Goal: Task Accomplishment & Management: Manage account settings

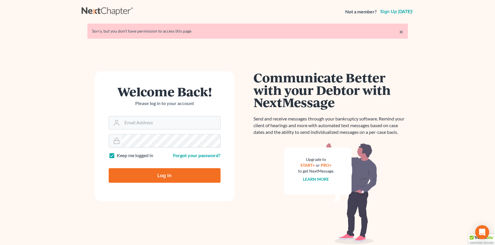
type input "[EMAIL_ADDRESS][DOMAIN_NAME]"
click at [174, 175] on input "Log In" at bounding box center [165, 175] width 112 height 15
type input "Thinking..."
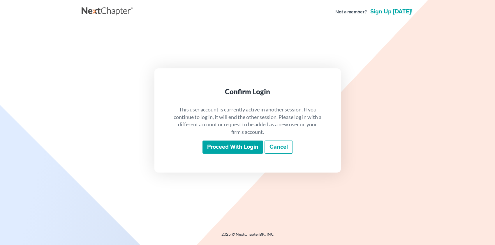
click at [236, 146] on input "Proceed with login" at bounding box center [232, 147] width 61 height 13
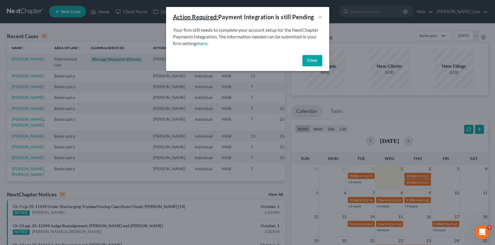
click at [309, 61] on button "Close" at bounding box center [312, 61] width 20 height 12
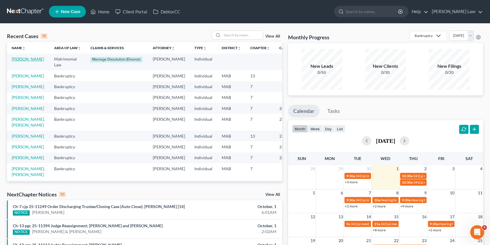
click at [21, 60] on link "Ouellette, Dylon" at bounding box center [28, 58] width 32 height 5
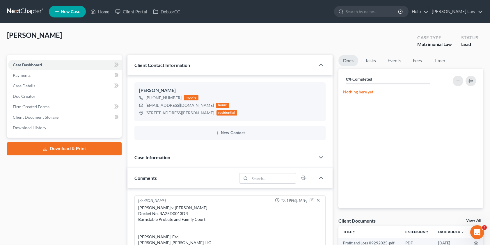
scroll to position [168, 0]
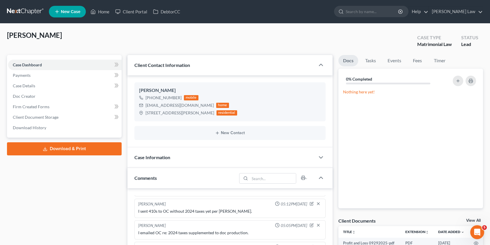
click at [470, 217] on div "Docs Tasks Events Fees Timer 0% Completed Nothing here yet! Hide Completed Task…" at bounding box center [411, 217] width 151 height 325
click at [470, 219] on link "View All" at bounding box center [473, 221] width 15 height 4
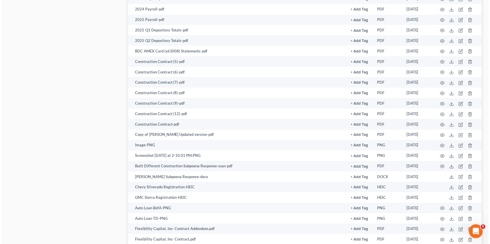
scroll to position [1157, 0]
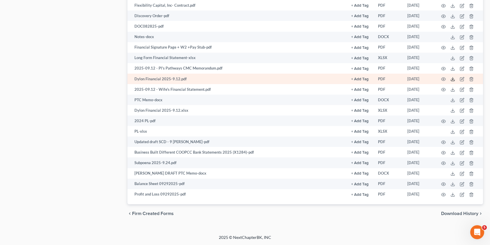
click at [454, 79] on icon at bounding box center [453, 79] width 5 height 5
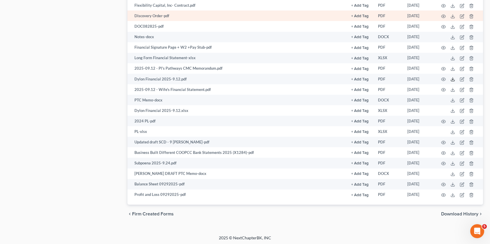
scroll to position [1108, 0]
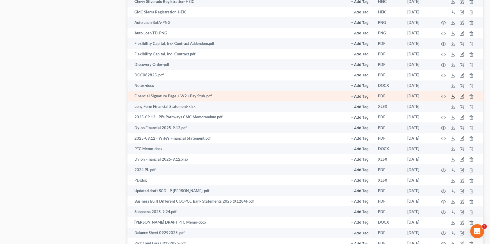
click at [454, 95] on icon at bounding box center [453, 96] width 5 height 5
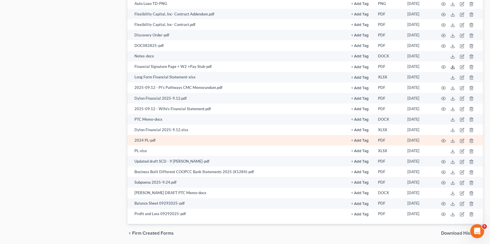
scroll to position [1158, 0]
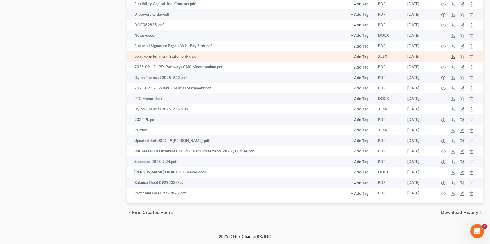
click at [453, 58] on icon at bounding box center [453, 56] width 5 height 5
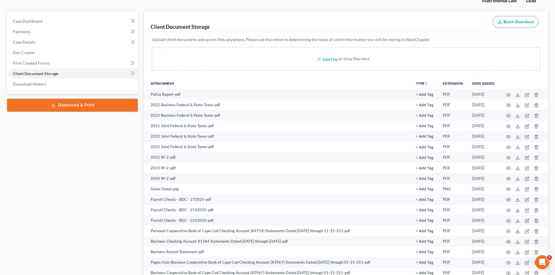
scroll to position [0, 0]
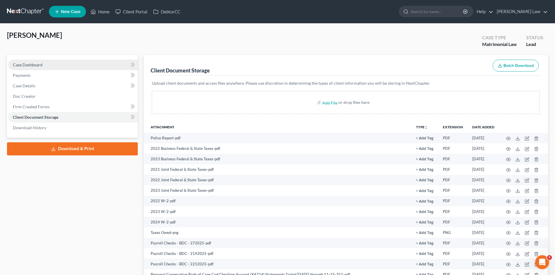
click at [28, 61] on div "Case Dashboard Payments Invoices Payments Payments Case Details Doc Creator" at bounding box center [72, 96] width 131 height 83
click at [29, 61] on link "Case Dashboard" at bounding box center [73, 65] width 130 height 10
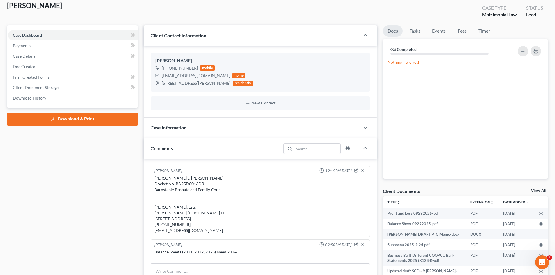
click at [199, 179] on div "Christina Ouellette v. Dylon Ouellette Docket No. BA25D0013DR Barnstable Probat…" at bounding box center [260, 204] width 212 height 58
copy div "Christina Ouellette v. Dylon Ouellette"
click at [202, 184] on div "Christina Ouellette v. Dylon Ouellette Docket No. BA25D0013DR Barnstable Probat…" at bounding box center [260, 204] width 212 height 58
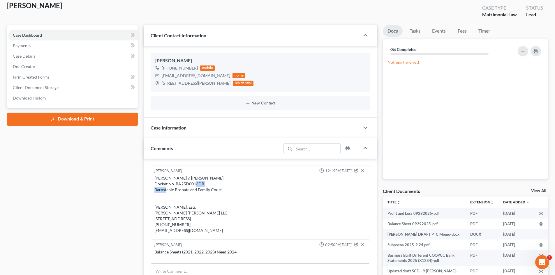
click at [202, 184] on div "Christina Ouellette v. Dylon Ouellette Docket No. BA25D0013DR Barnstable Probat…" at bounding box center [260, 204] width 212 height 58
copy div "BA25D0013DR"
click at [494, 190] on link "View All" at bounding box center [538, 191] width 15 height 4
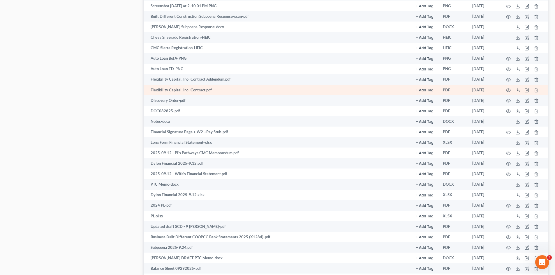
scroll to position [1121, 0]
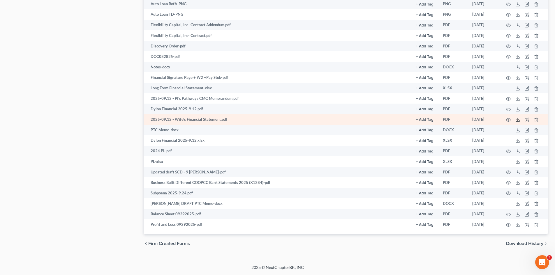
click at [494, 118] on line at bounding box center [517, 119] width 0 height 2
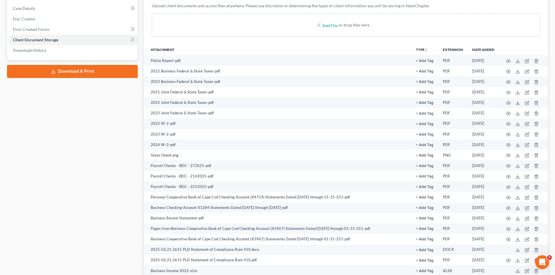
scroll to position [0, 0]
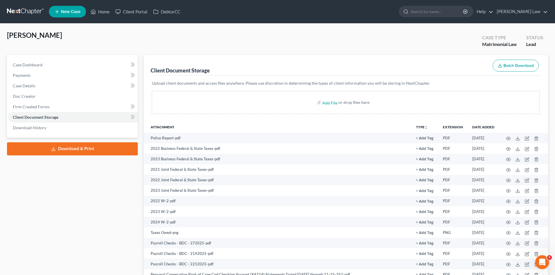
click at [28, 15] on link at bounding box center [25, 11] width 37 height 10
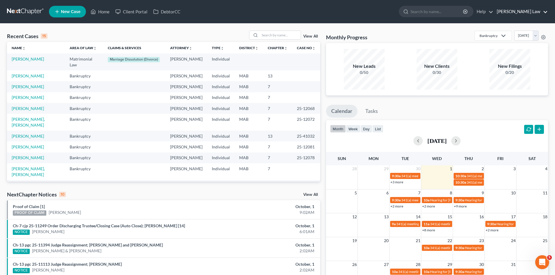
click at [540, 9] on link "Benner Law" at bounding box center [520, 11] width 54 height 10
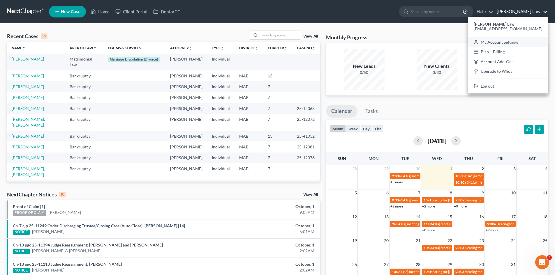
click at [508, 43] on link "My Account Settings" at bounding box center [507, 42] width 79 height 10
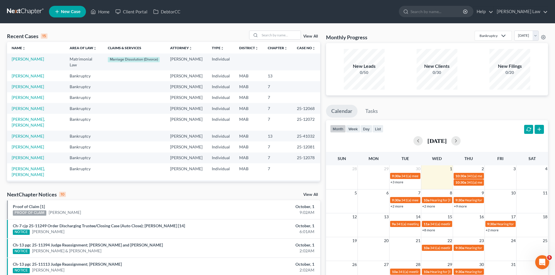
select select "24"
select select "22"
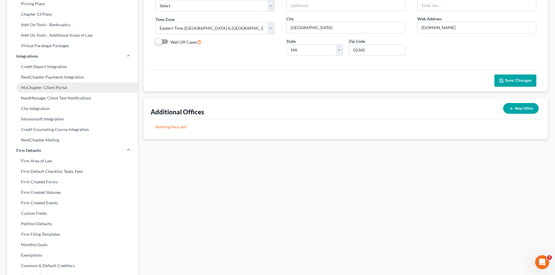
scroll to position [42, 0]
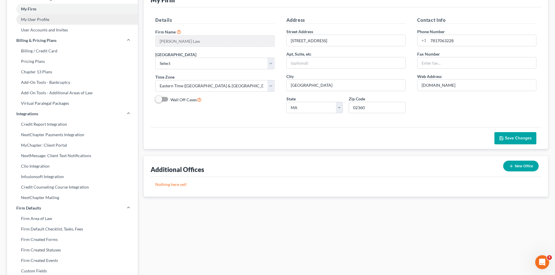
click at [42, 22] on link "My User Profile" at bounding box center [72, 19] width 131 height 10
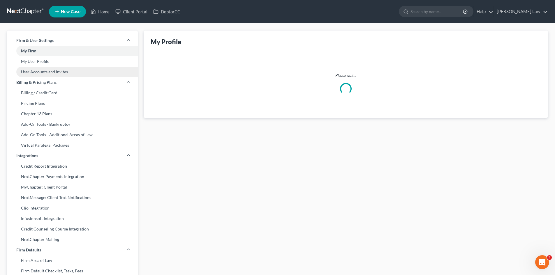
click at [49, 70] on link "User Accounts and Invites" at bounding box center [72, 72] width 131 height 10
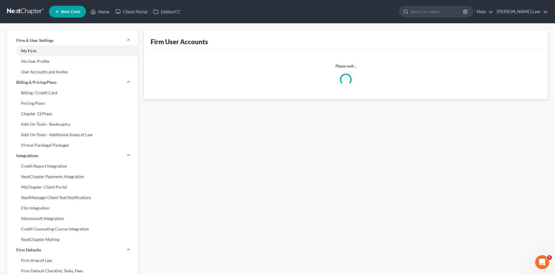
select select "0"
select select "1"
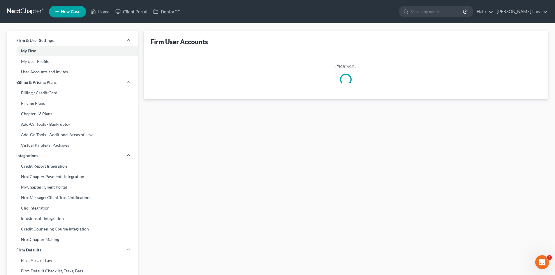
select select "1"
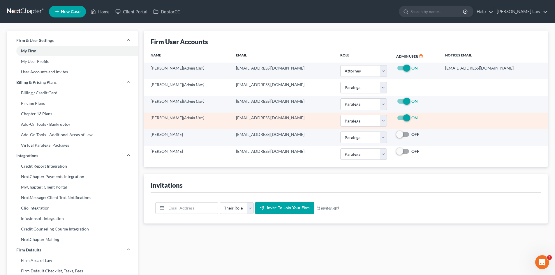
click at [263, 120] on td "jbenner@tbennerlaw.com" at bounding box center [283, 121] width 104 height 17
click at [263, 119] on td "jbenner@tbennerlaw.com" at bounding box center [283, 121] width 104 height 17
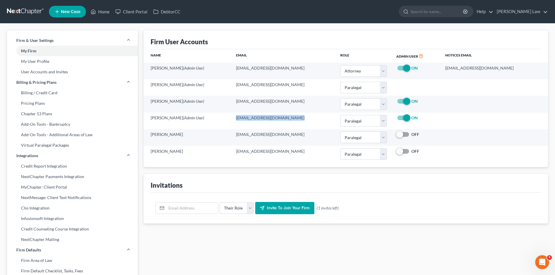
click at [26, 7] on link at bounding box center [25, 11] width 37 height 10
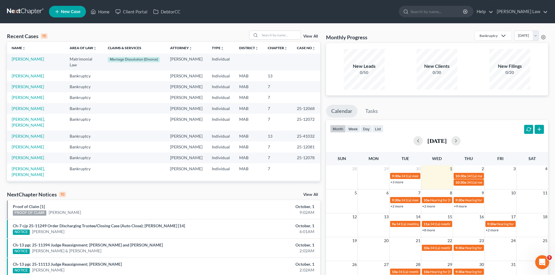
drag, startPoint x: 27, startPoint y: 32, endPoint x: 35, endPoint y: 54, distance: 23.4
click at [27, 32] on div "Recent Cases 15 View All" at bounding box center [163, 36] width 313 height 11
click at [38, 58] on link "[PERSON_NAME]" at bounding box center [28, 58] width 32 height 5
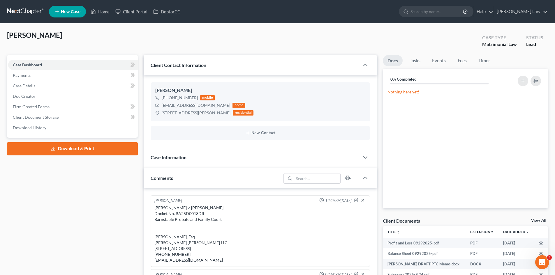
scroll to position [168, 0]
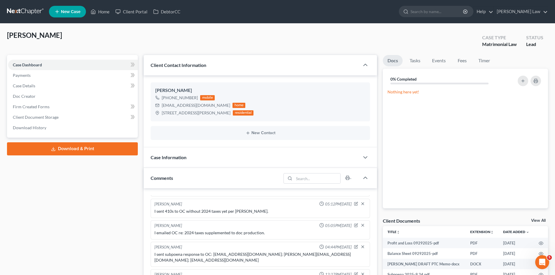
click at [537, 220] on link "View All" at bounding box center [538, 221] width 15 height 4
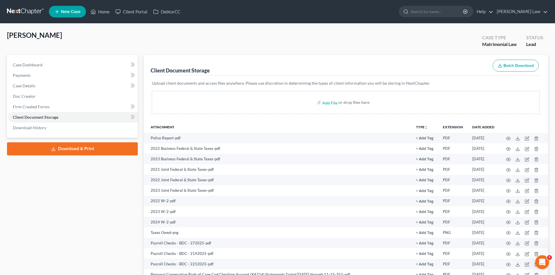
click at [22, 14] on link at bounding box center [25, 11] width 37 height 10
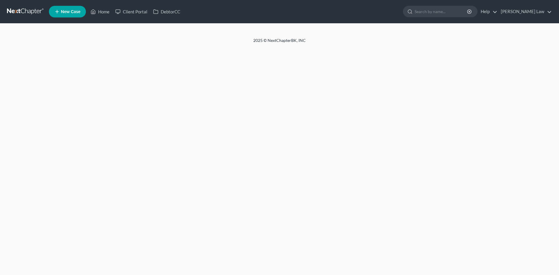
click at [282, 35] on div at bounding box center [279, 31] width 559 height 14
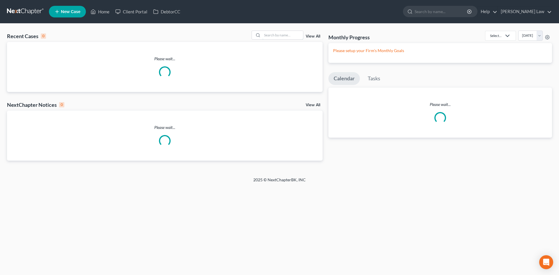
click at [276, 36] on input "search" at bounding box center [282, 35] width 41 height 8
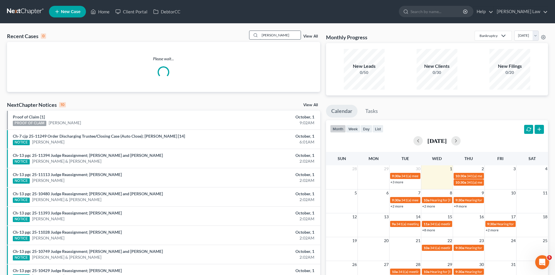
type input "[PERSON_NAME]"
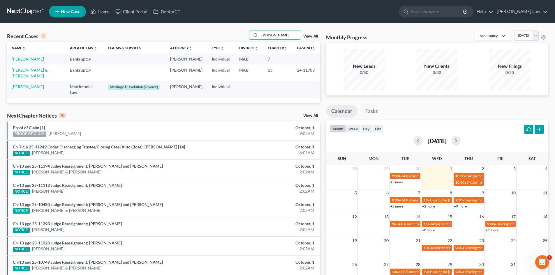
click at [24, 61] on link "[PERSON_NAME]" at bounding box center [28, 58] width 32 height 5
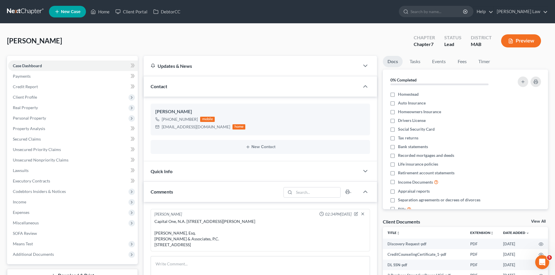
click at [537, 220] on link "View All" at bounding box center [538, 221] width 15 height 4
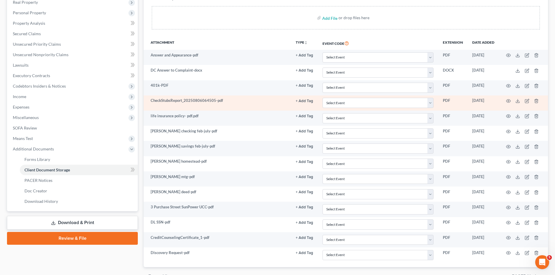
scroll to position [138, 0]
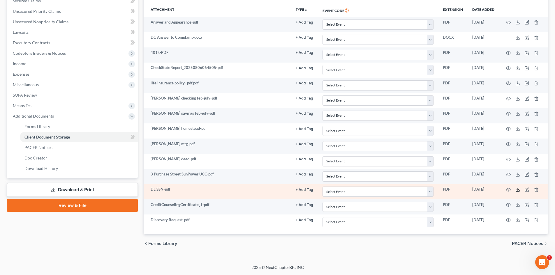
click at [516, 191] on icon at bounding box center [517, 189] width 5 height 5
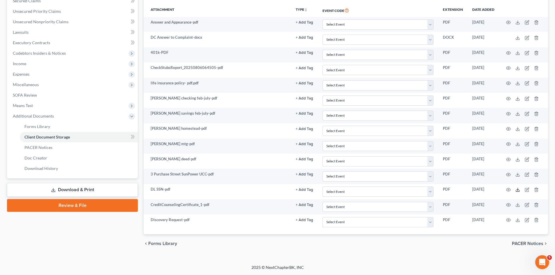
scroll to position [0, 0]
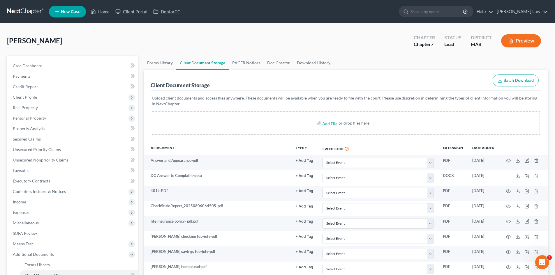
click at [26, 12] on link at bounding box center [25, 11] width 37 height 10
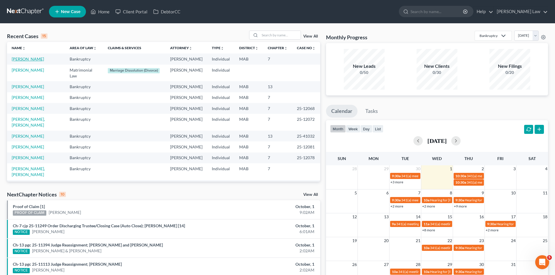
click at [27, 60] on link "[PERSON_NAME]" at bounding box center [28, 58] width 32 height 5
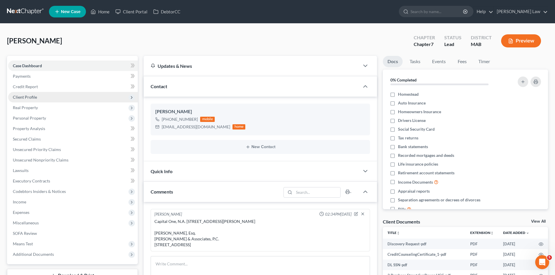
click at [41, 99] on span "Client Profile" at bounding box center [73, 97] width 130 height 10
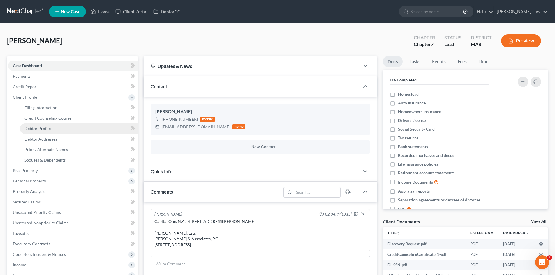
click at [54, 133] on link "Debtor Profile" at bounding box center [79, 128] width 118 height 10
select select "0"
select select "2"
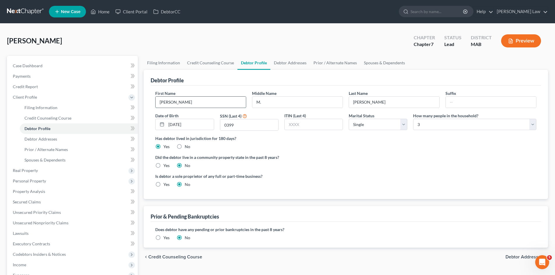
click at [212, 101] on input "[PERSON_NAME]" at bounding box center [200, 102] width 90 height 11
click at [291, 96] on div "Middle Name M." at bounding box center [297, 99] width 97 height 18
click at [292, 98] on input "M." at bounding box center [297, 102] width 90 height 11
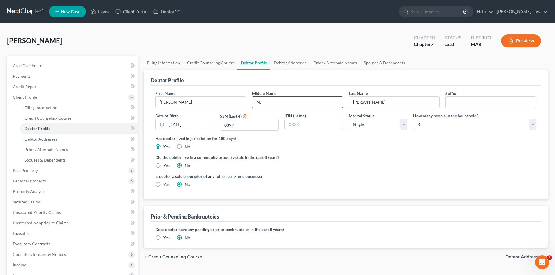
click at [292, 98] on input "M." at bounding box center [297, 102] width 90 height 11
click at [396, 106] on input "Kelly" at bounding box center [394, 102] width 90 height 11
click at [51, 86] on link "Credit Report" at bounding box center [73, 87] width 130 height 10
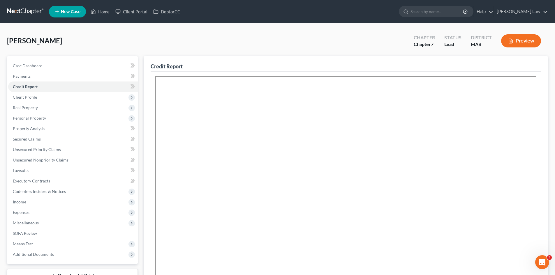
click at [32, 13] on link at bounding box center [25, 11] width 37 height 10
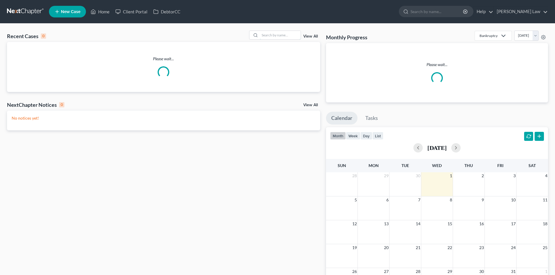
click at [265, 34] on input "search" at bounding box center [280, 35] width 41 height 8
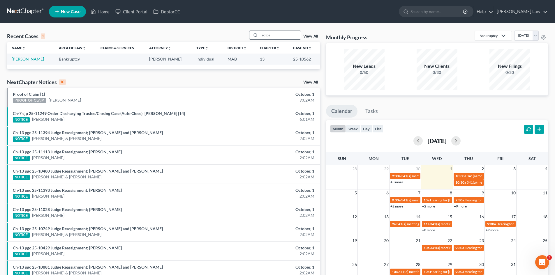
click at [268, 36] on input "zotos" at bounding box center [280, 35] width 41 height 8
type input "quinla"
drag, startPoint x: 33, startPoint y: 49, endPoint x: 33, endPoint y: 52, distance: 3.8
click at [33, 51] on th "Name unfold_more expand_more expand_less" at bounding box center [30, 48] width 47 height 12
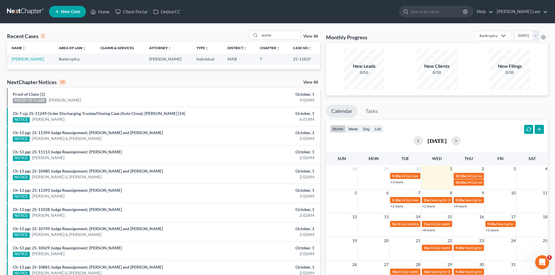
click at [33, 55] on td "[PERSON_NAME]" at bounding box center [30, 59] width 47 height 11
click at [33, 56] on td "[PERSON_NAME]" at bounding box center [30, 59] width 47 height 11
click at [33, 56] on link "[PERSON_NAME]" at bounding box center [28, 58] width 32 height 5
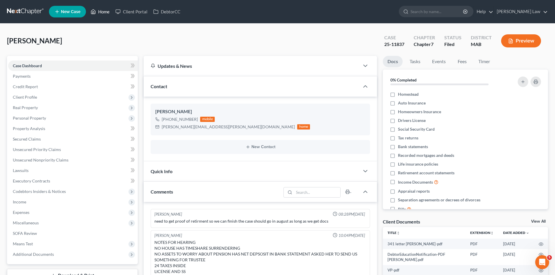
click at [24, 11] on link at bounding box center [25, 11] width 37 height 10
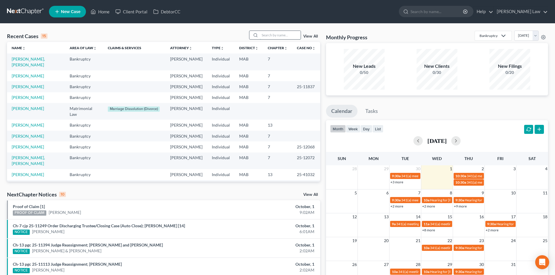
click at [277, 34] on input "search" at bounding box center [280, 35] width 41 height 8
type input "kelly"
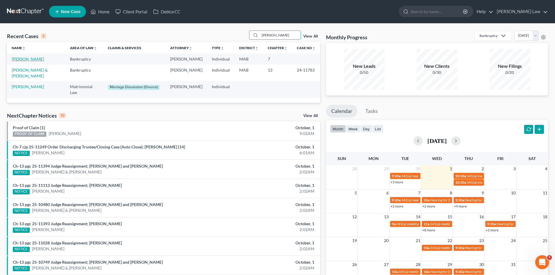
click at [23, 59] on link "Kelly, Tanya" at bounding box center [28, 58] width 32 height 5
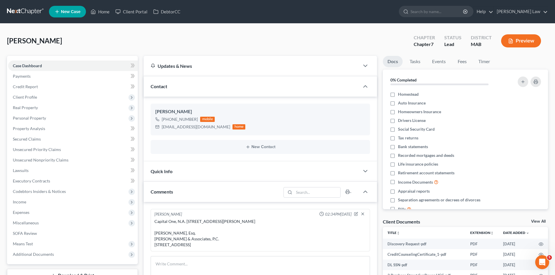
click at [26, 28] on div "Kelly, Tanya Upgraded Chapter Chapter 7 Status Lead District MAB Preview Petiti…" at bounding box center [277, 210] width 555 height 372
drag, startPoint x: 540, startPoint y: 221, endPoint x: 548, endPoint y: 222, distance: 8.5
click at [540, 221] on link "View All" at bounding box center [538, 221] width 15 height 4
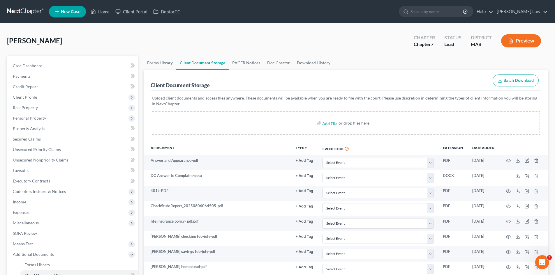
click at [18, 11] on link at bounding box center [25, 11] width 37 height 10
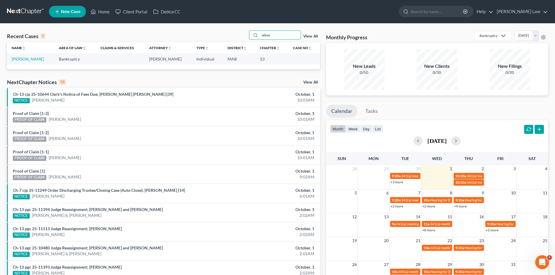
type input "sebas"
click at [21, 56] on td "[PERSON_NAME]" at bounding box center [30, 59] width 47 height 11
click at [23, 58] on link "[PERSON_NAME]" at bounding box center [28, 58] width 32 height 5
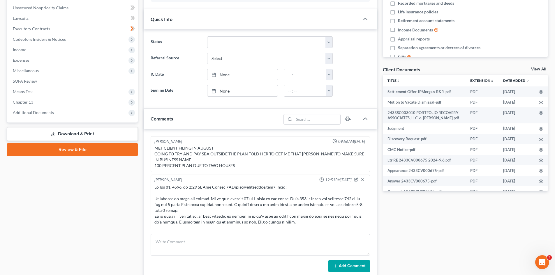
scroll to position [718, 0]
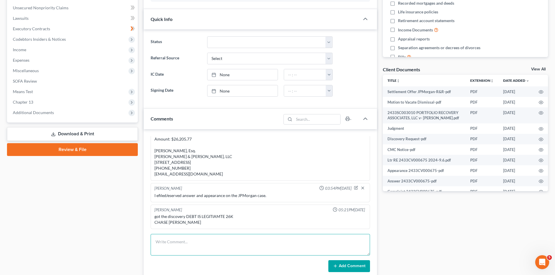
click at [182, 238] on textarea at bounding box center [260, 245] width 219 height 22
paste textarea "[PERSON_NAME], Esq. [PERSON_NAME] Law Office [STREET_ADDRESS] [PHONE_NUMBER] [E…"
click at [153, 241] on textarea "[PERSON_NAME], Esq. [PERSON_NAME] Law Office [STREET_ADDRESS] [PHONE_NUMBER] [E…" at bounding box center [260, 245] width 219 height 22
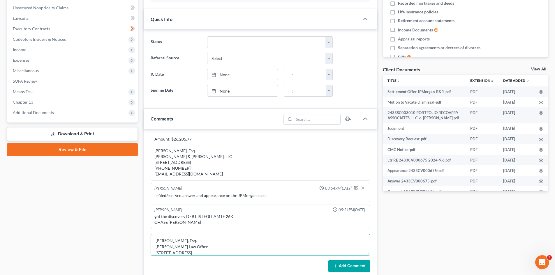
click at [175, 241] on textarea "[PERSON_NAME], Esq. [PERSON_NAME] Law Office [STREET_ADDRESS] [PHONE_NUMBER] [E…" at bounding box center [260, 245] width 219 height 22
paste textarea "Portfolio Recovery Associates, LLC"
click at [243, 241] on textarea "Portfolio Recovery Associates, LLC v. [PERSON_NAME], Esq. [PERSON_NAME] Law Off…" at bounding box center [260, 245] width 219 height 22
paste textarea "[PERSON_NAME]"
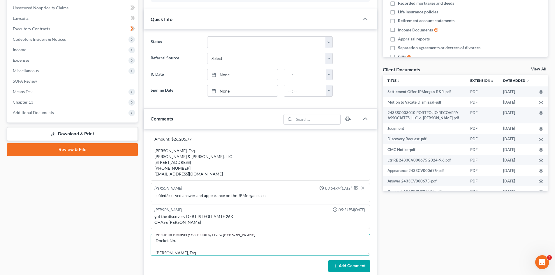
drag, startPoint x: 212, startPoint y: 250, endPoint x: 210, endPoint y: 247, distance: 3.3
click at [211, 249] on textarea "Portfolio Recovery Associates, LLC v. [PERSON_NAME] Docket No. [PERSON_NAME], E…" at bounding box center [260, 245] width 219 height 22
click at [207, 241] on textarea "Portfolio Recovery Associates, LLC v. [PERSON_NAME] Docket No. [PERSON_NAME], E…" at bounding box center [260, 245] width 219 height 22
paste textarea "2533CV000591"
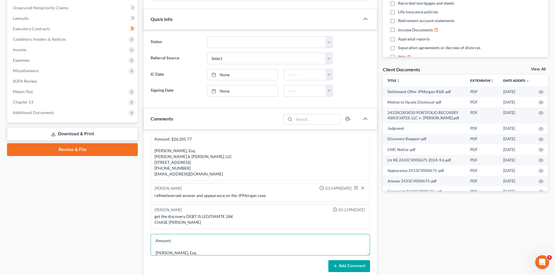
paste textarea "$12,062.51"
type textarea "Portfolio Recovery Associates, LLC v. [PERSON_NAME] Docket No. 2533CV000591 [GE…"
click at [351, 263] on button "Add Comment" at bounding box center [349, 266] width 42 height 12
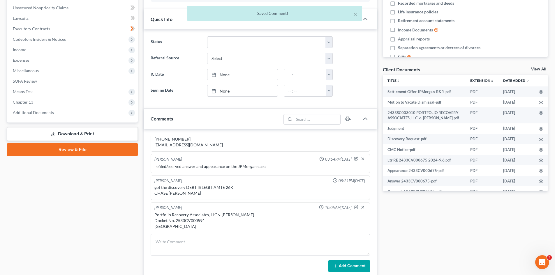
scroll to position [810, 0]
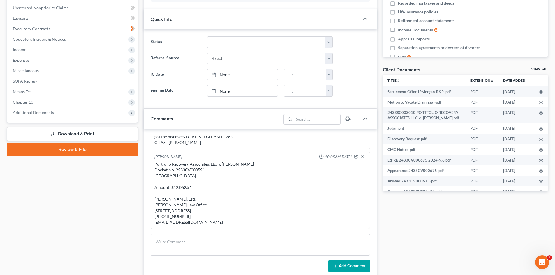
drag, startPoint x: 211, startPoint y: 227, endPoint x: 150, endPoint y: 187, distance: 72.9
click at [150, 187] on div "[PERSON_NAME] 09:56AM[DATE] MET CLIENT FILING IN AUGUST GOING TO TRY AND PAY SB…" at bounding box center [260, 204] width 233 height 151
copy div "Richard J. Boudreau, Esq. Stillman Law Office 10 New England Business Center Dr…"
drag, startPoint x: 210, startPoint y: 166, endPoint x: 154, endPoint y: 152, distance: 58.1
click at [154, 160] on div "Portfolio Recovery Associates, LLC v. Joe J. Sebastion Docket No. 2533CV000591 …" at bounding box center [260, 193] width 214 height 66
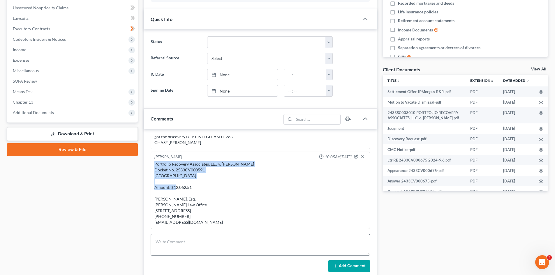
copy div "Portfolio Recovery Associates, LLC v. Joe J. Sebastion Docket No. 2533CV000591 …"
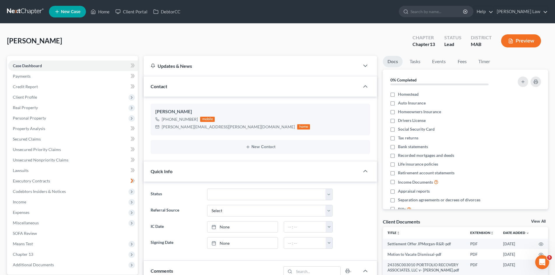
click at [534, 220] on link "View All" at bounding box center [538, 221] width 15 height 4
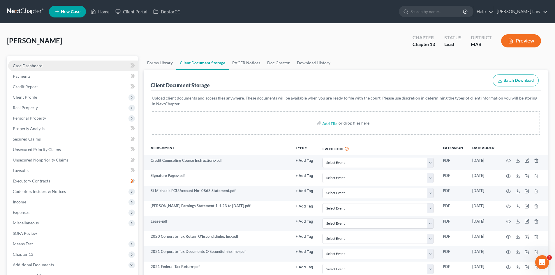
click at [40, 61] on link "Case Dashboard" at bounding box center [73, 66] width 130 height 10
select select "10"
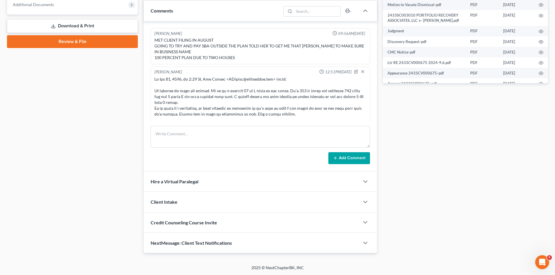
scroll to position [810, 0]
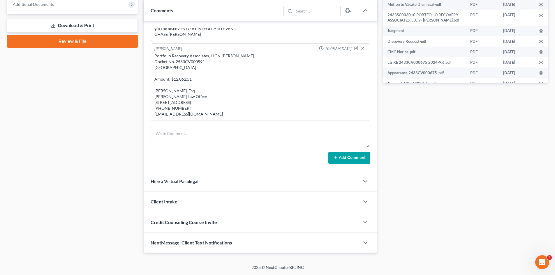
click at [186, 118] on div "Portfolio Recovery Associates, LLC v. Joe J. Sebastion Docket No. 2533CV000591 …" at bounding box center [260, 85] width 214 height 66
click at [189, 128] on textarea at bounding box center [260, 137] width 219 height 22
paste textarea "John Rocco Severino, Esq. Rubin & Rothman, LLC 1787 Veterans Memorial Hwy, Suit…"
click at [156, 134] on textarea "John Rocco Severino, Esq. Rubin & Rothman, LLC 1787 Veterans Memorial Hwy, Suit…" at bounding box center [260, 137] width 219 height 22
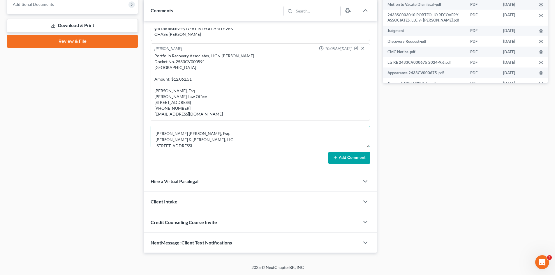
scroll to position [1, 0]
click at [199, 134] on textarea "John Rocco Severino, Esq. Rubin & Rothman, LLC 1787 Veterans Memorial Hwy, Suit…" at bounding box center [260, 137] width 219 height 22
paste textarea "Capital One, N.A v. Renee Sebastion New Bedford District Court Docket No. 2533C…"
click at [160, 141] on textarea "Capital One, N.A v. Renee Sebastion New Bedford District Court Docket No. 2533C…" at bounding box center [260, 137] width 219 height 22
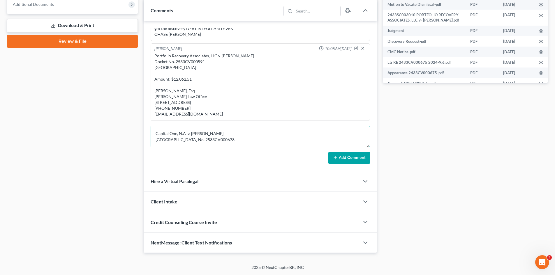
click at [227, 143] on textarea "Capital One, N.A v. Renee Sebastion New Bedford District Court Docket No. 2533C…" at bounding box center [260, 137] width 219 height 22
paste textarea "$27,175.20"
type textarea "Capital One, N.A v. Renee Sebastion New Bedford District Court Docket No. 2533C…"
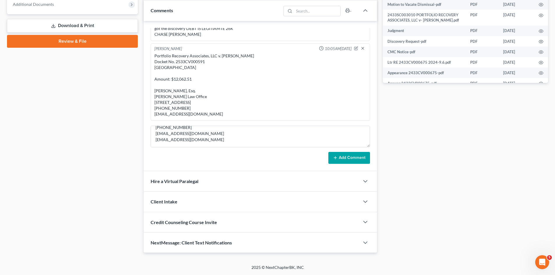
click at [340, 157] on button "Add Comment" at bounding box center [349, 158] width 42 height 12
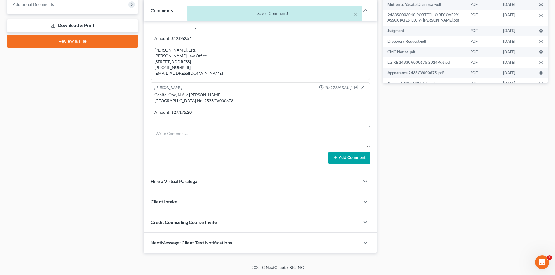
scroll to position [907, 0]
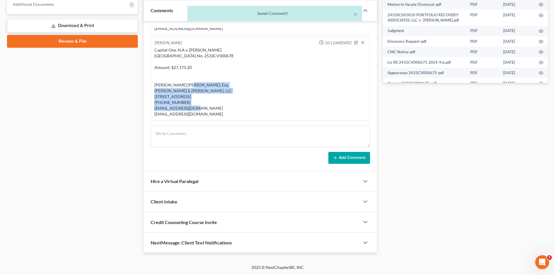
drag, startPoint x: 160, startPoint y: 80, endPoint x: 194, endPoint y: 97, distance: 38.7
click at [194, 97] on div "Capital One, N.A v. [PERSON_NAME] [GEOGRAPHIC_DATA] No. 2533CV000678 Amount: $2…" at bounding box center [260, 82] width 214 height 72
copy div "John Rocco Severino, Esq. Rubin & Rothman, LLC 1787 Veterans Memorial Hwy, Suit…"
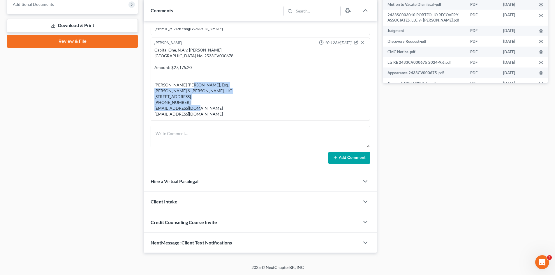
click at [157, 78] on div "Capital One, N.A v. [PERSON_NAME] [GEOGRAPHIC_DATA] No. 2533CV000678 Amount: $2…" at bounding box center [260, 82] width 212 height 70
drag, startPoint x: 154, startPoint y: 78, endPoint x: 197, endPoint y: 97, distance: 46.8
click at [197, 97] on div "Capital One, N.A v. [PERSON_NAME] [GEOGRAPHIC_DATA] No. 2533CV000678 Amount: $2…" at bounding box center [260, 82] width 214 height 72
copy div "John Rocco Severino, Esq. Rubin & Rothman, LLC 1787 Veterans Memorial Hwy, Suit…"
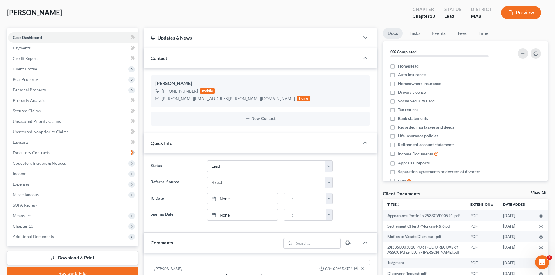
scroll to position [0, 0]
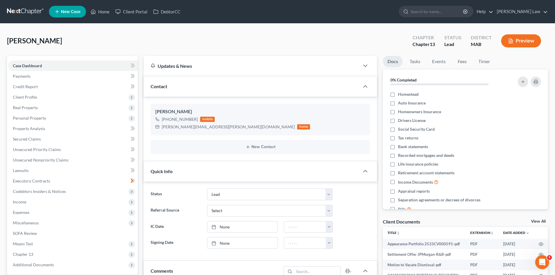
click at [31, 8] on link at bounding box center [25, 11] width 37 height 10
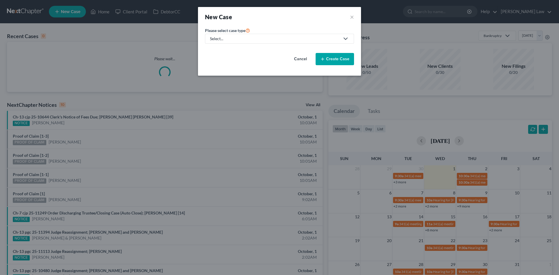
click at [243, 38] on div "Select..." at bounding box center [275, 39] width 130 height 6
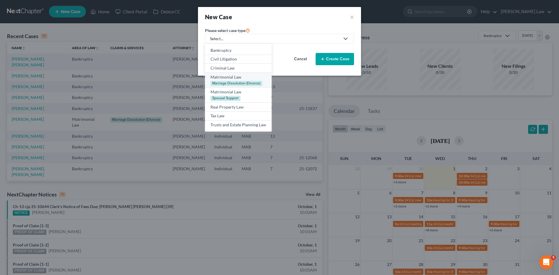
click at [236, 77] on div "Matrimonial Law" at bounding box center [238, 77] width 56 height 6
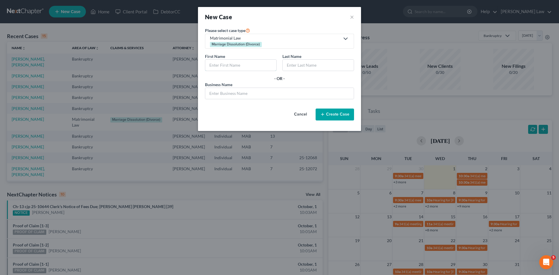
drag, startPoint x: 228, startPoint y: 65, endPoint x: 241, endPoint y: 56, distance: 16.0
click at [228, 65] on input "text" at bounding box center [240, 65] width 71 height 11
type input "John"
type input "Tamoosh"
click at [351, 118] on button "Create Case" at bounding box center [335, 115] width 38 height 12
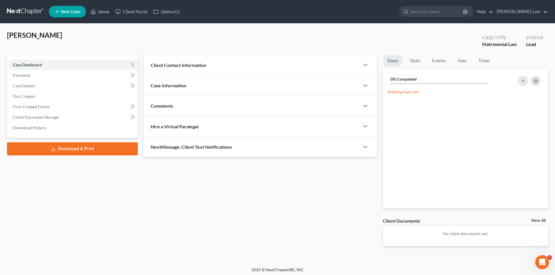
click at [160, 84] on span "Case Information" at bounding box center [169, 86] width 36 height 6
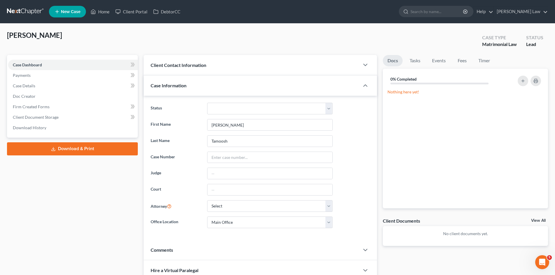
click at [176, 62] on div "Client Contact Information" at bounding box center [252, 65] width 216 height 20
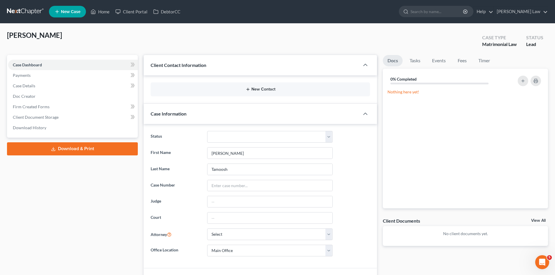
click at [245, 89] on button "New Contact" at bounding box center [260, 89] width 210 height 5
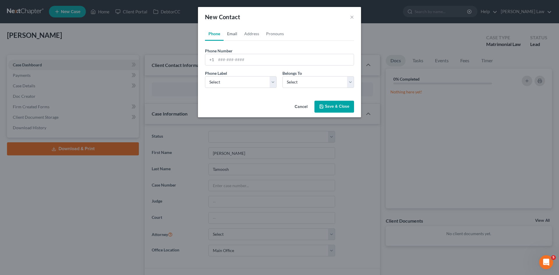
click at [231, 40] on link "Email" at bounding box center [232, 34] width 17 height 14
click at [237, 56] on div at bounding box center [279, 60] width 149 height 12
click at [215, 36] on link "Phone" at bounding box center [214, 34] width 19 height 14
click at [231, 62] on input "tel" at bounding box center [285, 59] width 138 height 11
paste input "508_3173234"
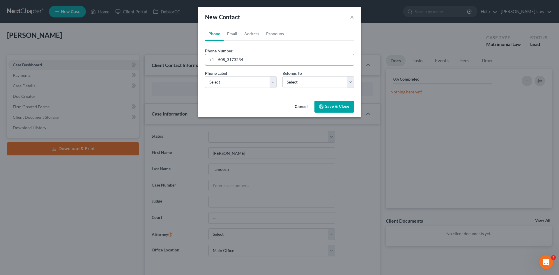
click at [227, 60] on input "508_3173234" at bounding box center [285, 59] width 138 height 11
type input "5083173234"
drag, startPoint x: 255, startPoint y: 82, endPoint x: 251, endPoint y: 87, distance: 6.6
click at [255, 83] on select "Select Mobile Home Work Other" at bounding box center [241, 82] width 72 height 12
select select "0"
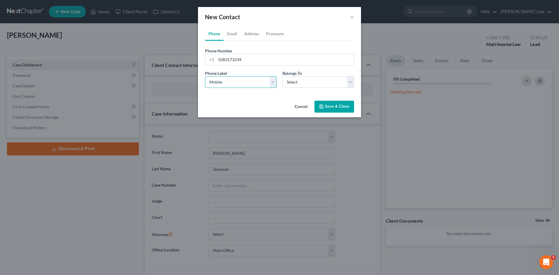
click at [205, 76] on select "Select Mobile Home Work Other" at bounding box center [241, 82] width 72 height 12
click at [283, 85] on select "Select Client Other" at bounding box center [318, 82] width 72 height 12
select select "0"
click at [282, 76] on select "Select Client Other" at bounding box center [318, 82] width 72 height 12
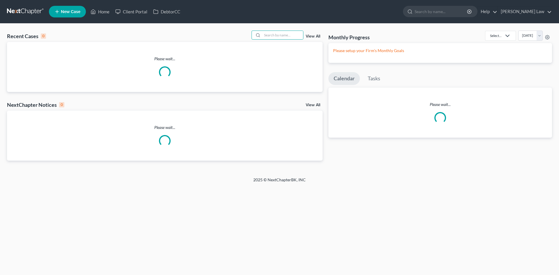
click at [274, 37] on input "search" at bounding box center [282, 35] width 41 height 8
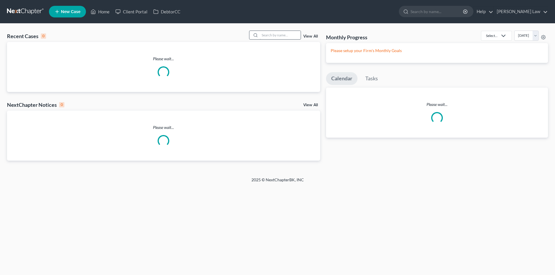
click at [273, 36] on input "search" at bounding box center [280, 35] width 41 height 8
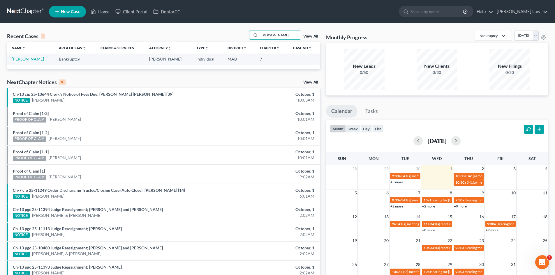
type input "[PERSON_NAME]"
click at [33, 61] on link "[PERSON_NAME]" at bounding box center [28, 58] width 32 height 5
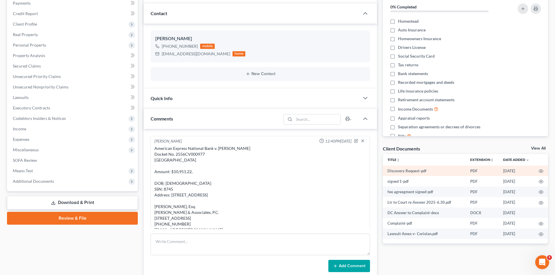
scroll to position [19, 0]
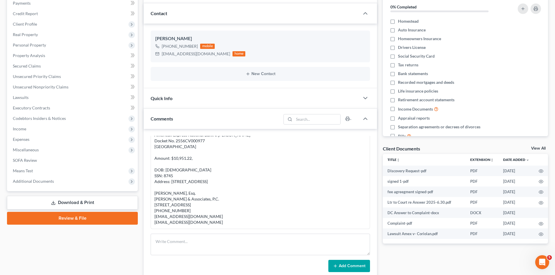
click at [199, 152] on div "American Express National Bank v. [PERSON_NAME] Docket No. 2556CV000977 [GEOGRA…" at bounding box center [260, 178] width 212 height 93
drag, startPoint x: 192, startPoint y: 153, endPoint x: 173, endPoint y: 153, distance: 18.3
click at [173, 153] on div "American Express National Bank v. [PERSON_NAME] Docket No. 2556CV000977 [GEOGRA…" at bounding box center [260, 178] width 212 height 93
copy div "10,951.22"
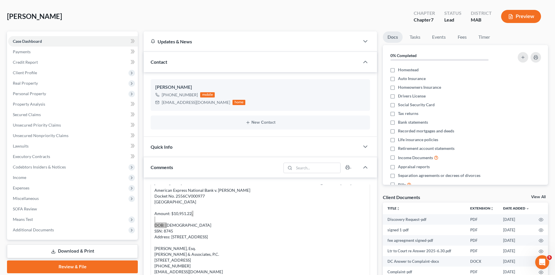
scroll to position [0, 0]
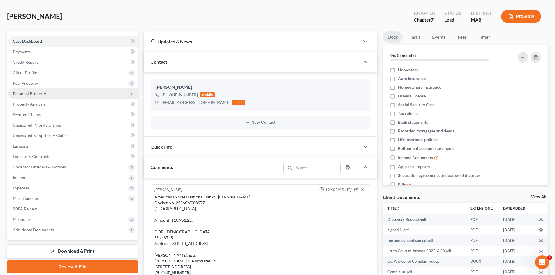
drag, startPoint x: 55, startPoint y: 83, endPoint x: 54, endPoint y: 88, distance: 5.5
click at [55, 83] on span "Real Property" at bounding box center [73, 83] width 130 height 10
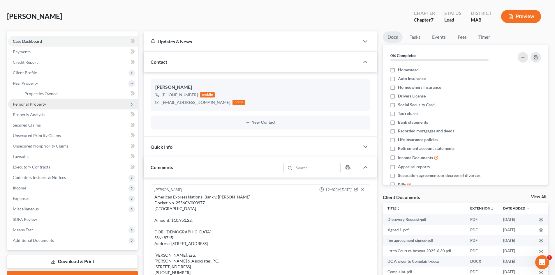
click at [54, 101] on span "Personal Property" at bounding box center [73, 104] width 130 height 10
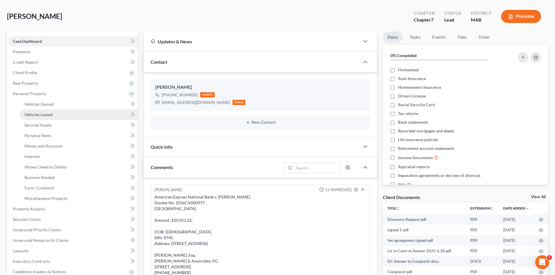
click at [45, 112] on span "Vehicles Leased" at bounding box center [38, 114] width 28 height 5
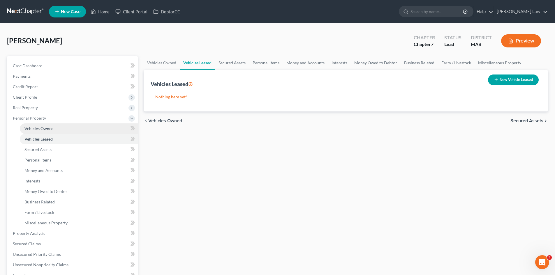
click at [45, 127] on span "Vehicles Owned" at bounding box center [38, 128] width 29 height 5
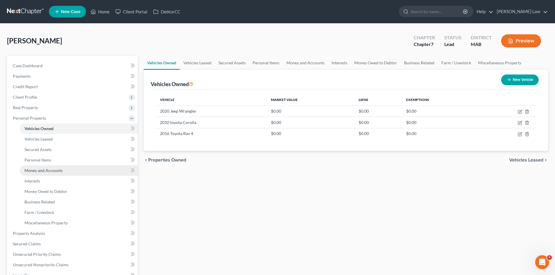
click at [55, 166] on link "Money and Accounts" at bounding box center [79, 170] width 118 height 10
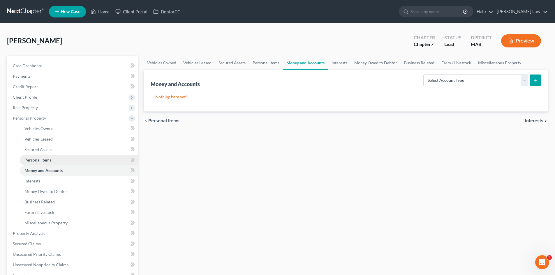
click at [48, 155] on link "Personal Items" at bounding box center [79, 160] width 118 height 10
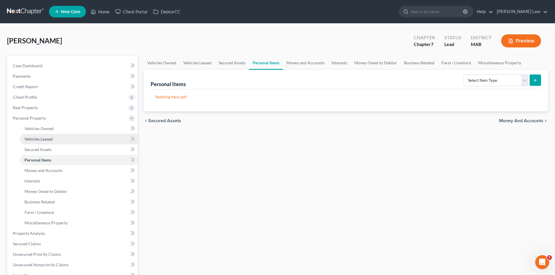
click at [48, 141] on span "Vehicles Leased" at bounding box center [38, 139] width 28 height 5
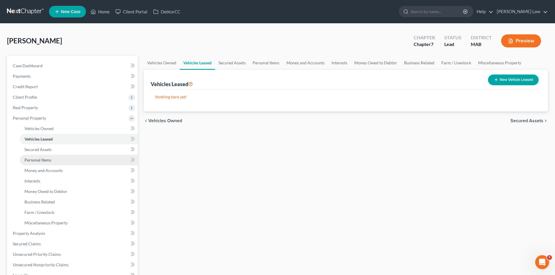
click at [54, 156] on link "Personal Items" at bounding box center [79, 160] width 118 height 10
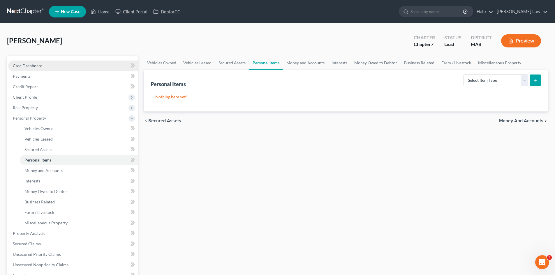
click at [36, 66] on span "Case Dashboard" at bounding box center [28, 65] width 30 height 5
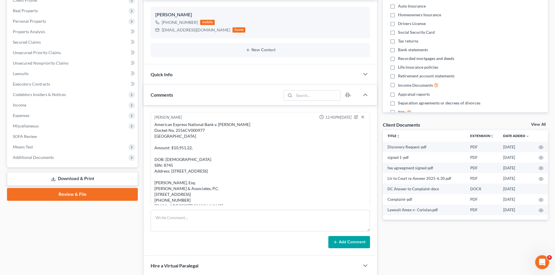
scroll to position [19, 0]
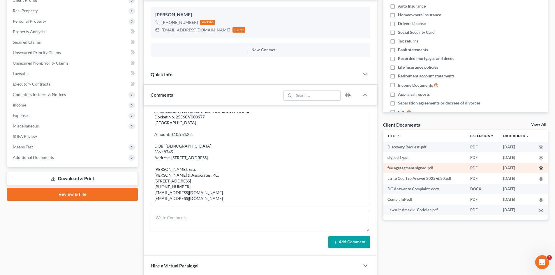
click at [542, 170] on icon "button" at bounding box center [540, 168] width 5 height 5
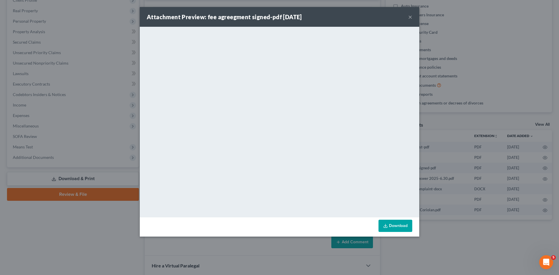
click at [451, 124] on div "Attachment Preview: fee agreegment signed-pdf 09/17/2025 × <object ng-attr-data…" at bounding box center [279, 137] width 559 height 275
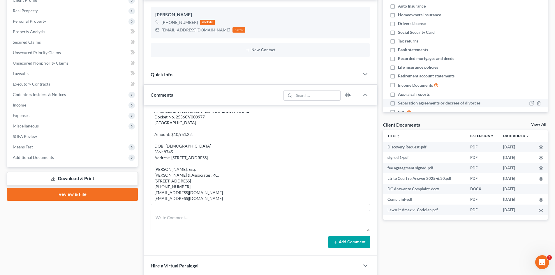
scroll to position [0, 0]
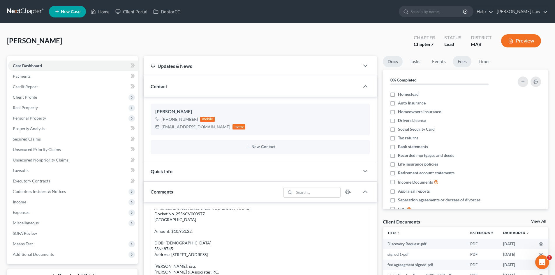
click at [457, 65] on link "Fees" at bounding box center [461, 61] width 19 height 11
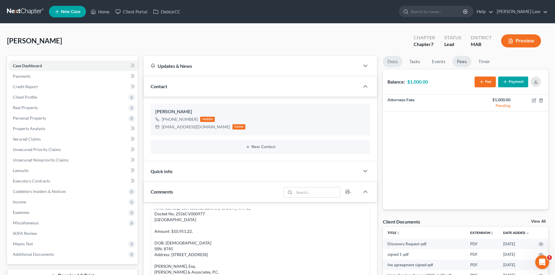
click at [391, 64] on link "Docs" at bounding box center [393, 61] width 20 height 11
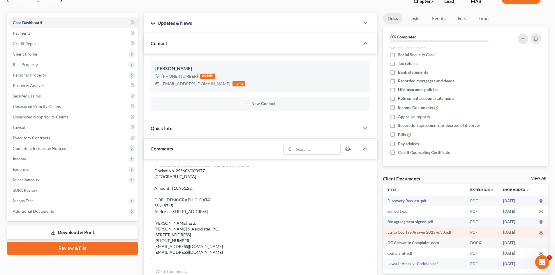
scroll to position [97, 0]
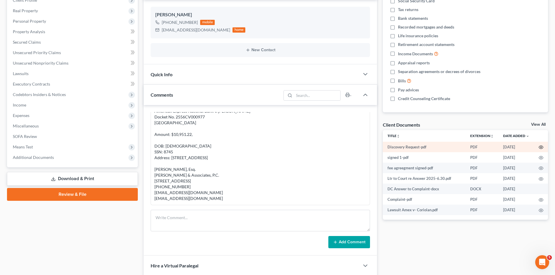
click at [540, 147] on icon "button" at bounding box center [540, 147] width 5 height 5
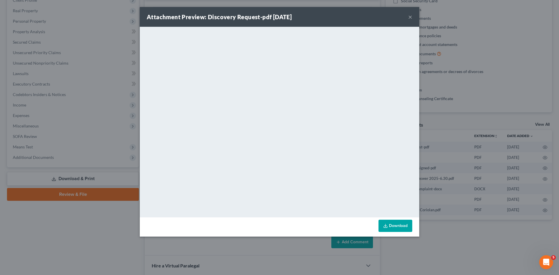
click at [69, 100] on div "Attachment Preview: Discovery Request-pdf 09/26/2025 × <object ng-attr-data='ht…" at bounding box center [279, 137] width 559 height 275
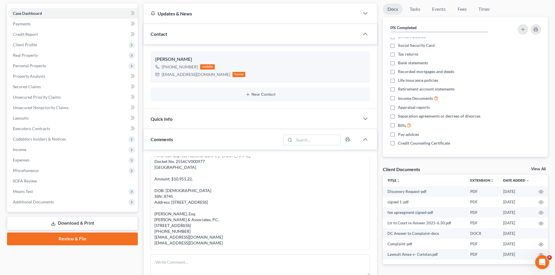
scroll to position [0, 0]
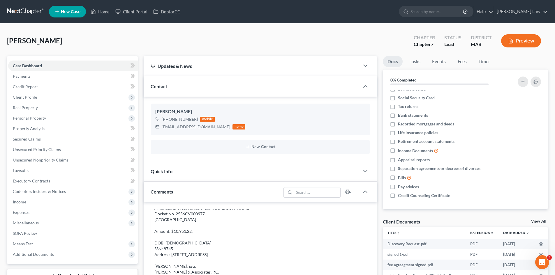
drag, startPoint x: 31, startPoint y: 15, endPoint x: 40, endPoint y: 16, distance: 8.8
click at [31, 15] on link at bounding box center [25, 11] width 37 height 10
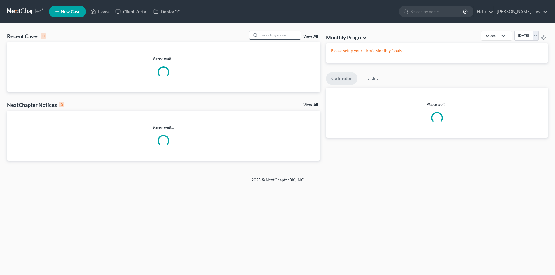
click at [280, 34] on input "search" at bounding box center [280, 35] width 41 height 8
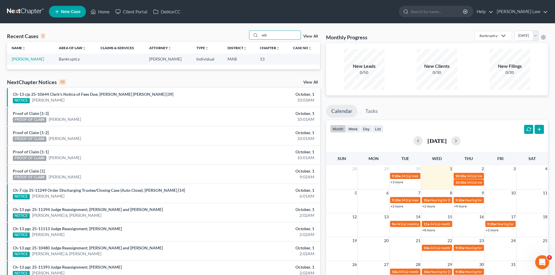
type input "seb"
click at [28, 60] on link "[PERSON_NAME]" at bounding box center [28, 58] width 32 height 5
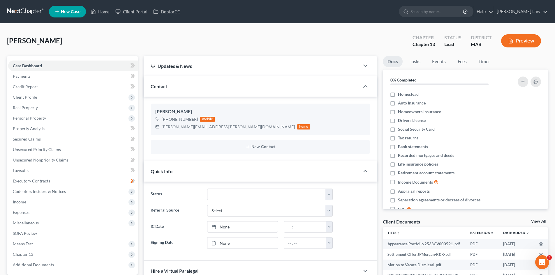
click at [537, 222] on link "View All" at bounding box center [538, 221] width 15 height 4
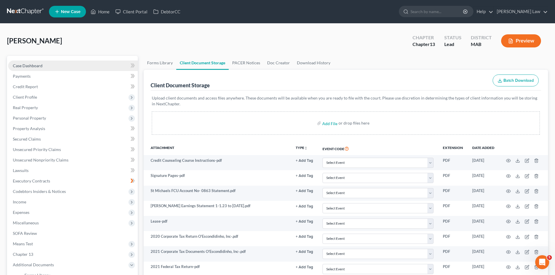
click at [54, 61] on link "Case Dashboard" at bounding box center [73, 66] width 130 height 10
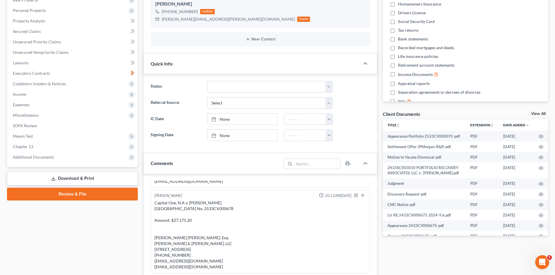
scroll to position [907, 0]
click at [197, 204] on div "Capital One, N.A v. [PERSON_NAME] [GEOGRAPHIC_DATA] No. 2533CV000678 Amount: $2…" at bounding box center [260, 235] width 212 height 70
copy div "2533CV000678"
click at [533, 116] on div "View All" at bounding box center [539, 114] width 17 height 5
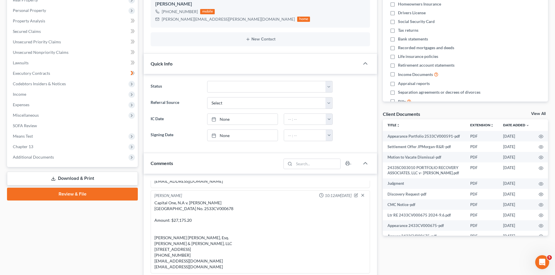
click at [534, 114] on link "View All" at bounding box center [538, 114] width 15 height 4
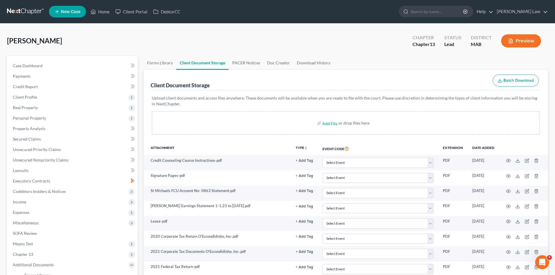
click at [31, 10] on link at bounding box center [25, 11] width 37 height 10
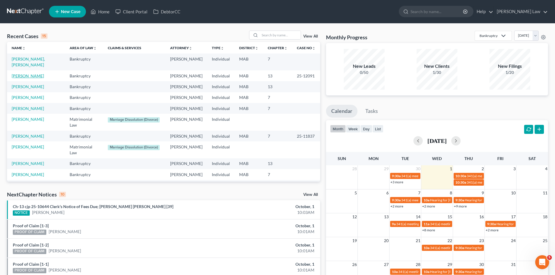
click at [28, 73] on link "[PERSON_NAME]" at bounding box center [28, 75] width 32 height 5
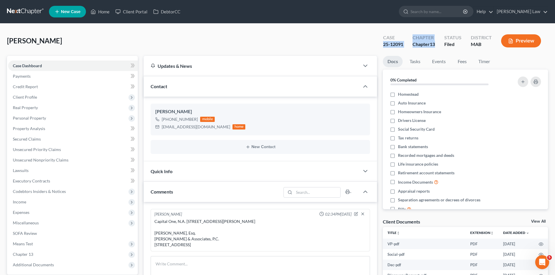
drag, startPoint x: 438, startPoint y: 44, endPoint x: 383, endPoint y: 45, distance: 54.7
click at [383, 45] on div "Case 25-12091 Chapter Chapter 13 Status Filed District MAB Preview" at bounding box center [462, 41] width 169 height 17
click at [383, 48] on div "Case 25-12091" at bounding box center [392, 41] width 29 height 17
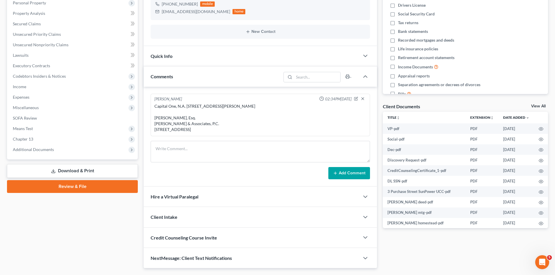
scroll to position [148, 0]
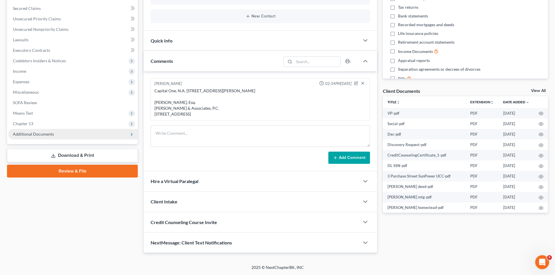
click at [33, 132] on span "Additional Documents" at bounding box center [33, 134] width 41 height 5
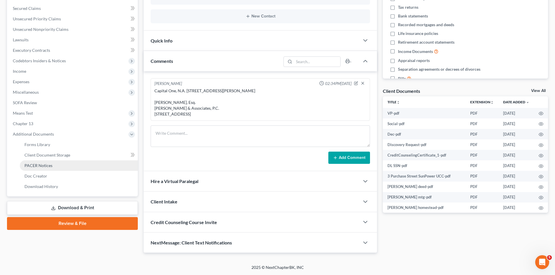
click at [51, 163] on span "PACER Notices" at bounding box center [38, 165] width 28 height 5
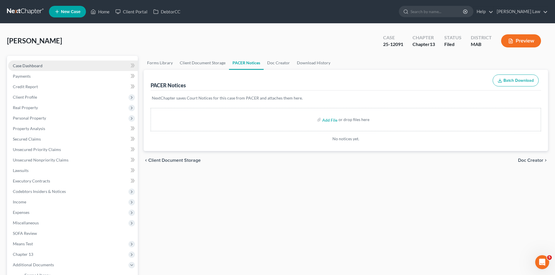
click at [44, 67] on link "Case Dashboard" at bounding box center [73, 66] width 130 height 10
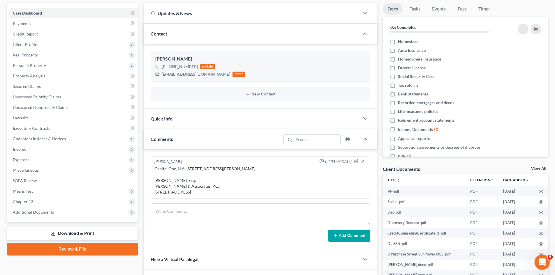
scroll to position [97, 0]
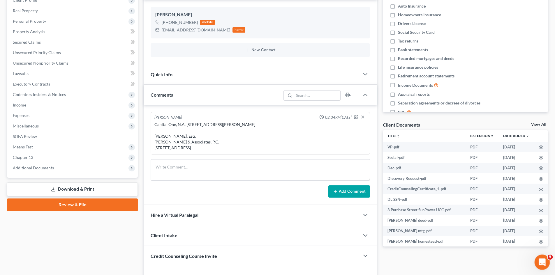
click at [538, 260] on icon "Open Intercom Messenger" at bounding box center [541, 262] width 10 height 10
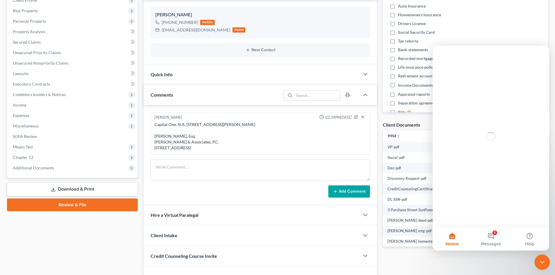
scroll to position [0, 0]
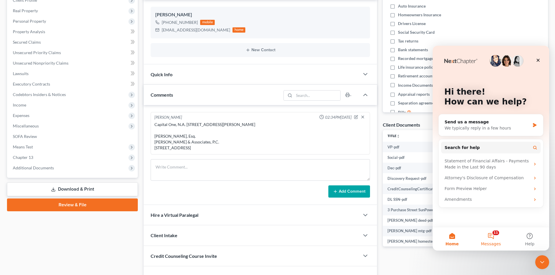
click at [497, 242] on span "Messages" at bounding box center [491, 244] width 20 height 4
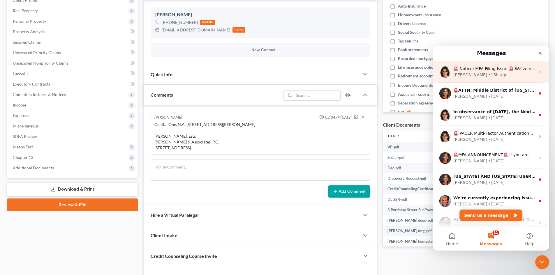
click at [495, 74] on div "Emma • 15h ago" at bounding box center [494, 75] width 82 height 6
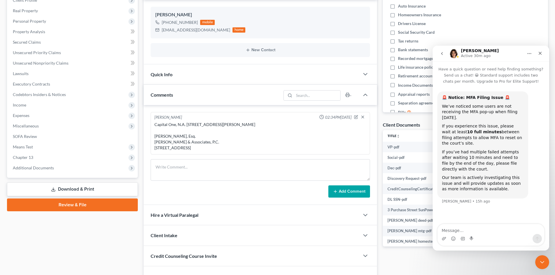
scroll to position [146, 0]
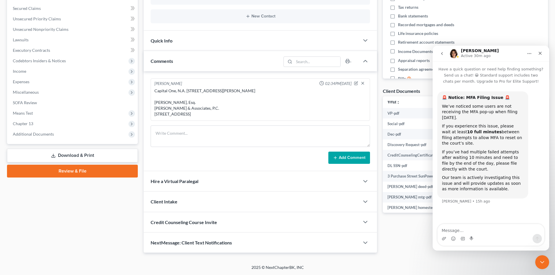
click at [443, 58] on button "go back" at bounding box center [441, 53] width 11 height 11
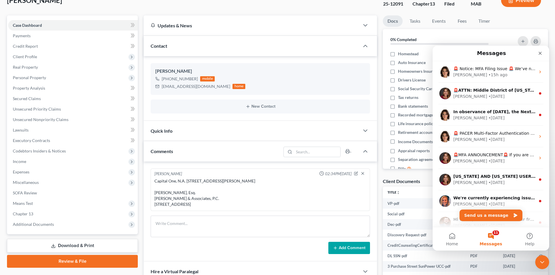
scroll to position [0, 0]
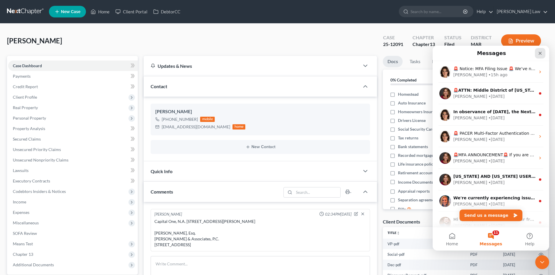
click at [538, 54] on icon "Close" at bounding box center [539, 53] width 5 height 5
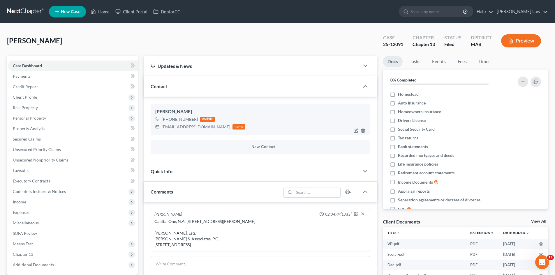
click at [160, 112] on div "[PERSON_NAME]" at bounding box center [260, 111] width 210 height 7
copy div "[PERSON_NAME]"
click at [35, 93] on span "Client Profile" at bounding box center [73, 97] width 130 height 10
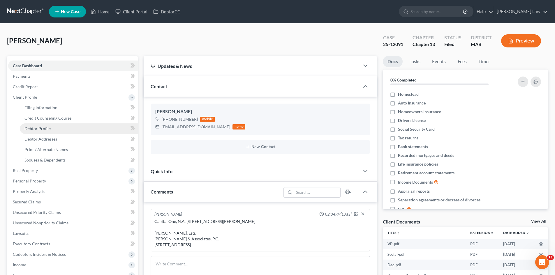
click at [49, 133] on link "Debtor Profile" at bounding box center [79, 128] width 118 height 10
select select "0"
select select "2"
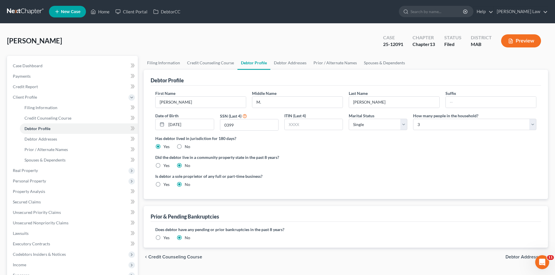
click at [25, 13] on link at bounding box center [25, 11] width 37 height 10
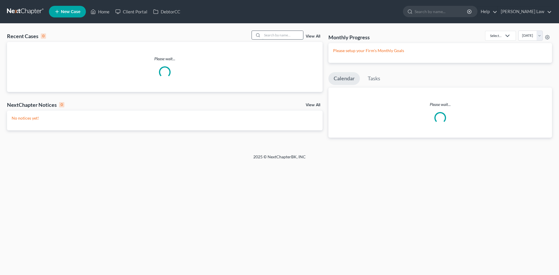
click at [274, 35] on input "search" at bounding box center [282, 35] width 41 height 8
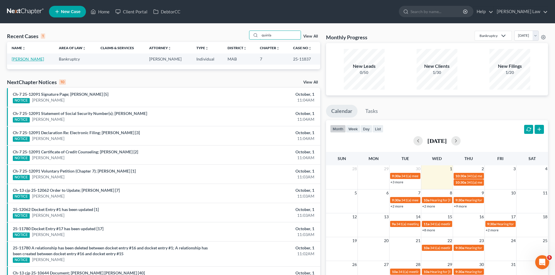
type input "quinla"
click at [31, 60] on link "[PERSON_NAME]" at bounding box center [28, 58] width 32 height 5
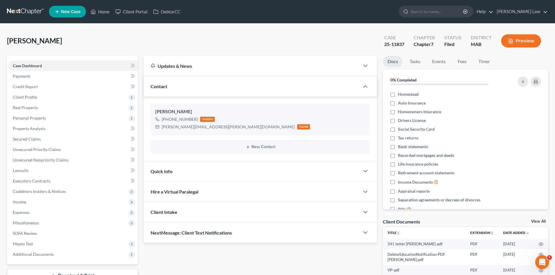
click at [536, 220] on link "View All" at bounding box center [538, 221] width 15 height 4
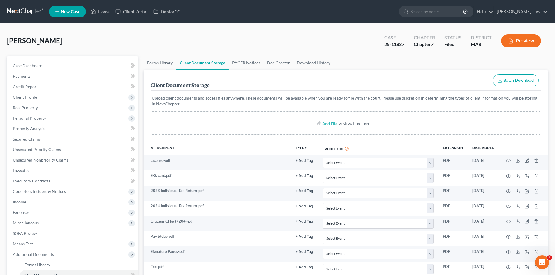
drag, startPoint x: 75, startPoint y: 31, endPoint x: 41, endPoint y: 20, distance: 35.2
click at [74, 31] on div "Quinlan, Carol Upgraded Case 25-11837 Chapter Chapter 7 Status Filed District M…" at bounding box center [277, 43] width 541 height 25
click at [37, 16] on link at bounding box center [25, 11] width 37 height 10
click at [33, 11] on link at bounding box center [25, 11] width 37 height 10
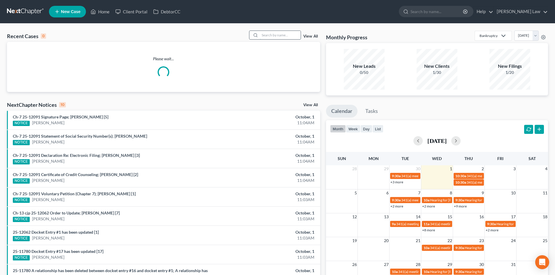
click at [285, 36] on input "search" at bounding box center [280, 35] width 41 height 8
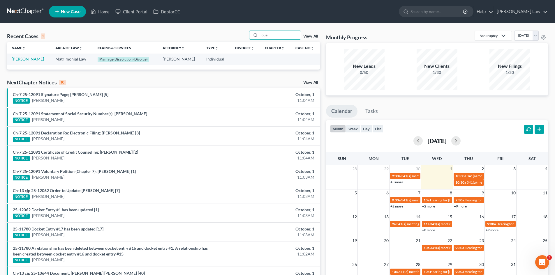
type input "oue"
click at [36, 59] on link "[PERSON_NAME]" at bounding box center [28, 58] width 32 height 5
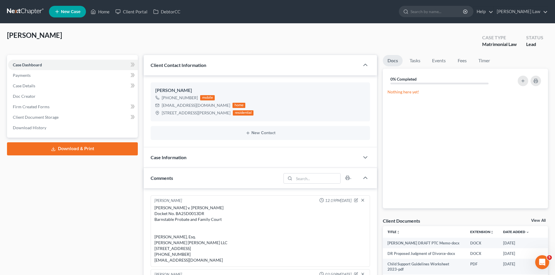
scroll to position [168, 0]
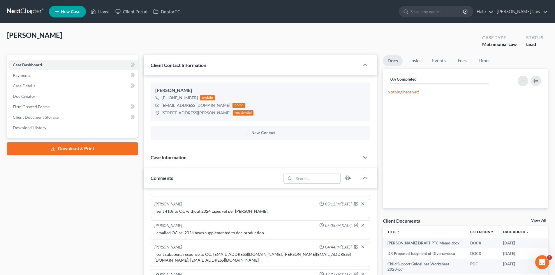
click at [538, 221] on link "View All" at bounding box center [538, 221] width 15 height 4
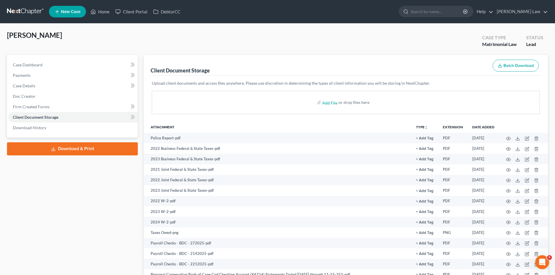
click at [17, 14] on link at bounding box center [25, 11] width 37 height 10
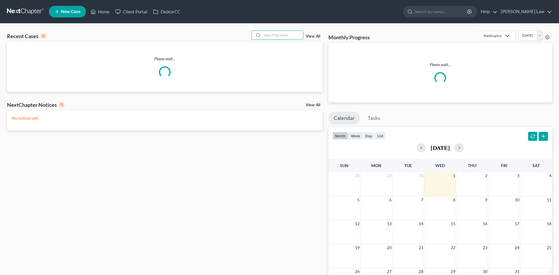
click at [284, 36] on input "search" at bounding box center [282, 35] width 41 height 8
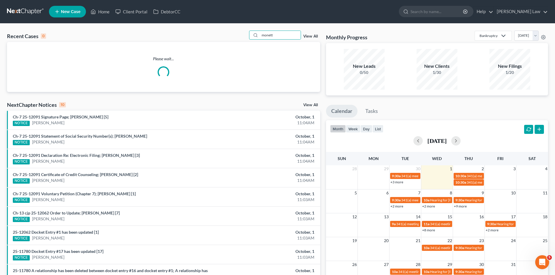
type input "monett"
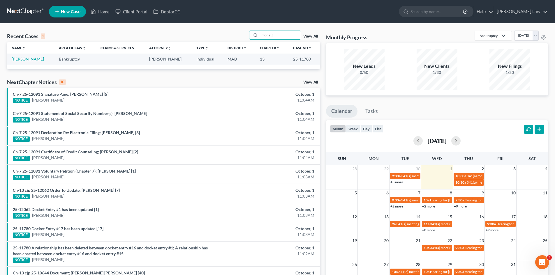
click at [31, 60] on link "[PERSON_NAME]" at bounding box center [28, 58] width 32 height 5
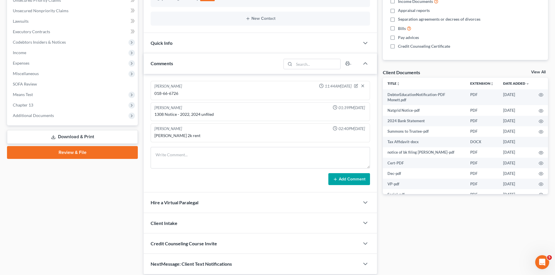
scroll to position [171, 0]
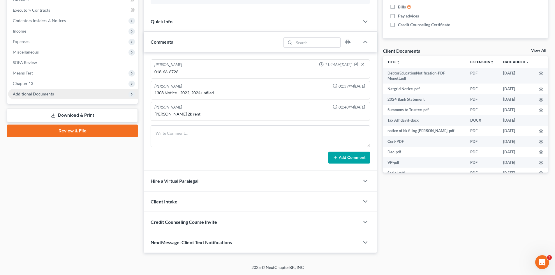
click at [42, 89] on span "Additional Documents" at bounding box center [73, 94] width 130 height 10
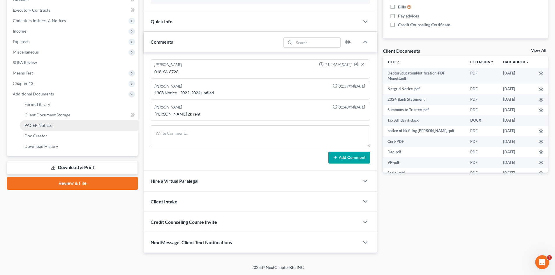
click at [45, 127] on span "PACER Notices" at bounding box center [38, 125] width 28 height 5
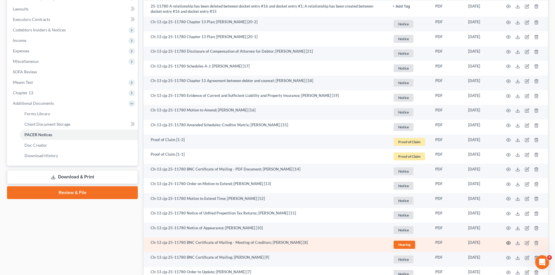
scroll to position [242, 0]
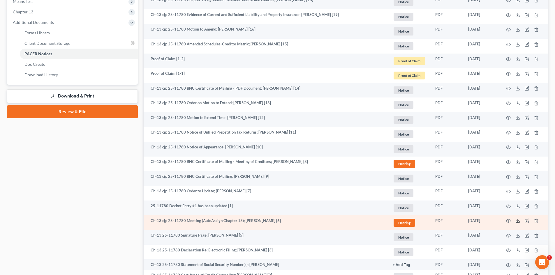
click at [519, 221] on icon at bounding box center [517, 221] width 5 height 5
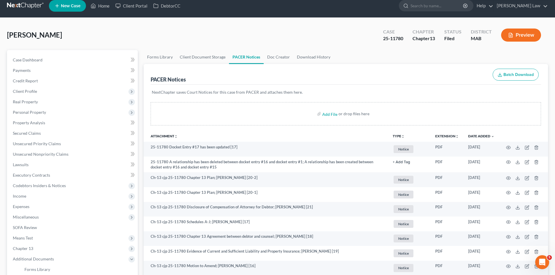
scroll to position [0, 0]
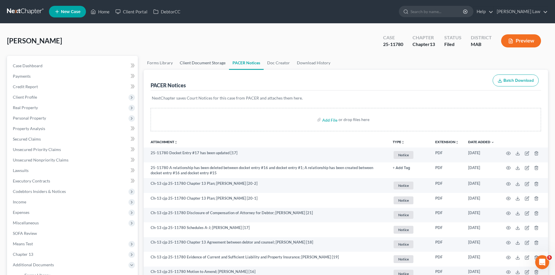
click at [211, 61] on link "Client Document Storage" at bounding box center [202, 63] width 53 height 14
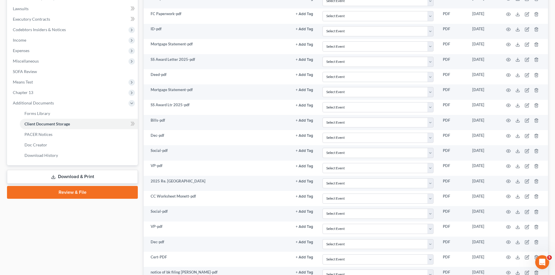
scroll to position [194, 0]
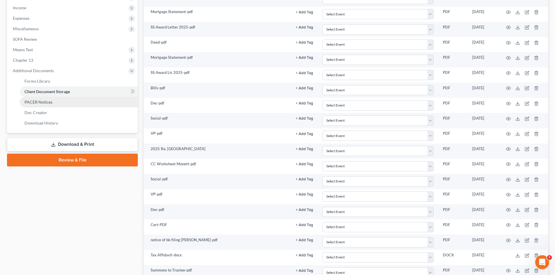
click at [42, 105] on link "PACER Notices" at bounding box center [79, 102] width 118 height 10
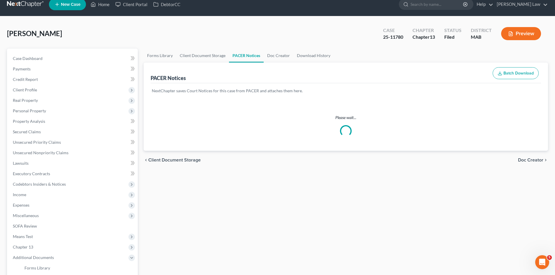
scroll to position [108, 0]
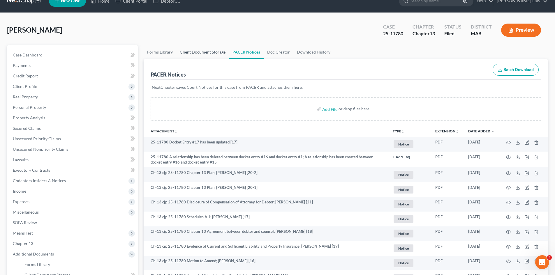
click at [204, 46] on link "Client Document Storage" at bounding box center [202, 52] width 53 height 14
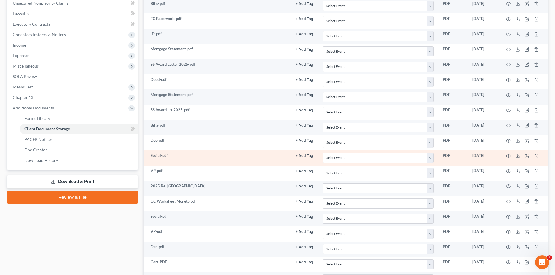
scroll to position [306, 0]
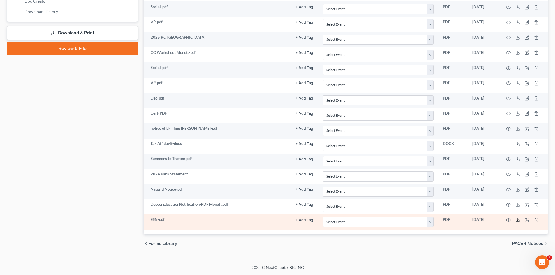
click at [518, 221] on icon at bounding box center [517, 220] width 5 height 5
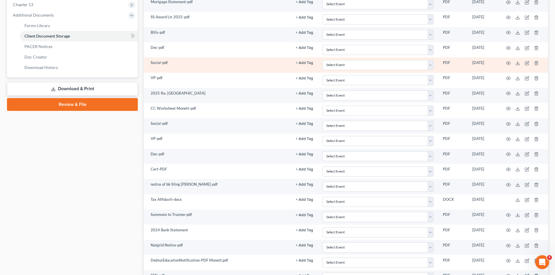
scroll to position [160, 0]
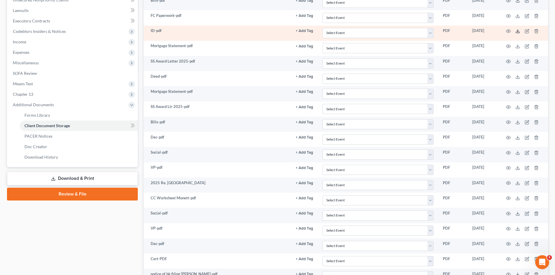
click at [517, 30] on icon at bounding box center [517, 31] width 5 height 5
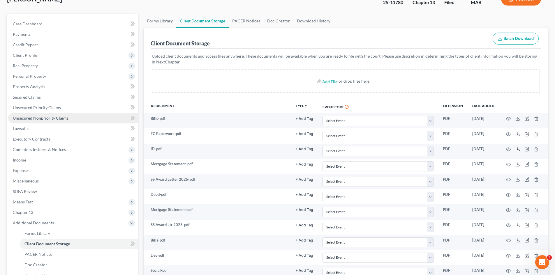
scroll to position [15, 0]
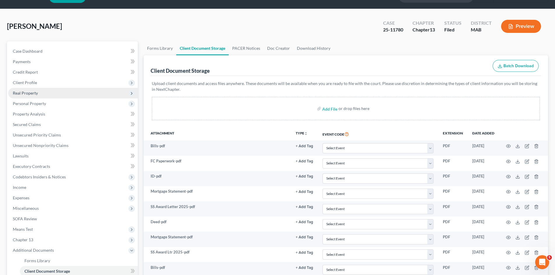
click at [32, 93] on span "Real Property" at bounding box center [25, 93] width 25 height 5
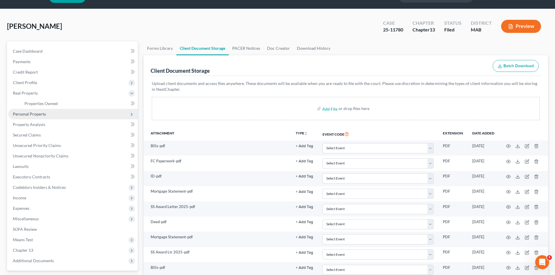
click at [44, 110] on span "Personal Property" at bounding box center [73, 114] width 130 height 10
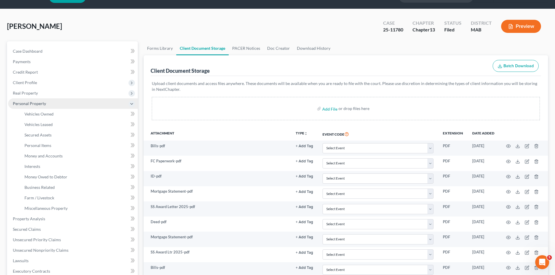
click at [38, 107] on span "Personal Property" at bounding box center [73, 103] width 130 height 10
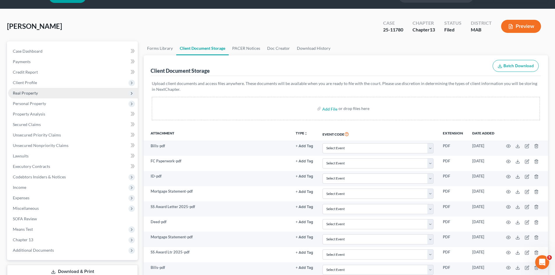
click at [30, 94] on span "Real Property" at bounding box center [25, 93] width 25 height 5
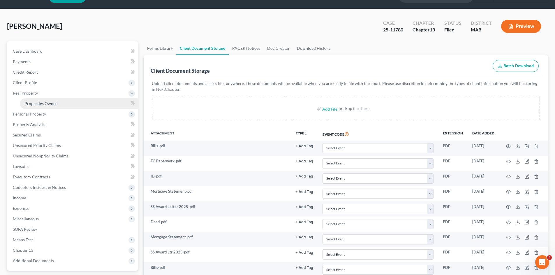
click at [38, 104] on span "Properties Owned" at bounding box center [40, 103] width 33 height 5
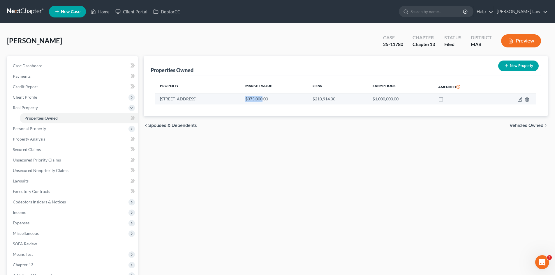
drag, startPoint x: 232, startPoint y: 100, endPoint x: 249, endPoint y: 102, distance: 17.3
click at [249, 102] on td "$375,000.00" at bounding box center [273, 98] width 67 height 11
copy td "$375,000"
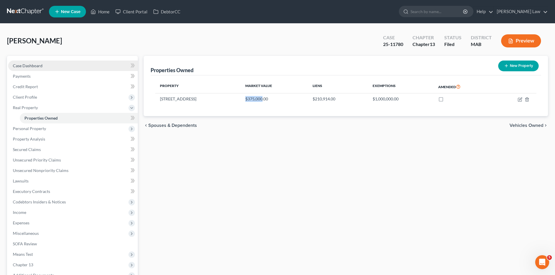
click at [68, 67] on link "Case Dashboard" at bounding box center [73, 66] width 130 height 10
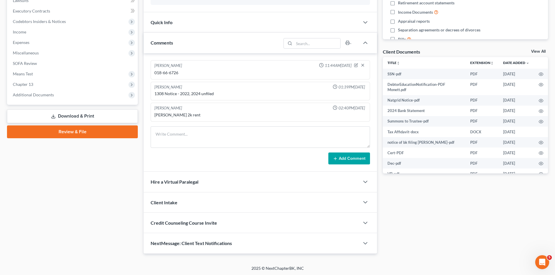
scroll to position [171, 0]
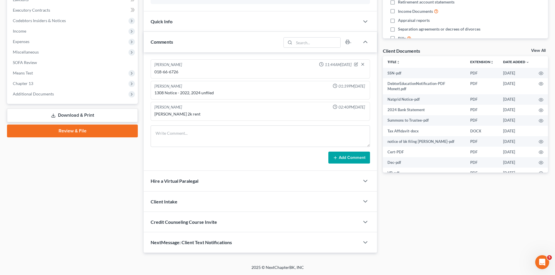
click at [37, 94] on span "Additional Documents" at bounding box center [33, 93] width 41 height 5
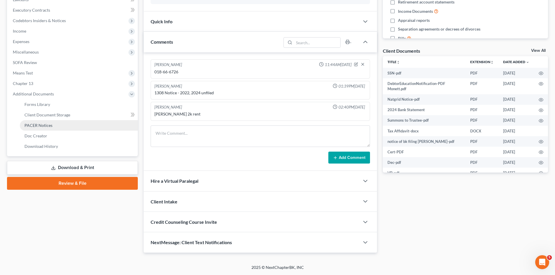
click at [49, 125] on span "PACER Notices" at bounding box center [38, 125] width 28 height 5
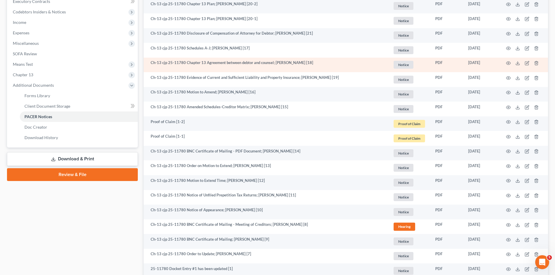
scroll to position [146, 0]
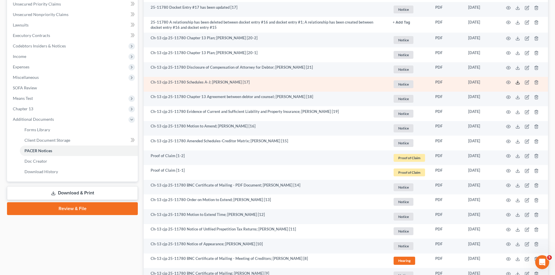
click at [518, 82] on icon at bounding box center [517, 82] width 5 height 5
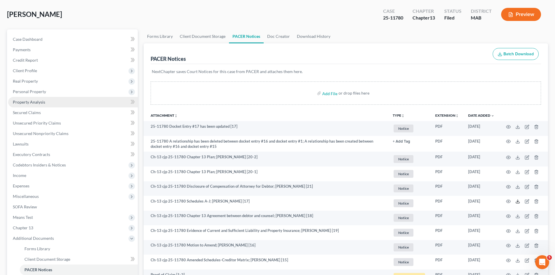
scroll to position [0, 0]
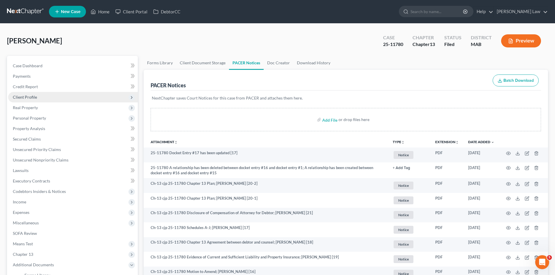
click at [32, 99] on span "Client Profile" at bounding box center [25, 97] width 24 height 5
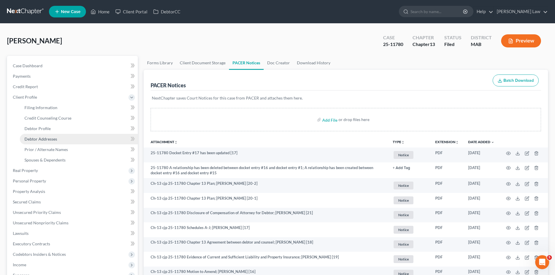
click at [45, 134] on link "Debtor Addresses" at bounding box center [79, 139] width 118 height 10
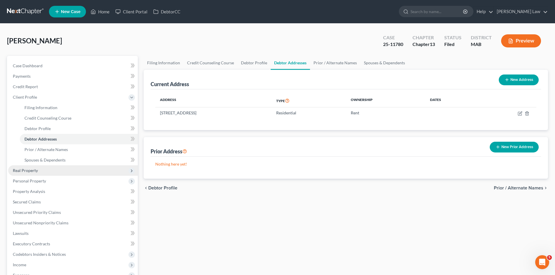
click at [39, 167] on span "Real Property" at bounding box center [73, 170] width 130 height 10
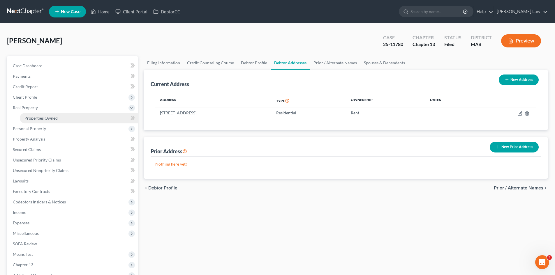
click at [39, 120] on span "Properties Owned" at bounding box center [40, 118] width 33 height 5
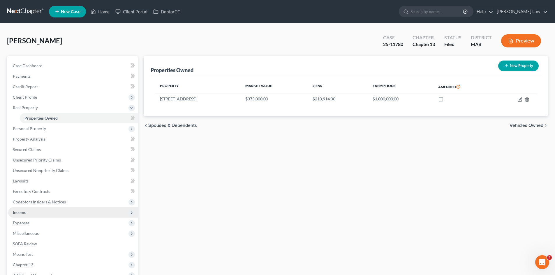
click at [22, 213] on span "Income" at bounding box center [19, 212] width 13 height 5
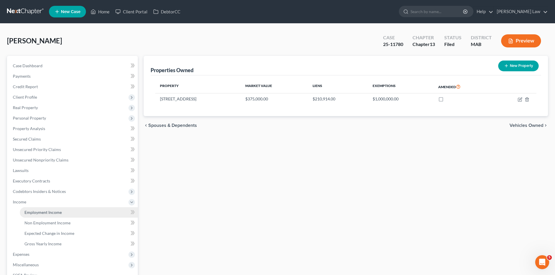
click at [31, 209] on link "Employment Income" at bounding box center [79, 212] width 118 height 10
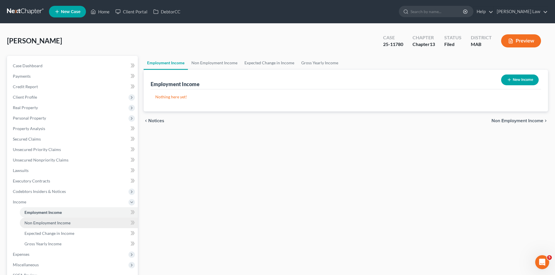
click at [47, 226] on link "Non Employment Income" at bounding box center [79, 223] width 118 height 10
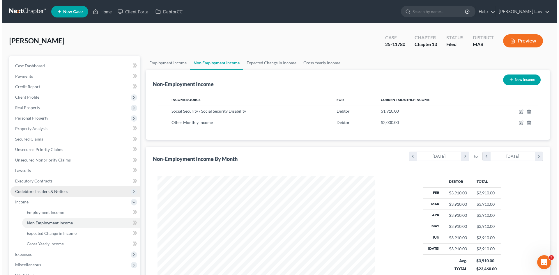
scroll to position [109, 229]
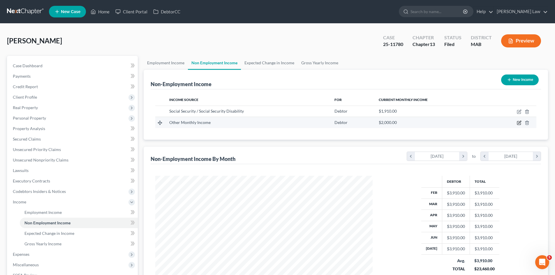
click at [520, 124] on icon "button" at bounding box center [518, 122] width 3 height 3
select select "13"
select select "0"
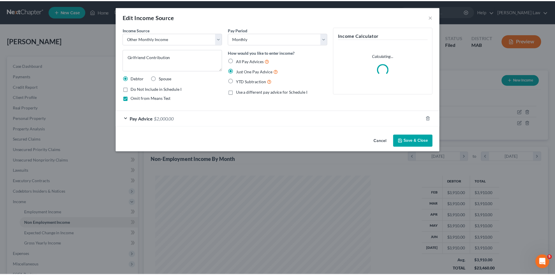
scroll to position [109, 231]
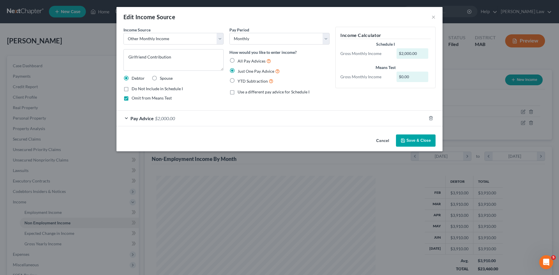
click at [139, 118] on span "Pay Advice" at bounding box center [141, 119] width 23 height 6
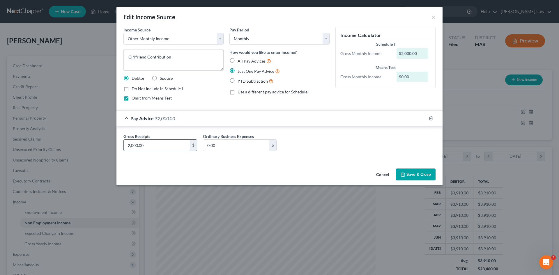
click at [144, 146] on input "2,000.00" at bounding box center [157, 145] width 66 height 11
drag, startPoint x: 382, startPoint y: 172, endPoint x: 302, endPoint y: 167, distance: 80.8
click at [382, 172] on button "Cancel" at bounding box center [382, 175] width 22 height 12
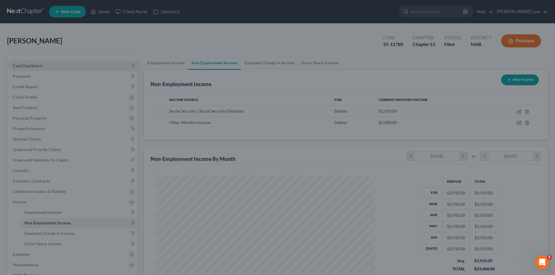
scroll to position [291000, 290880]
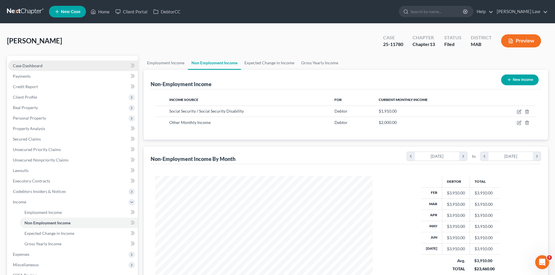
click at [38, 64] on span "Case Dashboard" at bounding box center [28, 65] width 30 height 5
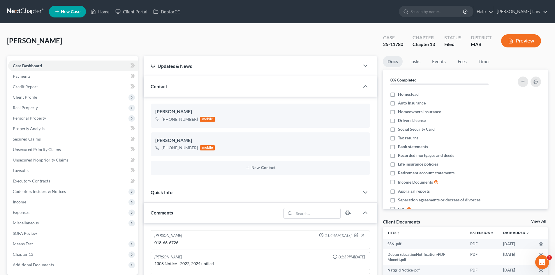
scroll to position [97, 0]
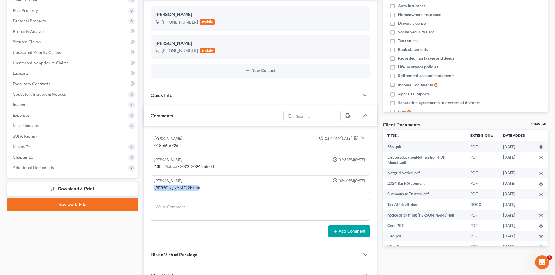
drag, startPoint x: 154, startPoint y: 187, endPoint x: 192, endPoint y: 192, distance: 37.8
click at [192, 192] on div "Thomas Benner 02:40PM, 09/30/2025 Jennifer Bynarowicz 2k rent" at bounding box center [260, 185] width 219 height 19
copy div "Jennifer Bynarowicz"
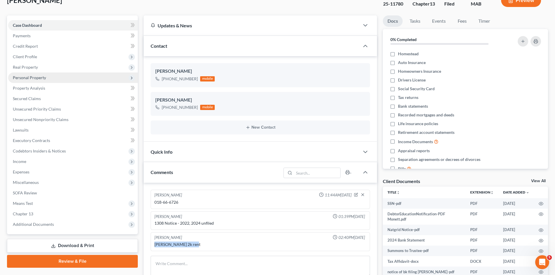
scroll to position [0, 0]
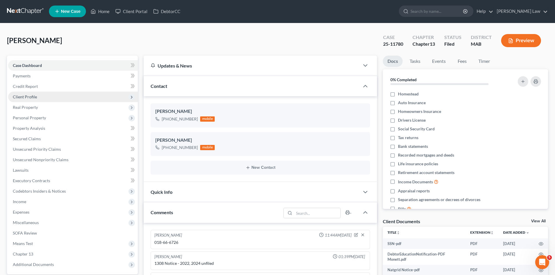
click at [31, 96] on span "Client Profile" at bounding box center [25, 96] width 24 height 5
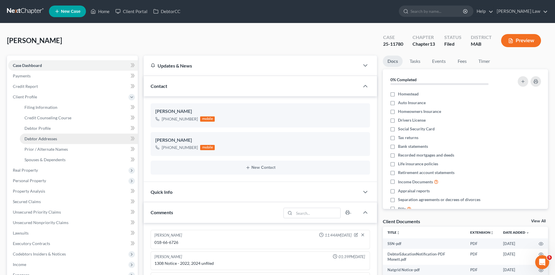
click at [44, 140] on span "Debtor Addresses" at bounding box center [40, 138] width 33 height 5
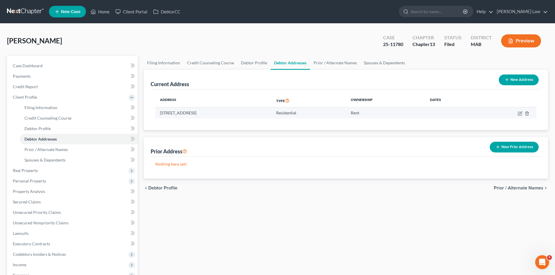
click at [202, 115] on td "8 Cornmill Way, Rockland, MA 02370" at bounding box center [213, 112] width 116 height 11
copy td "8 Cornmill Way, Rockland, MA 02370"
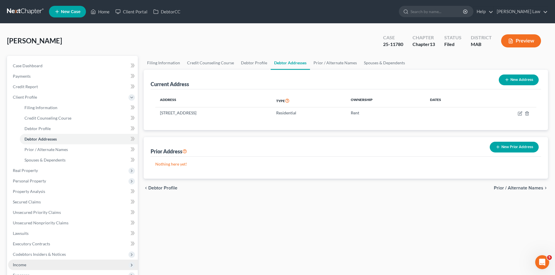
click at [21, 265] on span "Income" at bounding box center [19, 264] width 13 height 5
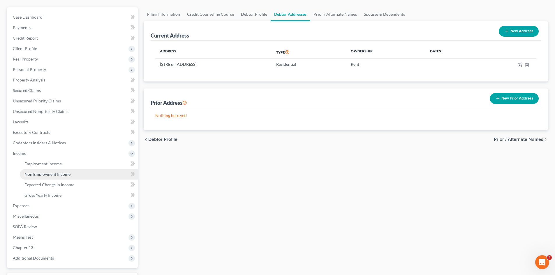
click at [38, 171] on link "Non Employment Income" at bounding box center [79, 174] width 118 height 10
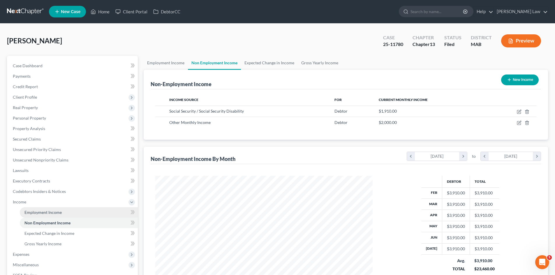
scroll to position [109, 229]
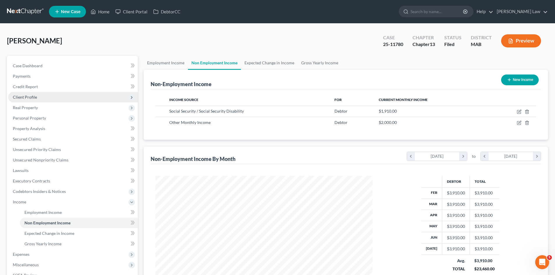
click at [29, 98] on span "Client Profile" at bounding box center [25, 97] width 24 height 5
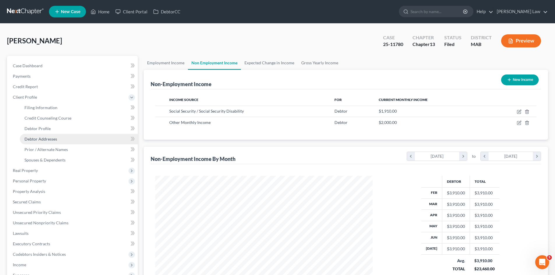
click at [41, 134] on link "Debtor Addresses" at bounding box center [79, 139] width 118 height 10
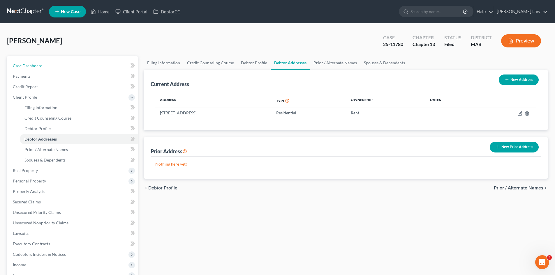
click at [49, 66] on link "Case Dashboard" at bounding box center [73, 66] width 130 height 10
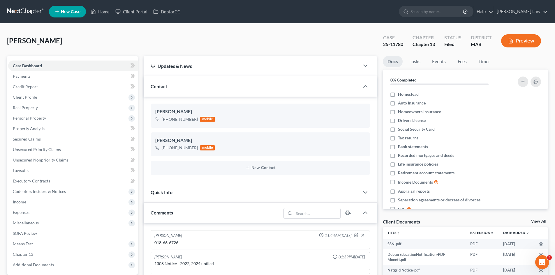
click at [537, 221] on link "View All" at bounding box center [538, 221] width 15 height 4
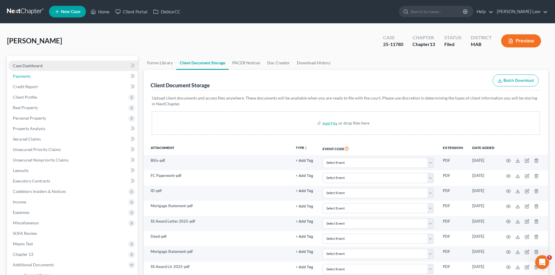
drag, startPoint x: 34, startPoint y: 72, endPoint x: 32, endPoint y: 69, distance: 3.4
click at [34, 72] on link "Payments" at bounding box center [73, 76] width 130 height 10
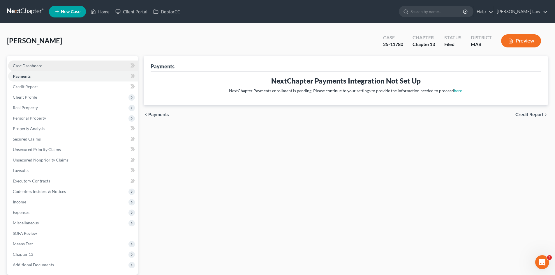
click at [31, 68] on span "Case Dashboard" at bounding box center [28, 65] width 30 height 5
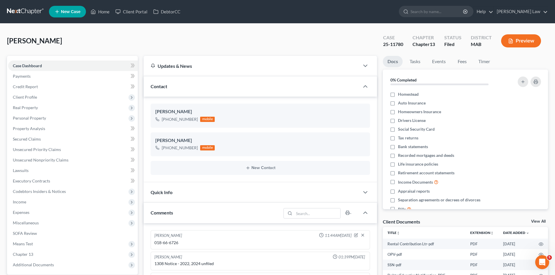
click at [385, 47] on div "25-11780" at bounding box center [393, 44] width 20 height 7
click at [385, 45] on div "25-11780" at bounding box center [393, 44] width 20 height 7
copy div "25-11780"
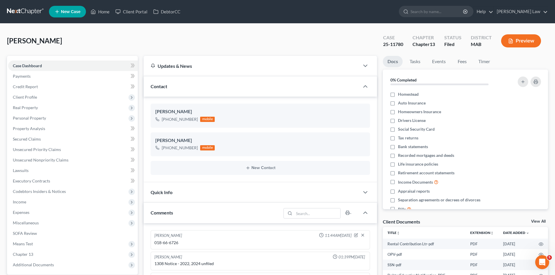
click at [25, 40] on span "Monett, Michael" at bounding box center [34, 40] width 55 height 8
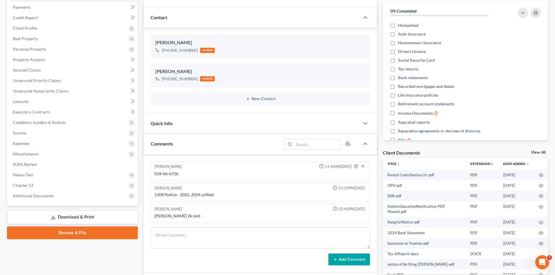
scroll to position [49, 0]
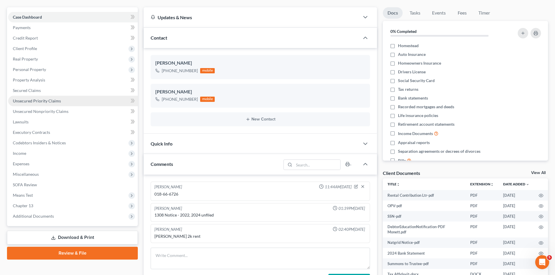
drag, startPoint x: 35, startPoint y: 47, endPoint x: 68, endPoint y: 96, distance: 59.7
click at [35, 47] on span "Client Profile" at bounding box center [25, 48] width 24 height 5
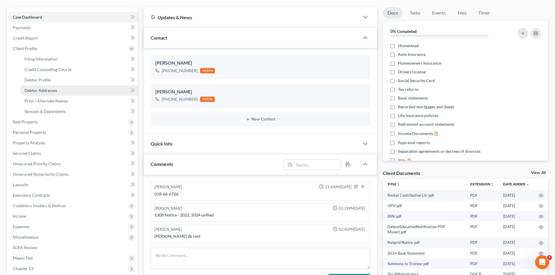
click at [50, 94] on link "Debtor Addresses" at bounding box center [79, 90] width 118 height 10
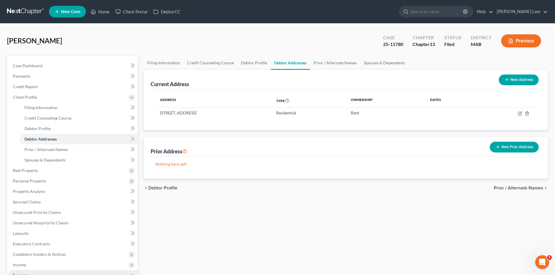
click at [31, 270] on span "Expenses" at bounding box center [73, 275] width 130 height 10
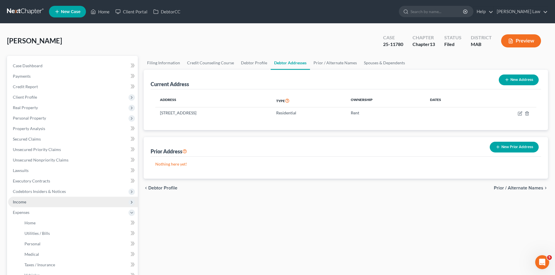
click at [20, 202] on span "Income" at bounding box center [19, 201] width 13 height 5
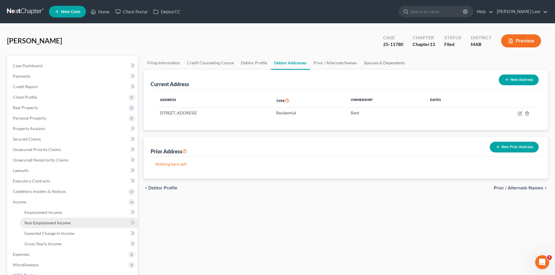
click at [30, 224] on span "Non Employment Income" at bounding box center [47, 222] width 46 height 5
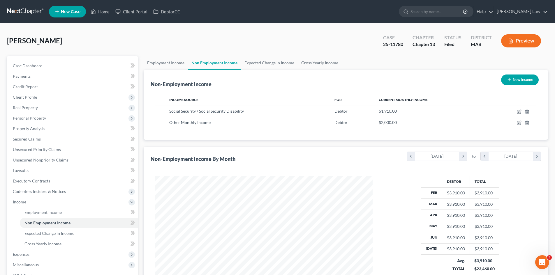
scroll to position [109, 229]
click at [25, 108] on span "Real Property" at bounding box center [25, 107] width 25 height 5
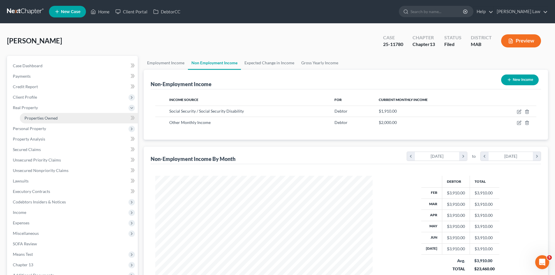
click at [28, 118] on span "Properties Owned" at bounding box center [40, 118] width 33 height 5
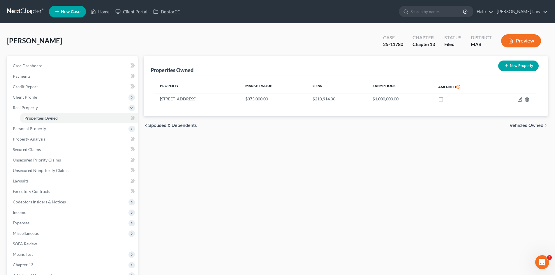
click at [27, 13] on link at bounding box center [25, 11] width 37 height 10
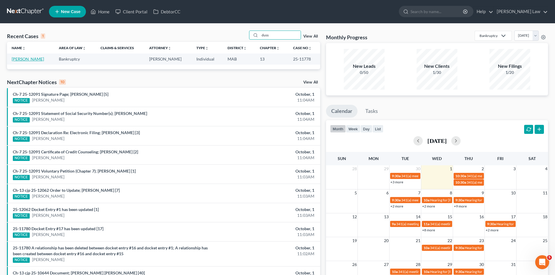
type input "duss"
click at [37, 61] on link "[PERSON_NAME]" at bounding box center [28, 58] width 32 height 5
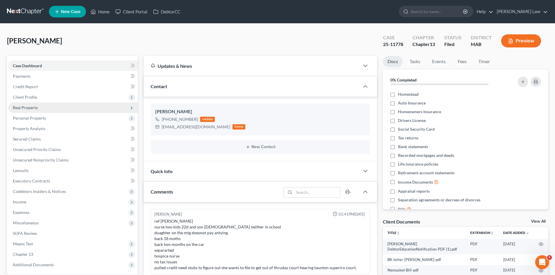
click at [32, 106] on span "Real Property" at bounding box center [25, 107] width 25 height 5
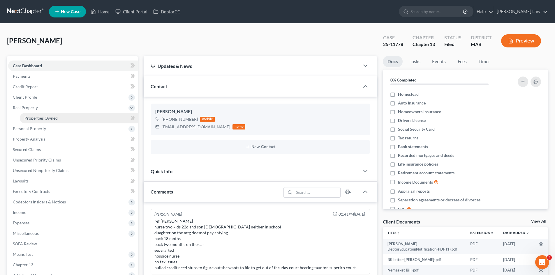
click at [40, 119] on span "Properties Owned" at bounding box center [40, 118] width 33 height 5
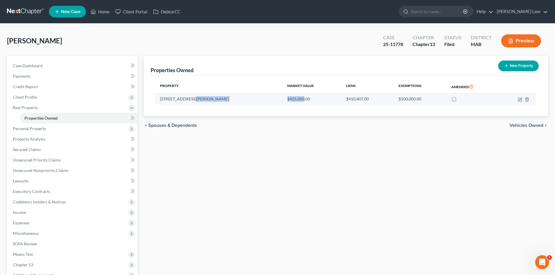
drag, startPoint x: 230, startPoint y: 100, endPoint x: 253, endPoint y: 103, distance: 22.8
click at [253, 103] on tr "16 Bryant Street $425,000.00 $410,407.00 $500,000.00" at bounding box center [345, 98] width 381 height 11
copy tr "$425,000"
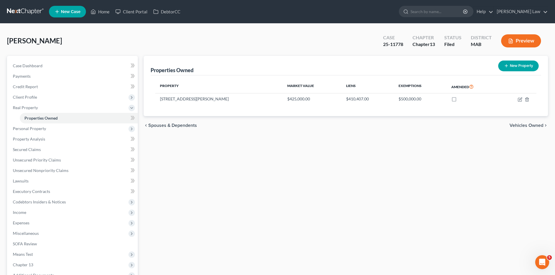
click at [22, 42] on span "Dusseault, Donna" at bounding box center [34, 40] width 55 height 8
copy span "Dusseault"
click at [388, 44] on div "25-11778" at bounding box center [393, 44] width 20 height 7
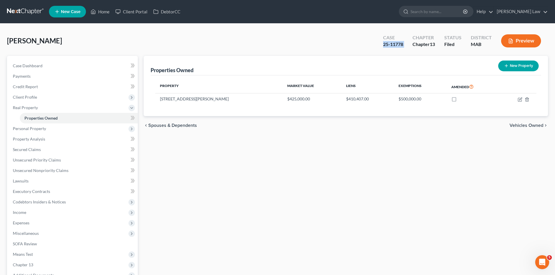
click at [388, 44] on div "25-11778" at bounding box center [393, 44] width 20 height 7
copy div "25-11778"
click at [27, 10] on link at bounding box center [25, 11] width 37 height 10
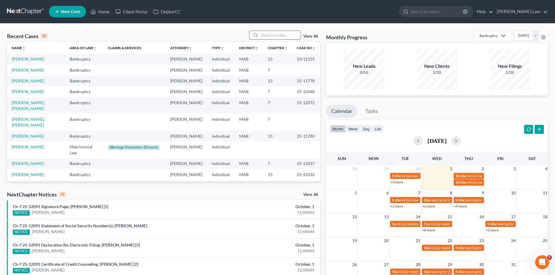
click at [279, 34] on input "search" at bounding box center [280, 35] width 41 height 8
type input "mahmo"
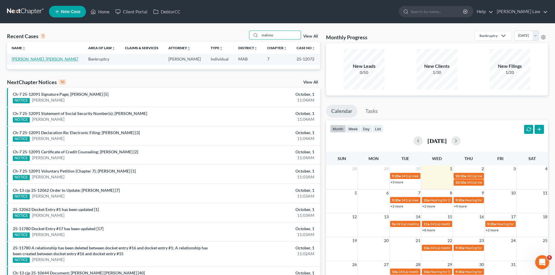
click at [38, 59] on link "[PERSON_NAME], [PERSON_NAME]" at bounding box center [45, 58] width 66 height 5
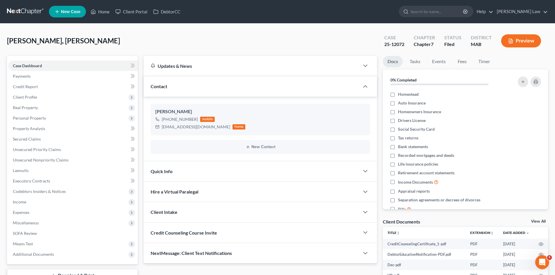
scroll to position [45, 0]
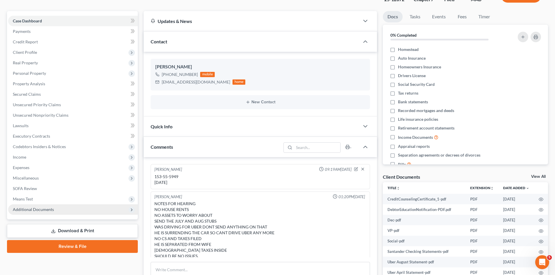
click at [31, 211] on span "Additional Documents" at bounding box center [33, 209] width 41 height 5
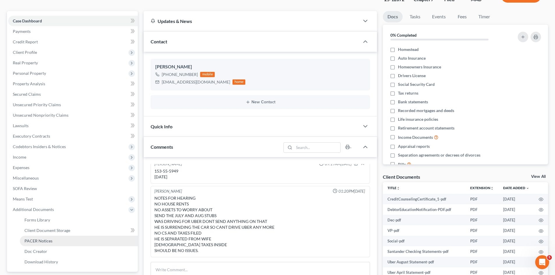
click at [34, 239] on span "PACER Notices" at bounding box center [38, 240] width 28 height 5
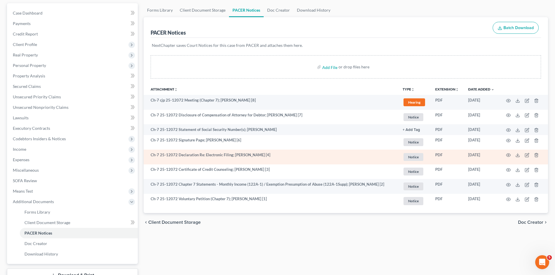
scroll to position [97, 0]
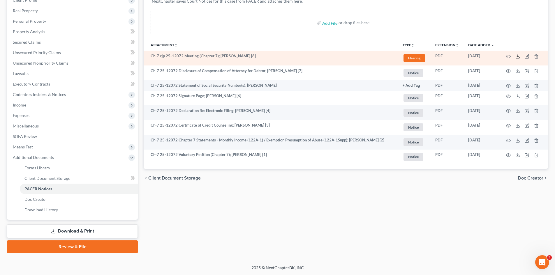
click at [518, 56] on icon at bounding box center [517, 56] width 5 height 5
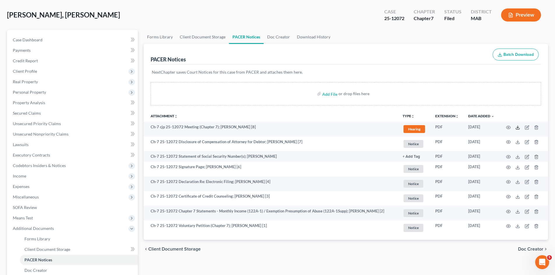
scroll to position [0, 0]
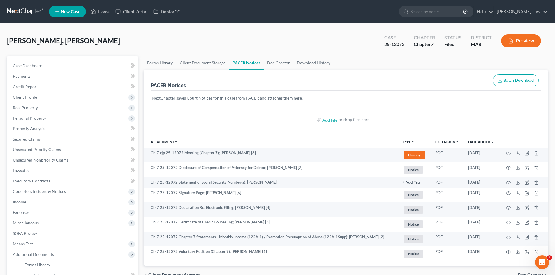
click at [33, 10] on link at bounding box center [25, 11] width 37 height 10
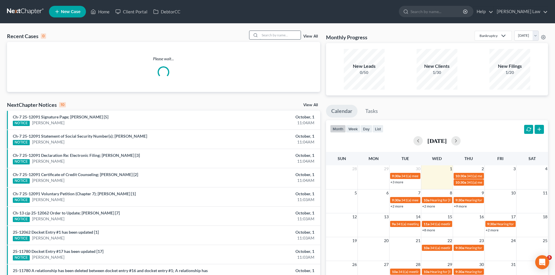
click at [261, 36] on input "search" at bounding box center [280, 35] width 41 height 8
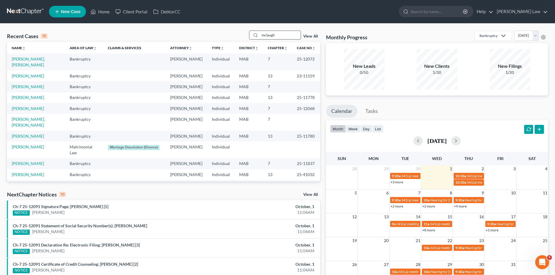
type input "mclaugh"
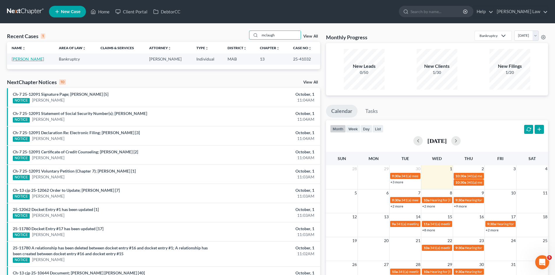
click at [26, 59] on link "[PERSON_NAME]" at bounding box center [28, 58] width 32 height 5
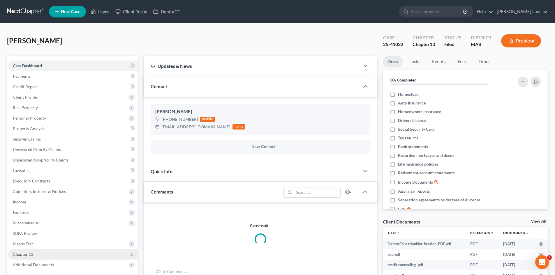
scroll to position [55, 0]
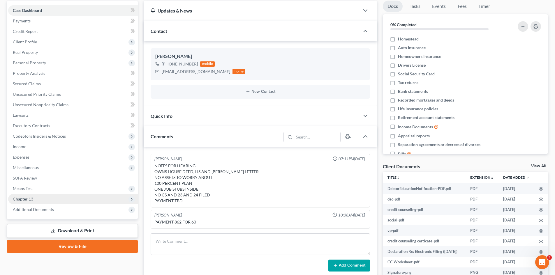
click at [39, 203] on span "Chapter 13" at bounding box center [73, 199] width 130 height 10
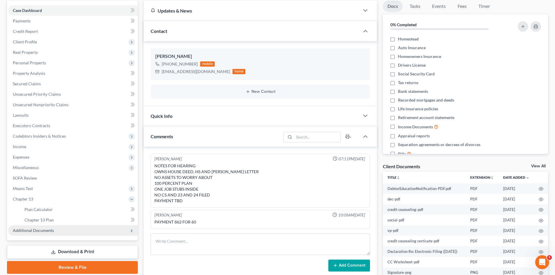
click at [40, 228] on span "Additional Documents" at bounding box center [33, 230] width 41 height 5
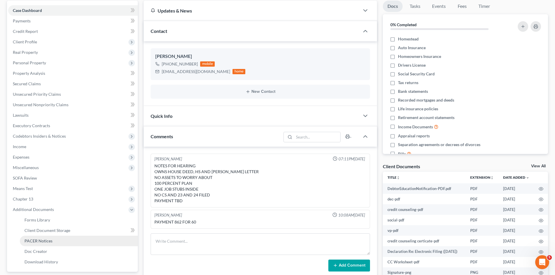
click at [41, 241] on span "PACER Notices" at bounding box center [38, 240] width 28 height 5
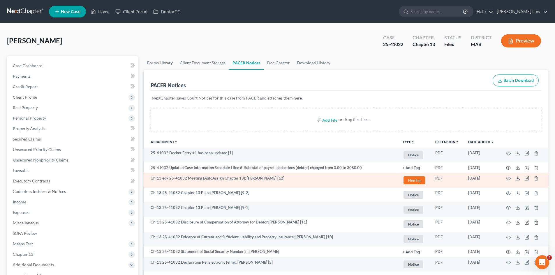
click at [517, 179] on icon at bounding box center [517, 178] width 5 height 5
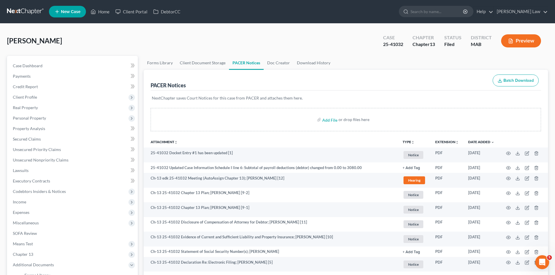
click at [39, 10] on link at bounding box center [25, 11] width 37 height 10
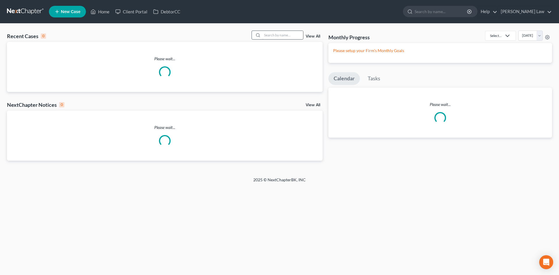
click at [284, 40] on div "Recent Cases 0 View All" at bounding box center [165, 36] width 316 height 11
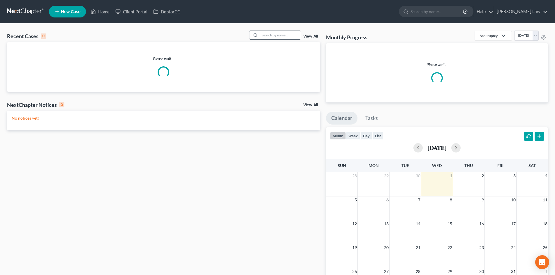
click at [279, 35] on input "search" at bounding box center [280, 35] width 41 height 8
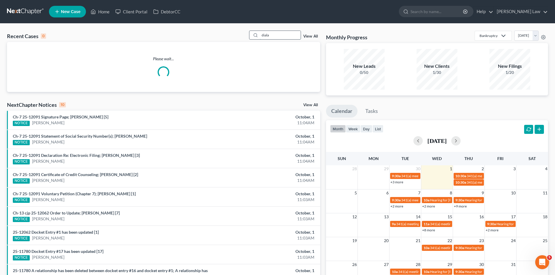
type input "diala"
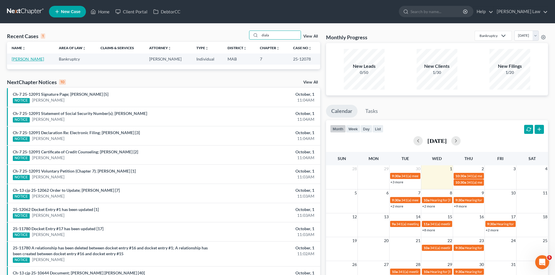
click at [30, 57] on link "[PERSON_NAME]" at bounding box center [28, 58] width 32 height 5
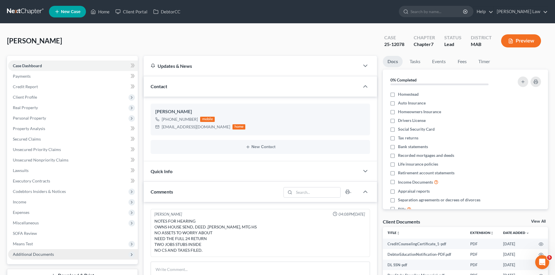
scroll to position [93, 0]
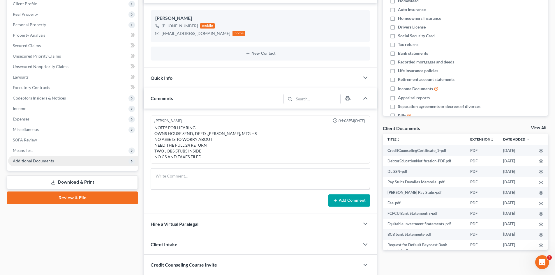
click at [38, 162] on span "Additional Documents" at bounding box center [33, 160] width 41 height 5
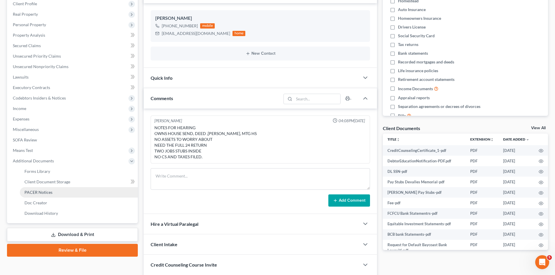
click at [54, 191] on link "PACER Notices" at bounding box center [79, 192] width 118 height 10
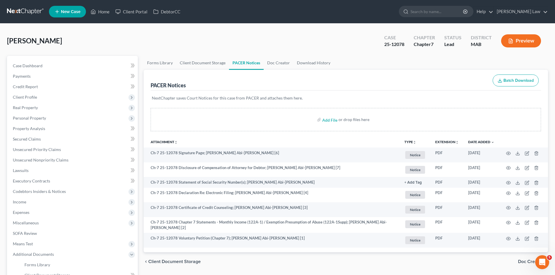
click at [31, 17] on nav "Home New Case Client Portal DebtorCC [PERSON_NAME] Law [EMAIL_ADDRESS][DOMAIN_N…" at bounding box center [277, 11] width 555 height 23
click at [26, 14] on link at bounding box center [25, 11] width 37 height 10
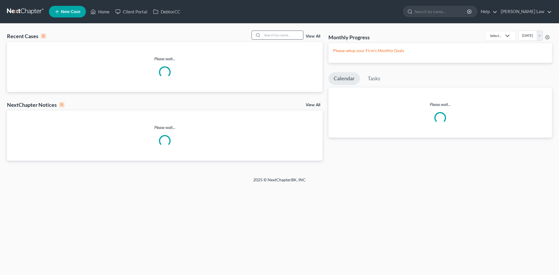
click at [277, 33] on input "search" at bounding box center [282, 35] width 41 height 8
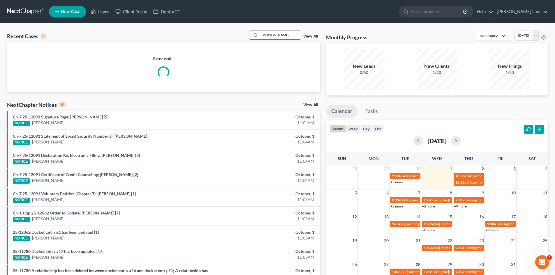
type input "[PERSON_NAME]"
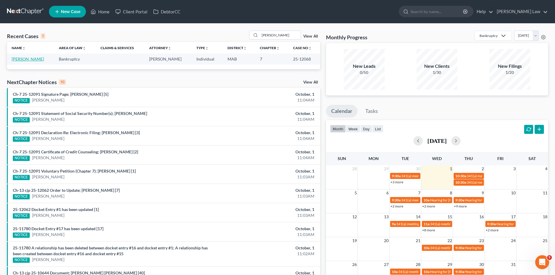
click at [34, 58] on link "[PERSON_NAME]" at bounding box center [28, 58] width 32 height 5
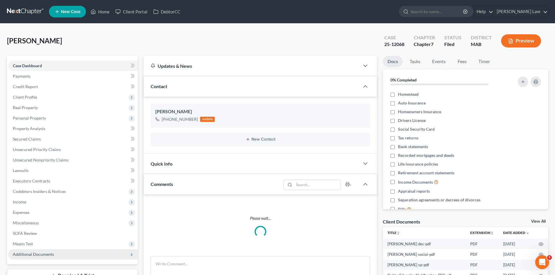
click at [43, 249] on span "Additional Documents" at bounding box center [73, 254] width 130 height 10
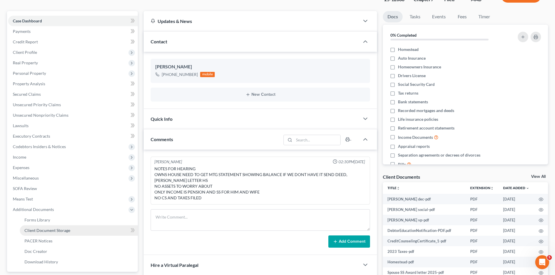
click at [39, 233] on link "Client Document Storage" at bounding box center [79, 230] width 118 height 10
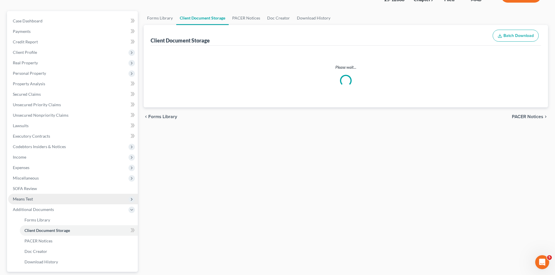
click at [38, 247] on ul "Case Dashboard Payments Invoices Payments Payments Credit Report Client Profile" at bounding box center [73, 142] width 130 height 252
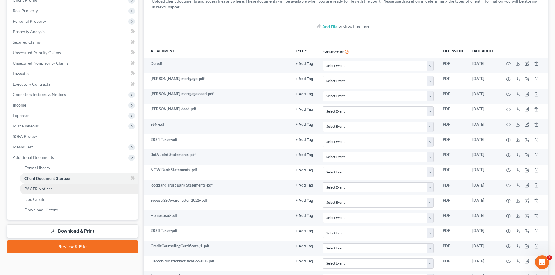
click at [36, 187] on span "PACER Notices" at bounding box center [38, 188] width 28 height 5
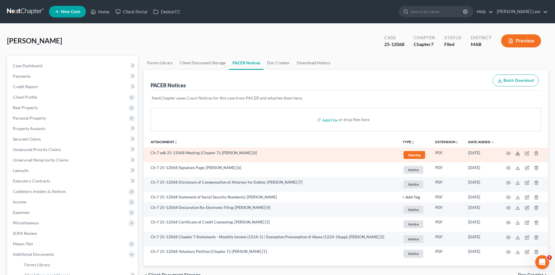
click at [519, 154] on icon at bounding box center [517, 153] width 5 height 5
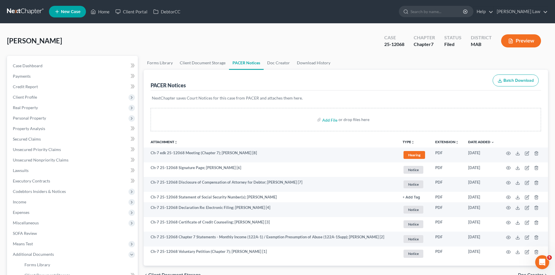
drag, startPoint x: 0, startPoint y: 7, endPoint x: 14, endPoint y: 10, distance: 14.3
click at [0, 7] on nav "Home New Case Client Portal DebtorCC [PERSON_NAME] Law [EMAIL_ADDRESS][DOMAIN_N…" at bounding box center [277, 11] width 555 height 23
click at [14, 10] on link at bounding box center [25, 11] width 37 height 10
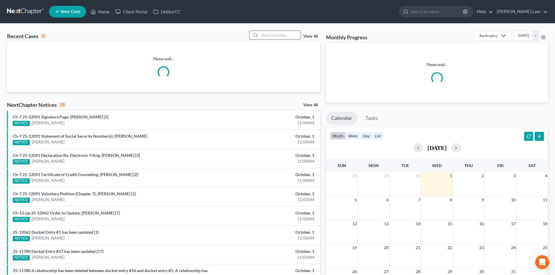
click at [281, 32] on input "search" at bounding box center [280, 35] width 41 height 8
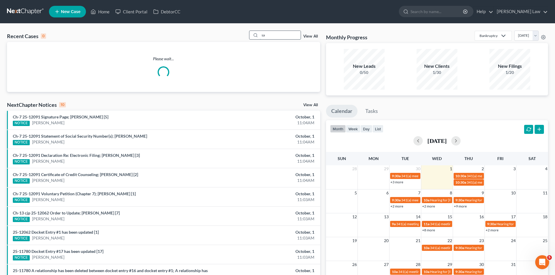
type input "s"
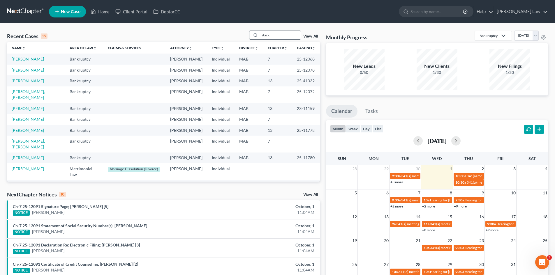
type input "stack"
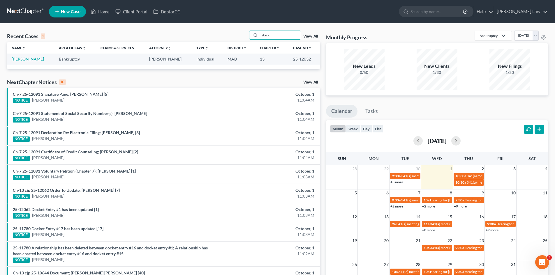
click at [27, 61] on link "[PERSON_NAME]" at bounding box center [28, 58] width 32 height 5
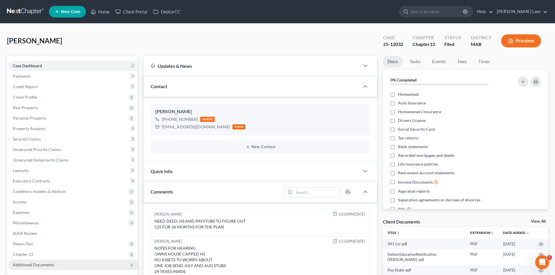
scroll to position [49, 0]
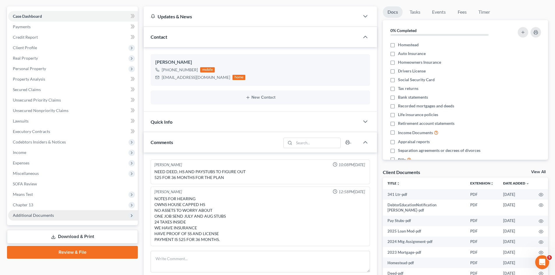
click at [36, 216] on span "Additional Documents" at bounding box center [33, 215] width 41 height 5
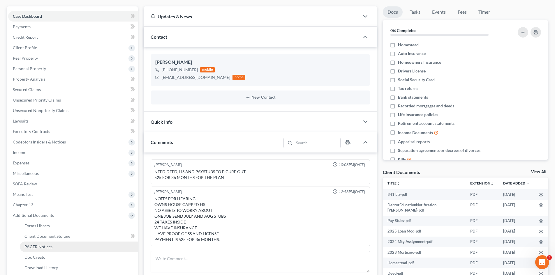
click at [45, 245] on span "PACER Notices" at bounding box center [38, 246] width 28 height 5
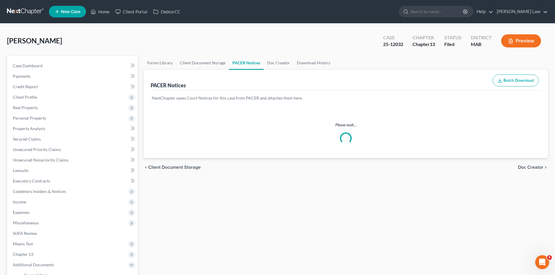
scroll to position [98, 0]
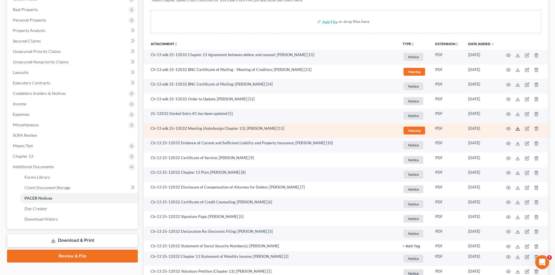
click at [517, 128] on icon at bounding box center [517, 128] width 5 height 5
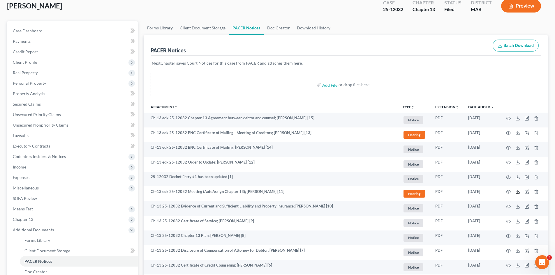
scroll to position [0, 0]
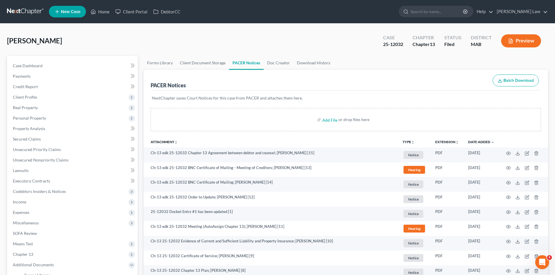
click at [27, 13] on link at bounding box center [25, 11] width 37 height 10
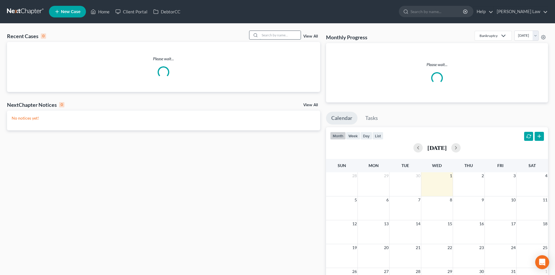
click at [267, 36] on input "search" at bounding box center [280, 35] width 41 height 8
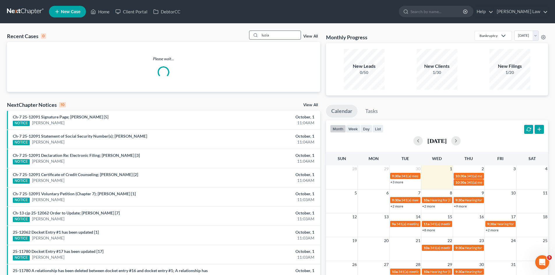
type input "luzia"
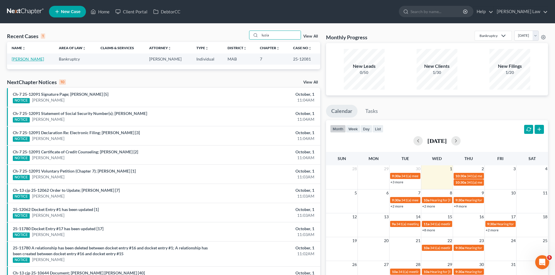
click at [26, 59] on link "[PERSON_NAME]" at bounding box center [28, 58] width 32 height 5
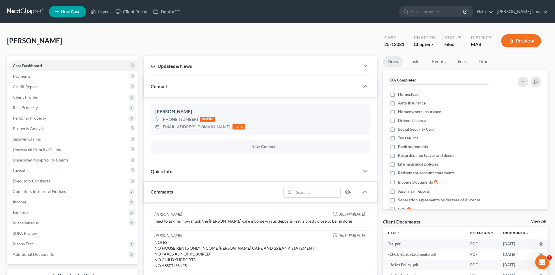
scroll to position [45, 0]
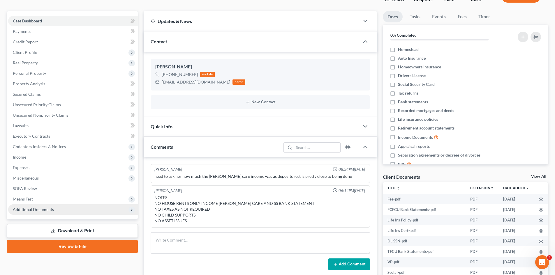
click at [59, 208] on span "Additional Documents" at bounding box center [73, 209] width 130 height 10
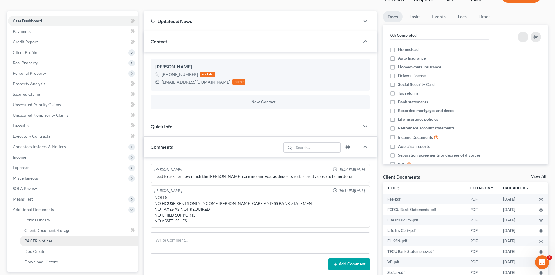
click at [48, 241] on span "PACER Notices" at bounding box center [38, 240] width 28 height 5
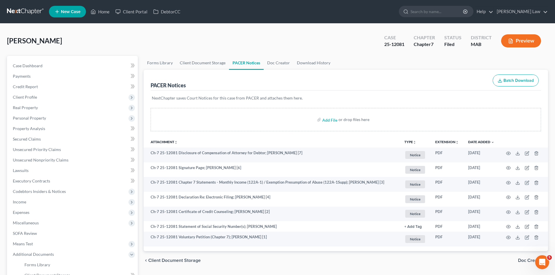
click at [30, 11] on link at bounding box center [25, 11] width 37 height 10
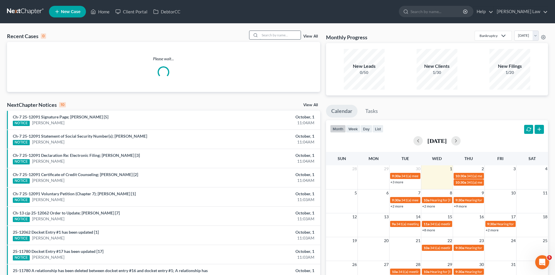
click at [286, 36] on input "search" at bounding box center [280, 35] width 41 height 8
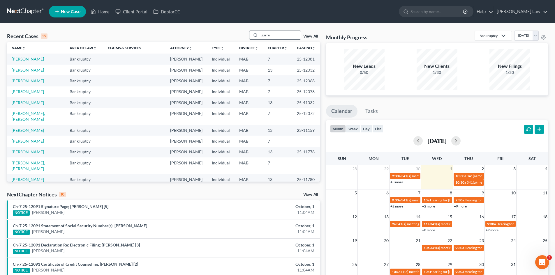
click at [286, 36] on input "garre" at bounding box center [280, 35] width 41 height 8
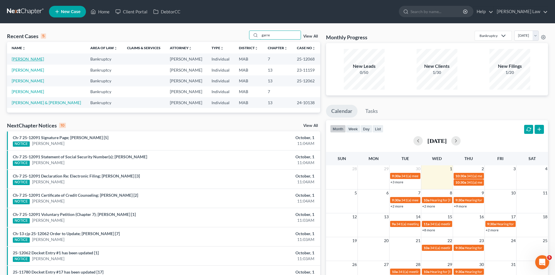
type input "garre"
click at [31, 82] on link "[PERSON_NAME]" at bounding box center [28, 80] width 32 height 5
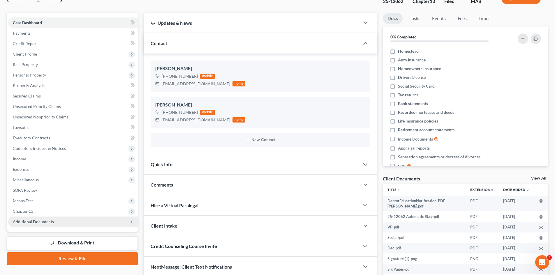
scroll to position [55, 0]
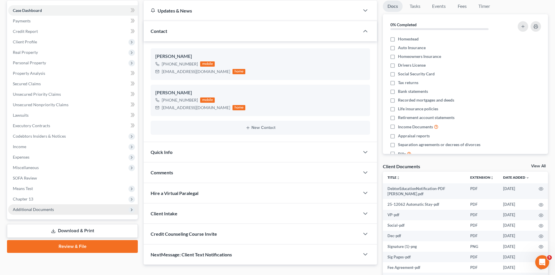
click at [36, 210] on span "Additional Documents" at bounding box center [33, 209] width 41 height 5
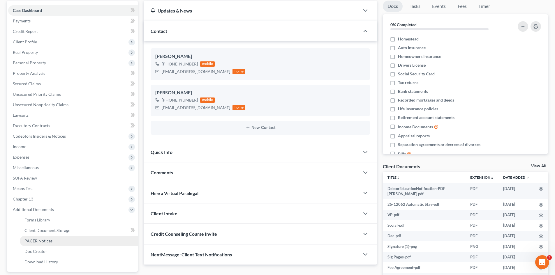
click at [47, 240] on span "PACER Notices" at bounding box center [38, 240] width 28 height 5
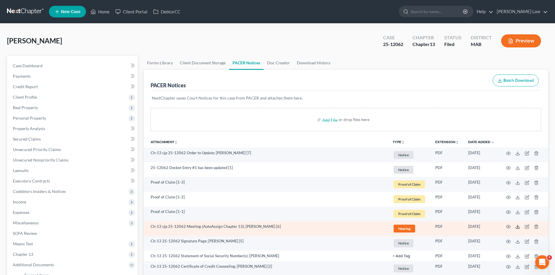
click at [517, 227] on line at bounding box center [517, 226] width 0 height 2
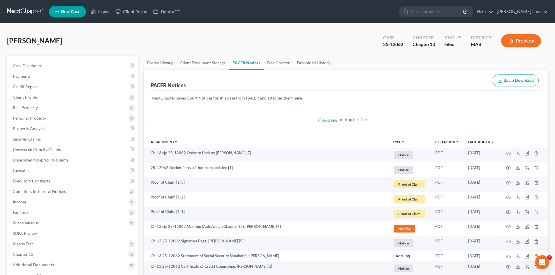
click at [30, 12] on link at bounding box center [25, 11] width 37 height 10
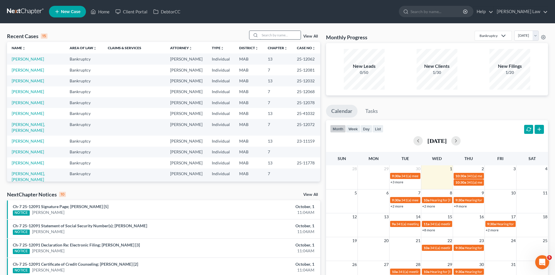
click at [282, 35] on input "search" at bounding box center [280, 35] width 41 height 8
type input "birming"
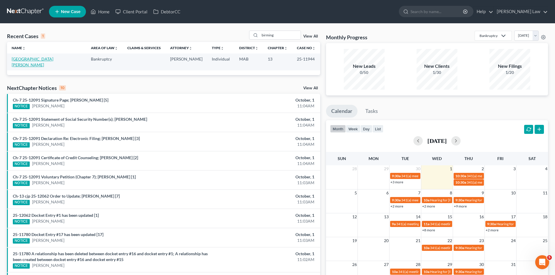
click at [35, 61] on link "[GEOGRAPHIC_DATA][PERSON_NAME]" at bounding box center [33, 61] width 42 height 11
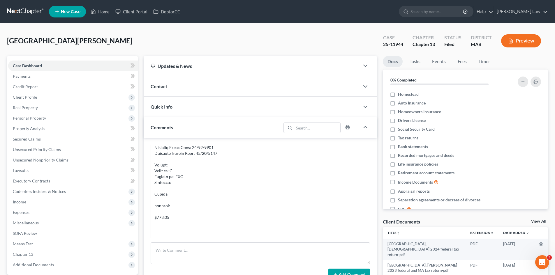
click at [17, 13] on link at bounding box center [25, 11] width 37 height 10
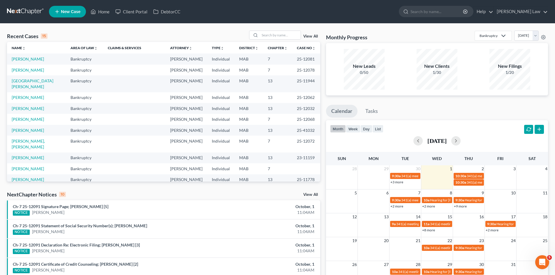
drag, startPoint x: 275, startPoint y: 9, endPoint x: 93, endPoint y: 40, distance: 184.6
click at [275, 9] on ul "New Case Home Client Portal DebtorCC - No Result - See all results Or Press Ent…" at bounding box center [298, 11] width 499 height 15
click at [273, 31] on input "search" at bounding box center [280, 35] width 41 height 8
type input "[PERSON_NAME]"
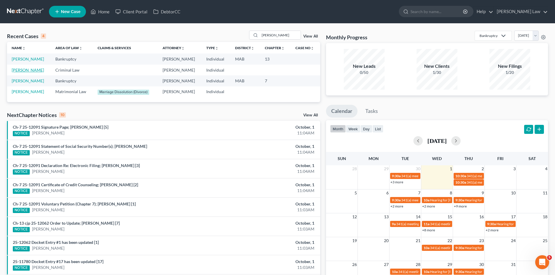
click at [24, 68] on link "[PERSON_NAME]" at bounding box center [28, 70] width 32 height 5
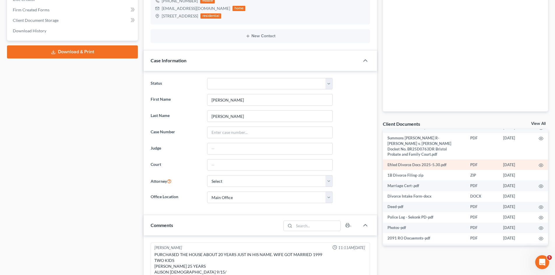
scroll to position [225, 0]
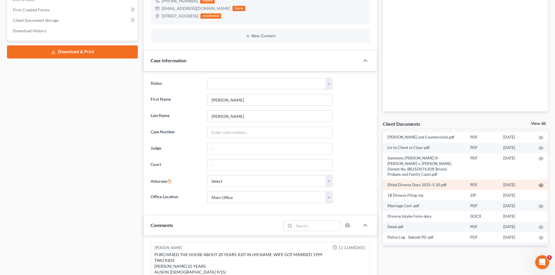
click at [537, 180] on td at bounding box center [541, 185] width 14 height 10
click at [538, 183] on icon "button" at bounding box center [540, 185] width 5 height 5
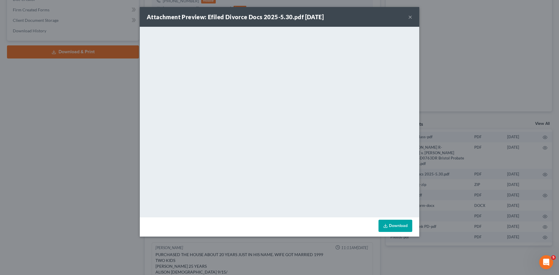
click at [465, 113] on div "Attachment Preview: Efiled Divorce Docs 2025-5.30.pdf [DATE] × <object ng-attr-…" at bounding box center [279, 137] width 559 height 275
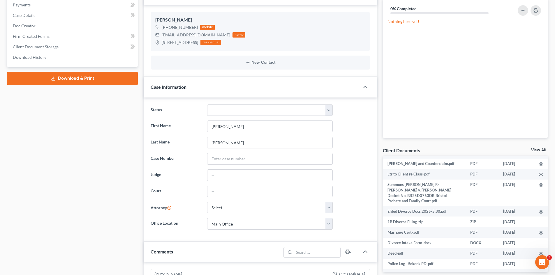
scroll to position [0, 0]
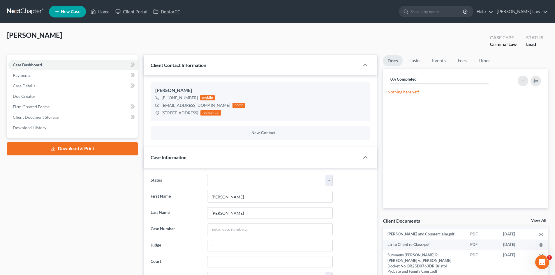
click at [27, 11] on link at bounding box center [25, 11] width 37 height 10
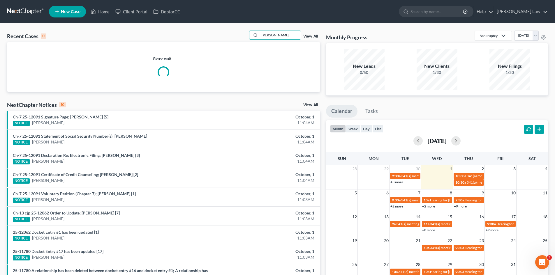
type input "[PERSON_NAME]"
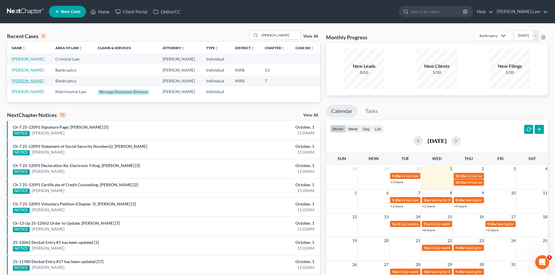
click at [31, 83] on link "[PERSON_NAME]" at bounding box center [28, 80] width 32 height 5
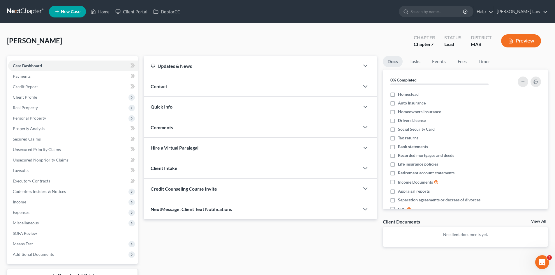
scroll to position [45, 0]
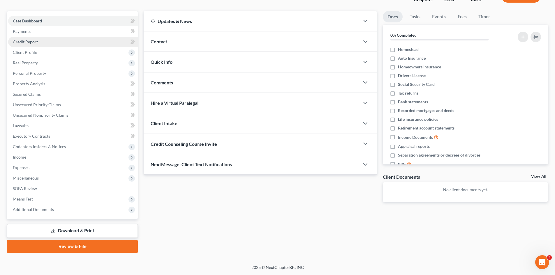
click at [29, 45] on link "Credit Report" at bounding box center [73, 42] width 130 height 10
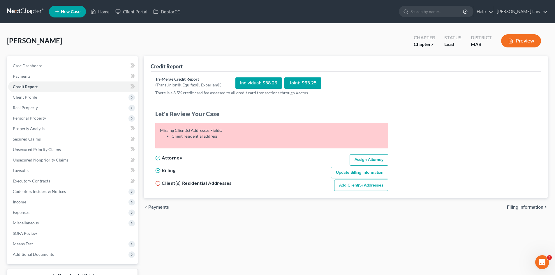
click at [21, 11] on link at bounding box center [25, 11] width 37 height 10
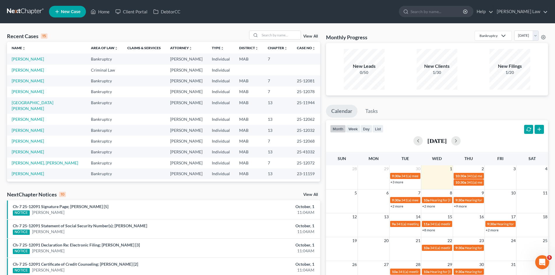
click at [34, 67] on td "[PERSON_NAME]" at bounding box center [46, 70] width 79 height 11
click at [34, 68] on link "[PERSON_NAME]" at bounding box center [28, 70] width 32 height 5
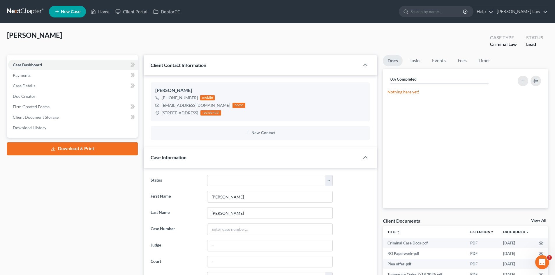
scroll to position [85, 0]
click at [538, 220] on link "View All" at bounding box center [538, 221] width 15 height 4
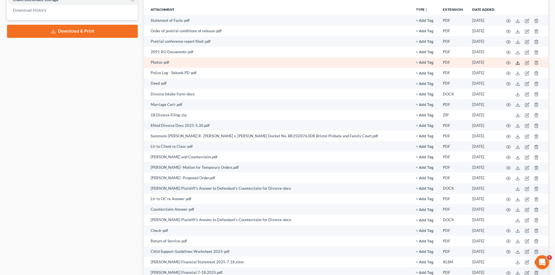
scroll to position [132, 0]
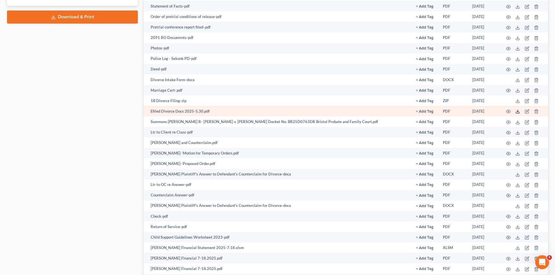
click at [516, 111] on polyline at bounding box center [517, 111] width 2 height 1
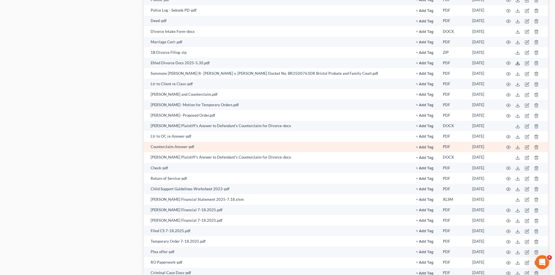
scroll to position [229, 0]
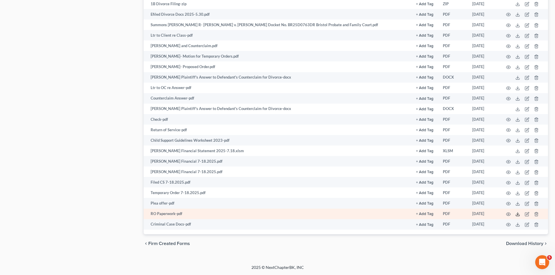
click at [516, 213] on icon at bounding box center [517, 214] width 5 height 5
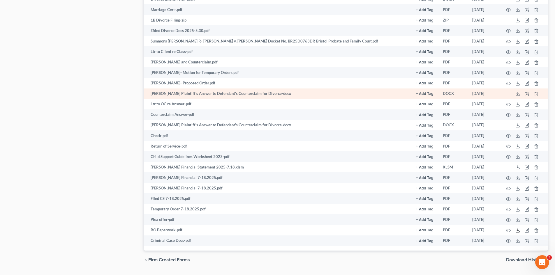
scroll to position [0, 0]
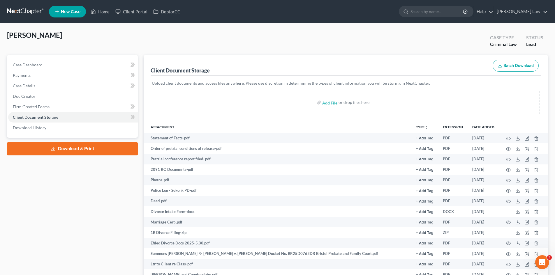
click at [17, 10] on link at bounding box center [25, 11] width 37 height 10
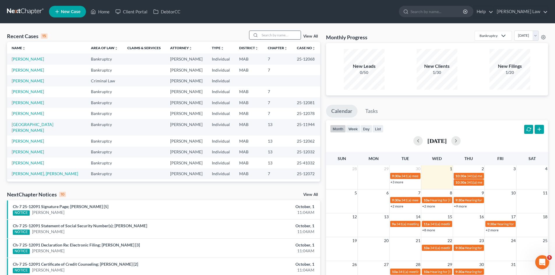
click at [275, 36] on input "search" at bounding box center [280, 35] width 41 height 8
click at [271, 36] on input "search" at bounding box center [280, 35] width 41 height 8
type input "[PERSON_NAME]"
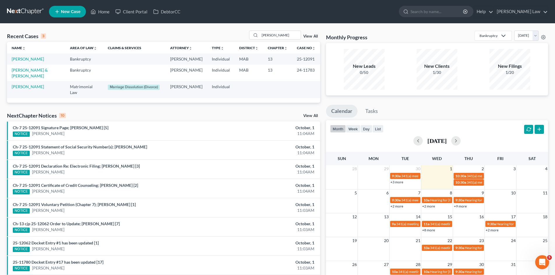
click at [36, 57] on td "[PERSON_NAME]" at bounding box center [36, 59] width 58 height 11
click at [28, 57] on link "[PERSON_NAME]" at bounding box center [28, 58] width 32 height 5
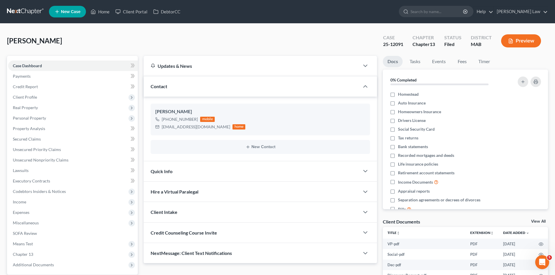
click at [539, 220] on link "View All" at bounding box center [538, 221] width 15 height 4
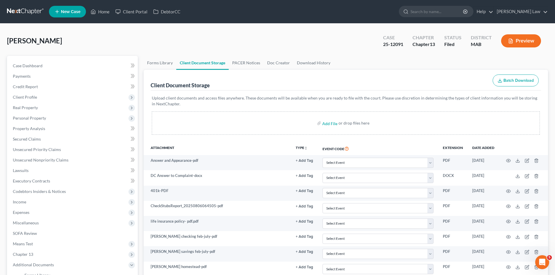
click at [18, 12] on link at bounding box center [25, 11] width 37 height 10
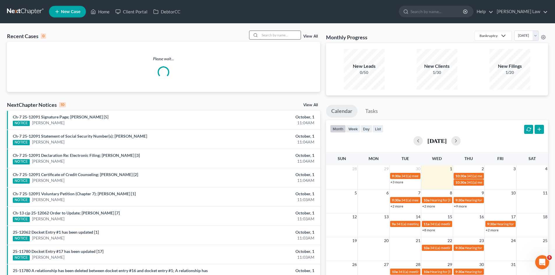
click at [281, 33] on input "search" at bounding box center [280, 35] width 41 height 8
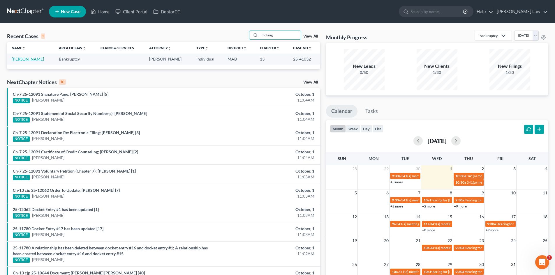
type input "mclaug"
click at [22, 58] on link "[PERSON_NAME]" at bounding box center [28, 58] width 32 height 5
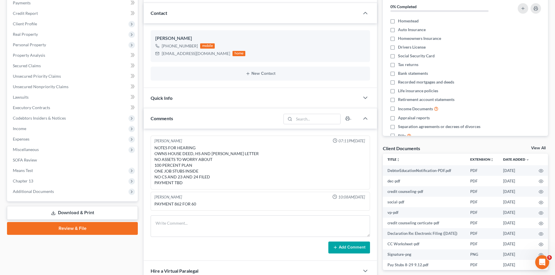
scroll to position [146, 0]
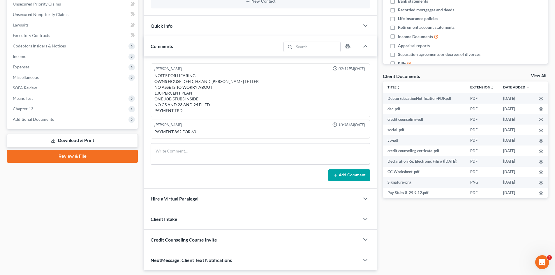
drag, startPoint x: 51, startPoint y: 122, endPoint x: 54, endPoint y: 132, distance: 10.6
click at [51, 122] on span "Additional Documents" at bounding box center [73, 119] width 130 height 10
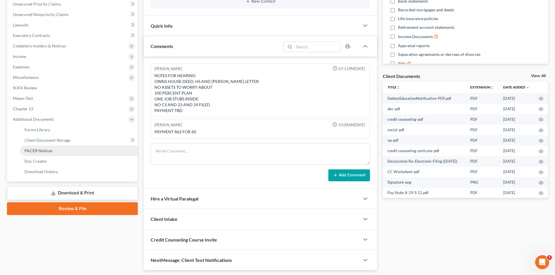
click at [52, 155] on link "PACER Notices" at bounding box center [79, 151] width 118 height 10
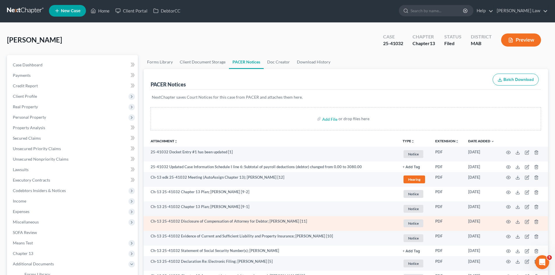
scroll to position [97, 0]
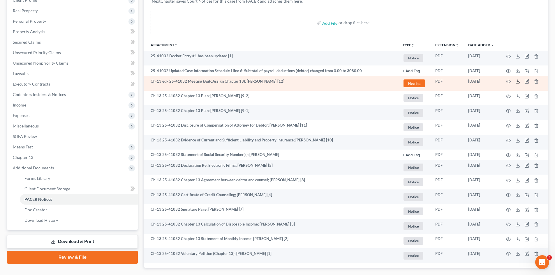
click at [518, 82] on icon at bounding box center [517, 81] width 5 height 5
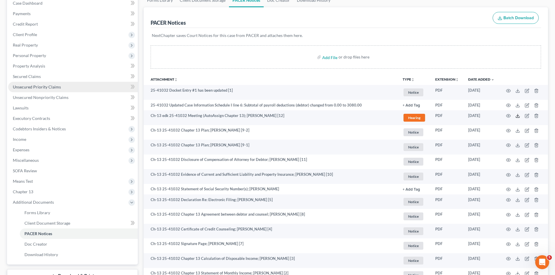
scroll to position [49, 0]
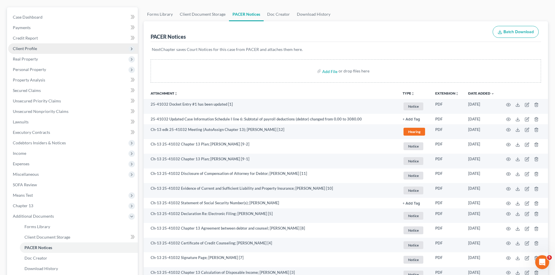
click at [28, 48] on span "Client Profile" at bounding box center [25, 48] width 24 height 5
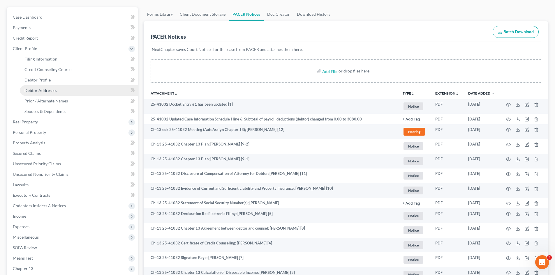
click at [47, 90] on span "Debtor Addresses" at bounding box center [40, 90] width 33 height 5
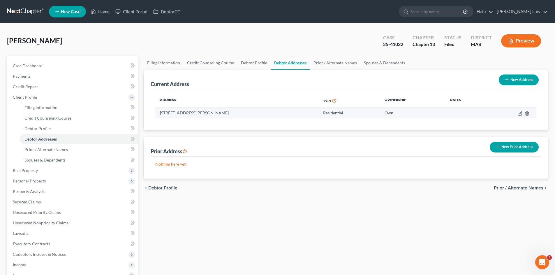
click at [205, 111] on td "48 Morgan Drive, Haverhill, MA 01832" at bounding box center [236, 112] width 163 height 11
copy td "48 Morgan Drive, Haverhill, MA 01832"
click at [392, 46] on div "25-41032" at bounding box center [393, 44] width 20 height 7
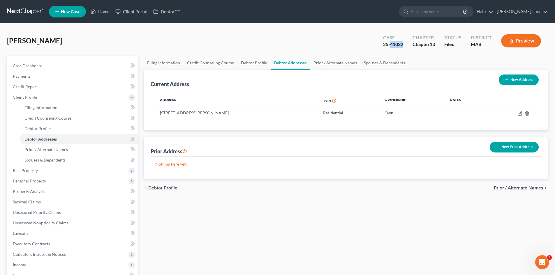
click at [392, 46] on div "25-41032" at bounding box center [393, 44] width 20 height 7
copy div "25-41032"
click at [35, 202] on span "Secured Claims" at bounding box center [27, 201] width 28 height 5
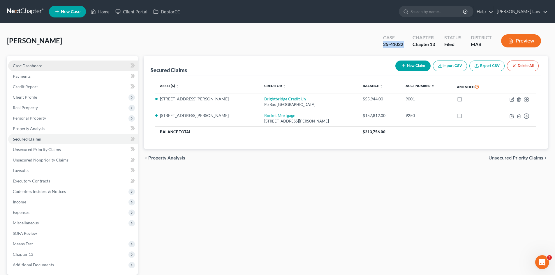
click at [40, 62] on link "Case Dashboard" at bounding box center [73, 66] width 130 height 10
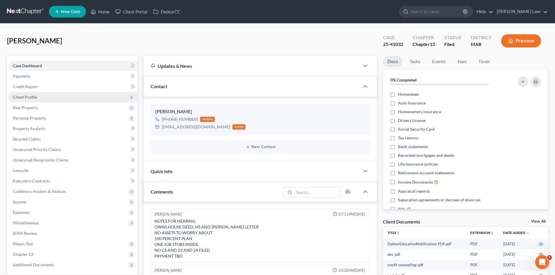
click at [30, 96] on span "Client Profile" at bounding box center [25, 97] width 24 height 5
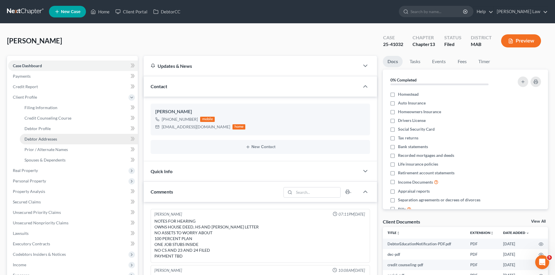
click at [33, 143] on link "Debtor Addresses" at bounding box center [79, 139] width 118 height 10
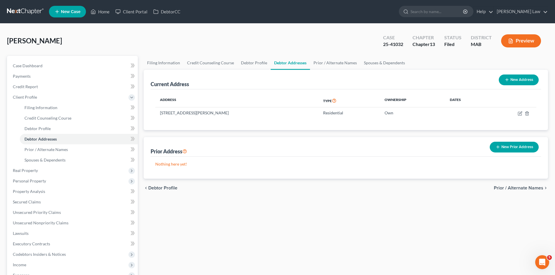
click at [394, 47] on div "25-41032" at bounding box center [393, 44] width 20 height 7
click at [393, 47] on div "25-41032" at bounding box center [393, 44] width 20 height 7
copy div "25-41032"
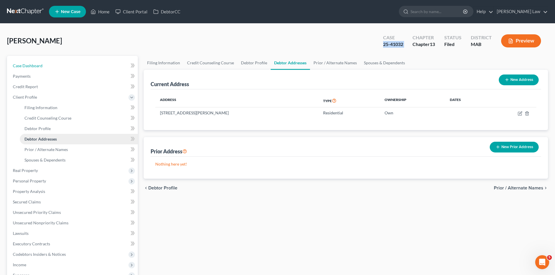
drag, startPoint x: 48, startPoint y: 63, endPoint x: 126, endPoint y: 141, distance: 110.5
click at [48, 63] on link "Case Dashboard" at bounding box center [73, 66] width 130 height 10
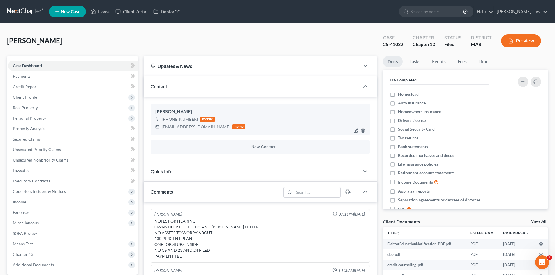
click at [175, 111] on div "Anthony McLaughlin" at bounding box center [260, 111] width 210 height 7
copy div "Anthony McLaughlin"
click at [192, 110] on div "Anthony McLaughlin" at bounding box center [260, 111] width 210 height 7
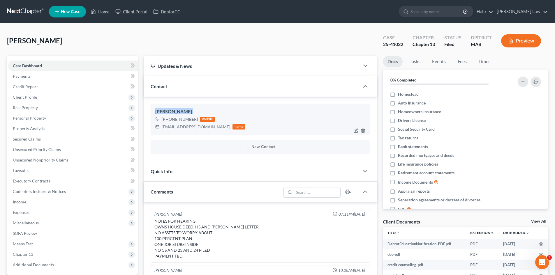
click at [192, 110] on div "Anthony McLaughlin" at bounding box center [260, 111] width 210 height 7
copy div "Anthony McLaughlin"
click at [394, 45] on div "25-41032" at bounding box center [393, 44] width 20 height 7
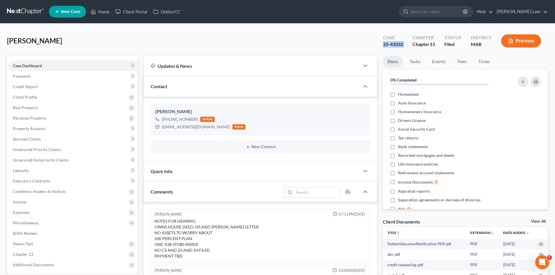
click at [394, 45] on div "25-41032" at bounding box center [393, 44] width 20 height 7
copy div "25-41032"
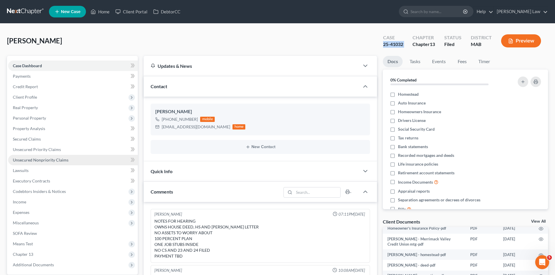
click at [31, 160] on span "Unsecured Nonpriority Claims" at bounding box center [41, 159] width 56 height 5
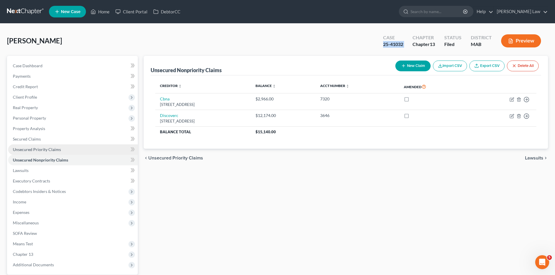
click at [39, 148] on span "Unsecured Priority Claims" at bounding box center [37, 149] width 48 height 5
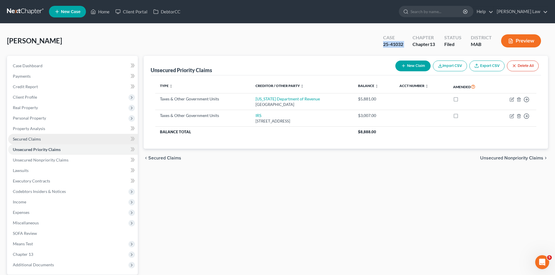
click at [80, 143] on link "Secured Claims" at bounding box center [73, 139] width 130 height 10
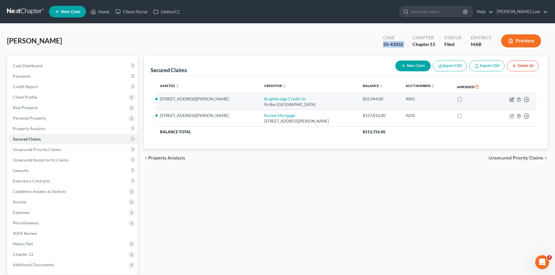
click at [511, 101] on icon "button" at bounding box center [510, 99] width 3 height 3
select select "33"
select select "3"
select select "2"
select select "0"
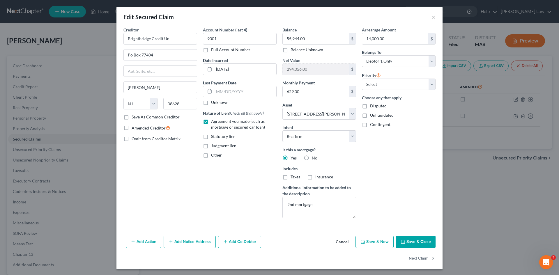
click at [202, 243] on button "Add Notice Address" at bounding box center [190, 242] width 52 height 12
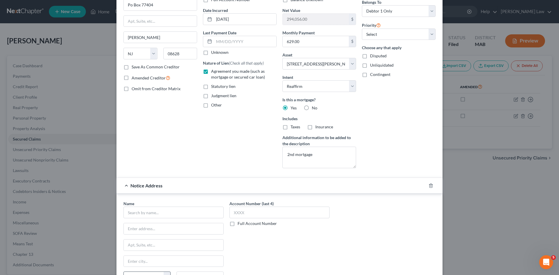
scroll to position [97, 0]
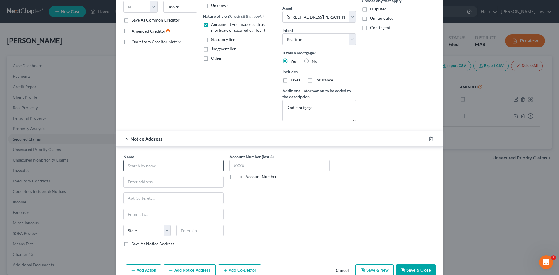
drag, startPoint x: 147, startPoint y: 176, endPoint x: 147, endPoint y: 169, distance: 6.7
click at [147, 172] on div "Name * State AL AK AR AZ CA CO CT DE DC FL GA GU HI ID IL IN IA KS KY LA ME MD …" at bounding box center [173, 200] width 100 height 93
click at [147, 169] on input "text" at bounding box center [173, 166] width 100 height 12
click at [161, 169] on input "HARMON" at bounding box center [173, 166] width 100 height 12
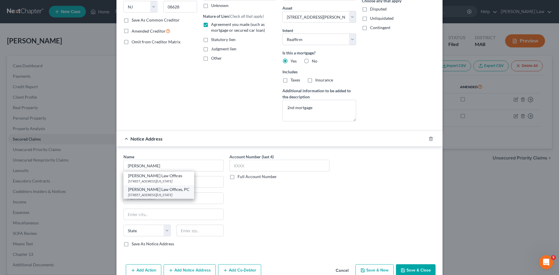
click at [170, 194] on div "150 California Street, Newton, MA 02458" at bounding box center [158, 194] width 61 height 5
type input "Harmon Law Offices, PC"
type input "150 California Street"
type input "Newton"
select select "22"
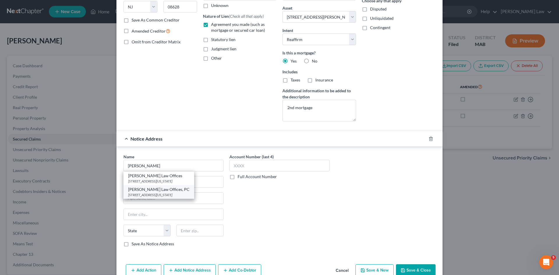
type input "02458"
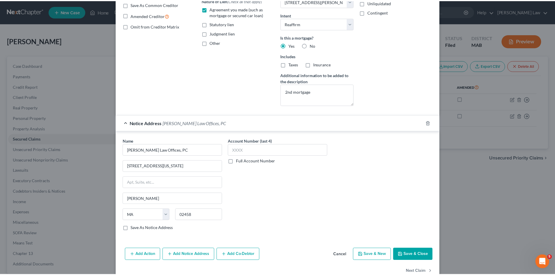
scroll to position [127, 0]
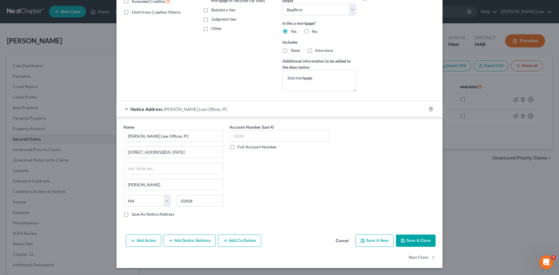
click at [413, 242] on button "Save & Close" at bounding box center [416, 241] width 40 height 12
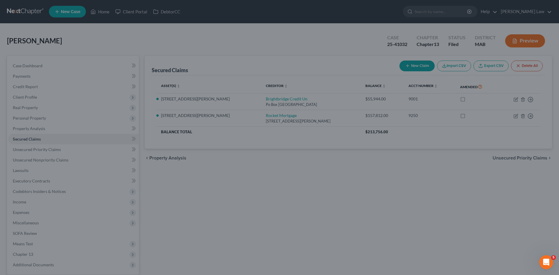
select select "3"
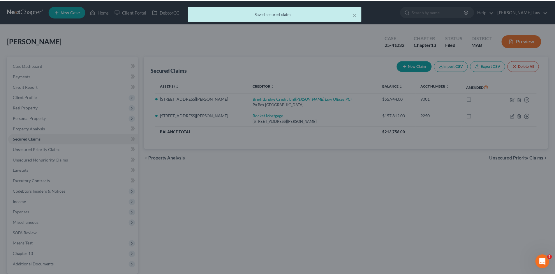
scroll to position [0, 0]
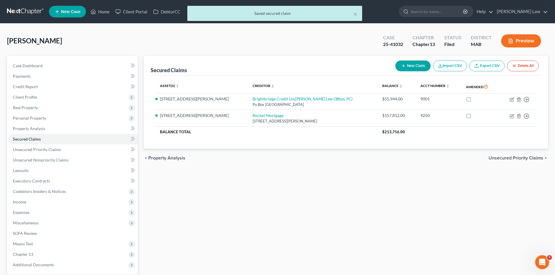
click at [30, 16] on div "× Saved secured claim" at bounding box center [274, 15] width 555 height 18
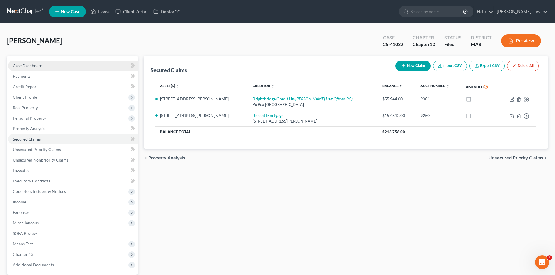
click at [19, 65] on span "Case Dashboard" at bounding box center [28, 65] width 30 height 5
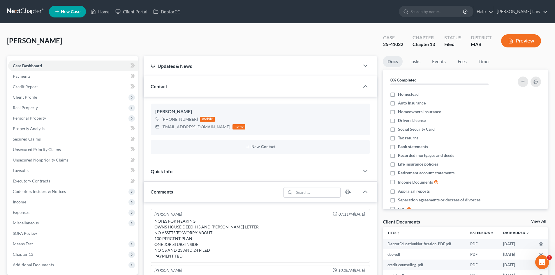
drag, startPoint x: 538, startPoint y: 222, endPoint x: 493, endPoint y: 209, distance: 46.5
click at [538, 222] on link "View All" at bounding box center [538, 221] width 15 height 4
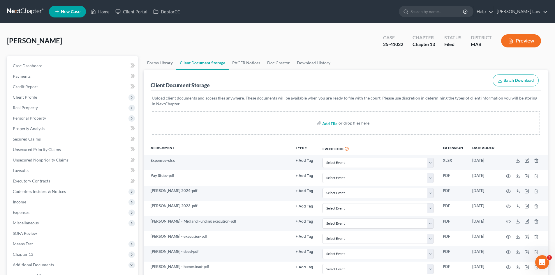
click at [333, 124] on input "file" at bounding box center [329, 123] width 14 height 10
type input "C:\fakepath\20250930134316841.pdf"
click at [29, 15] on link at bounding box center [25, 11] width 37 height 10
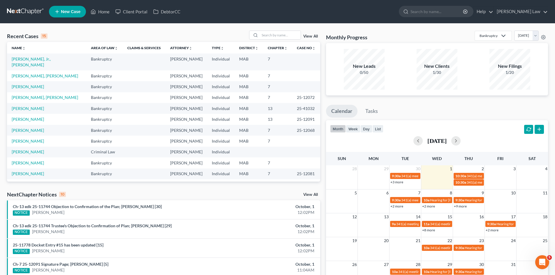
click at [201, 19] on nav "Home New Case Client Portal DebtorCC [PERSON_NAME] Law [EMAIL_ADDRESS][DOMAIN_N…" at bounding box center [277, 11] width 555 height 23
click at [24, 13] on link at bounding box center [25, 11] width 37 height 10
click at [500, 37] on icon at bounding box center [503, 35] width 7 height 7
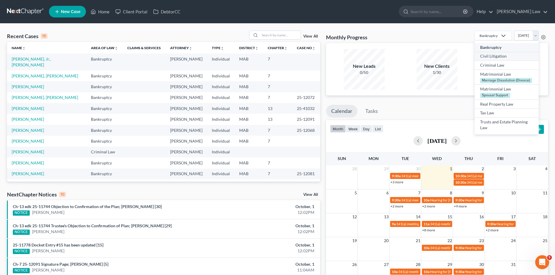
click at [482, 58] on div "Civil Litigation" at bounding box center [506, 56] width 53 height 6
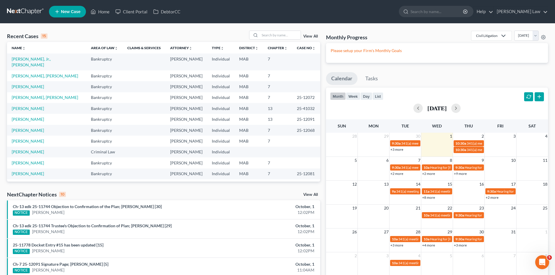
click at [476, 34] on div "Civil Litigation" at bounding box center [487, 35] width 22 height 5
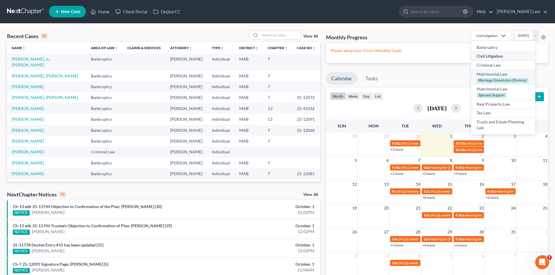
click at [479, 74] on div "Matrimonial Law" at bounding box center [502, 74] width 53 height 6
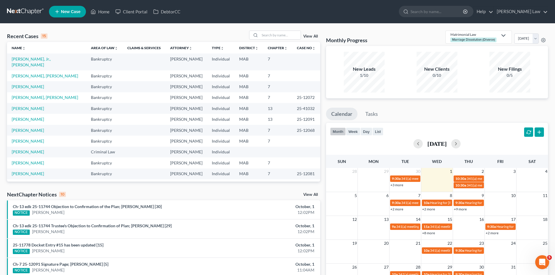
click at [459, 35] on div "Matrimonial Law" at bounding box center [473, 34] width 47 height 5
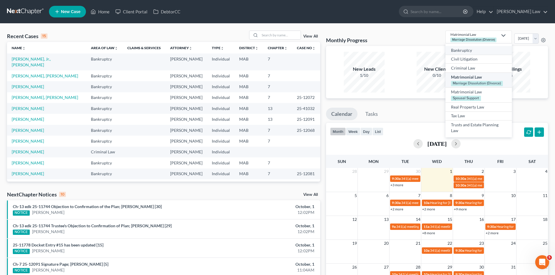
click at [460, 48] on div "Bankruptcy" at bounding box center [478, 50] width 55 height 6
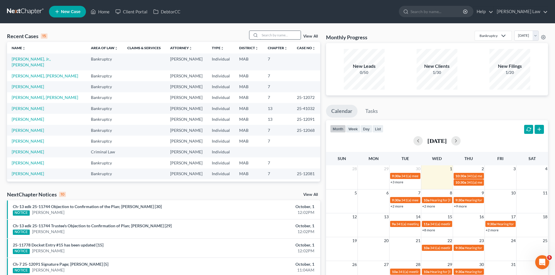
click at [295, 37] on input "search" at bounding box center [280, 35] width 41 height 8
type input "[PERSON_NAME]"
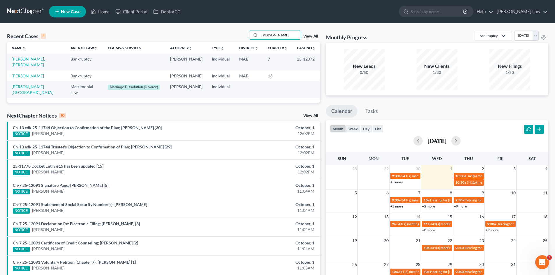
click at [32, 59] on link "[PERSON_NAME], [PERSON_NAME]" at bounding box center [28, 61] width 33 height 11
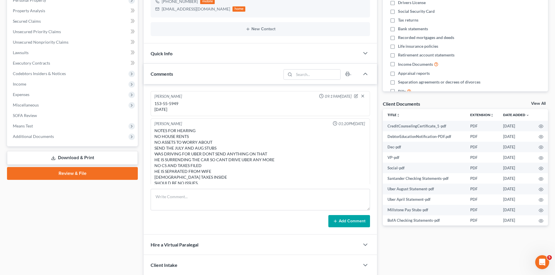
scroll to position [6, 0]
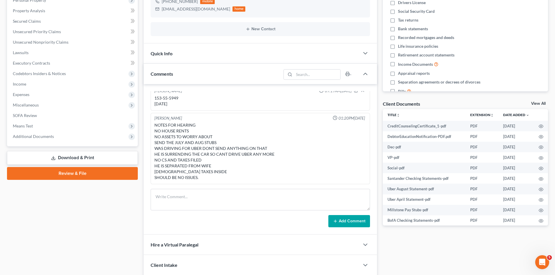
click at [530, 105] on div "Client Documents View All" at bounding box center [465, 105] width 165 height 8
click at [534, 104] on link "View All" at bounding box center [538, 104] width 15 height 4
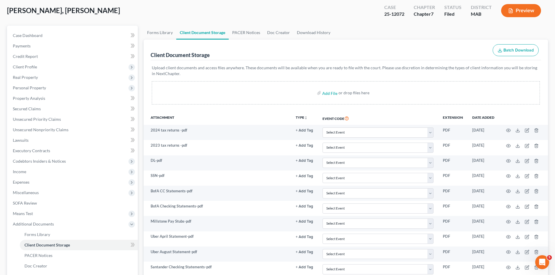
scroll to position [49, 0]
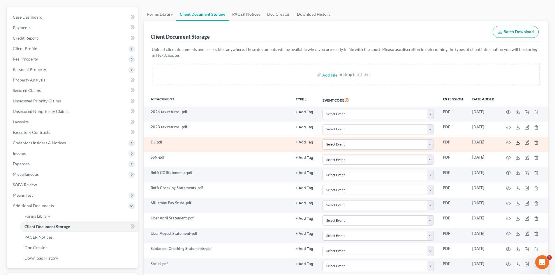
click at [517, 140] on icon at bounding box center [517, 142] width 5 height 5
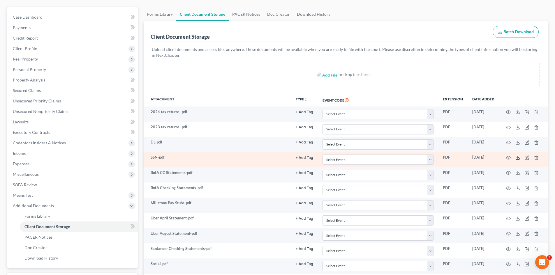
click at [515, 158] on icon at bounding box center [517, 157] width 5 height 5
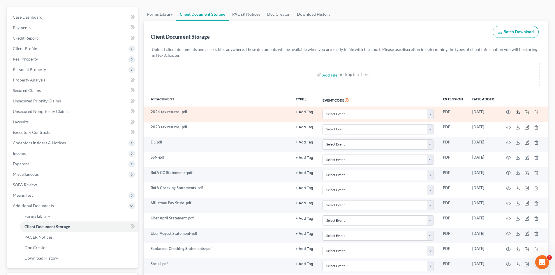
click at [516, 112] on icon at bounding box center [517, 112] width 5 height 5
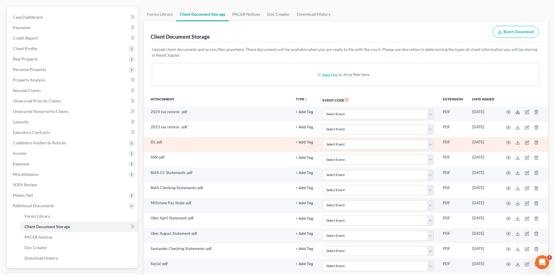
scroll to position [97, 0]
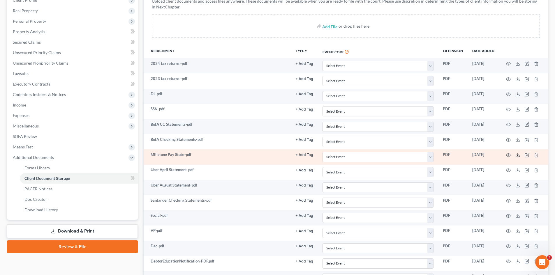
click at [516, 156] on icon at bounding box center [517, 155] width 5 height 5
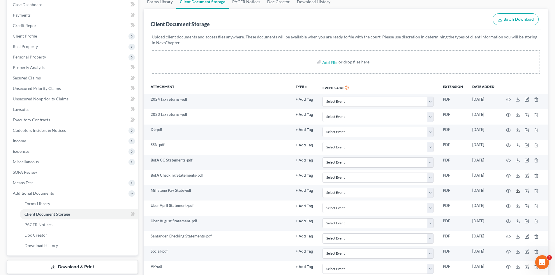
scroll to position [0, 0]
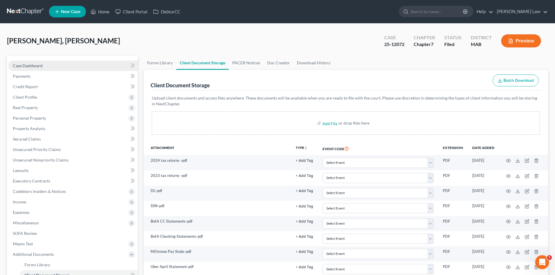
click at [36, 65] on span "Case Dashboard" at bounding box center [28, 65] width 30 height 5
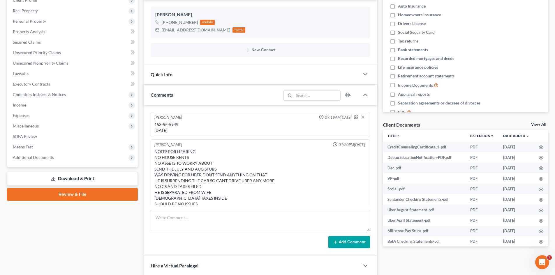
scroll to position [6, 0]
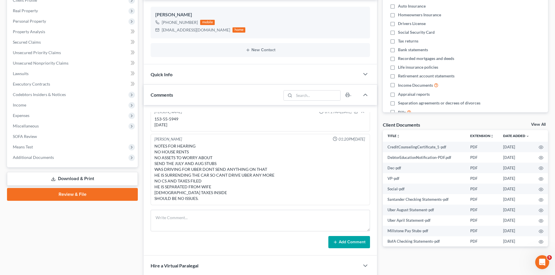
drag, startPoint x: 75, startPoint y: 159, endPoint x: 84, endPoint y: 169, distance: 13.8
click at [75, 159] on span "Additional Documents" at bounding box center [73, 157] width 130 height 10
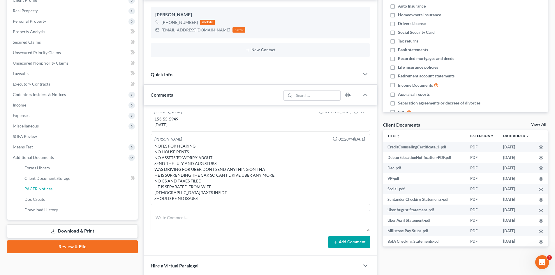
drag, startPoint x: 59, startPoint y: 188, endPoint x: 231, endPoint y: 202, distance: 173.2
click at [59, 188] on link "PACER Notices" at bounding box center [79, 189] width 118 height 10
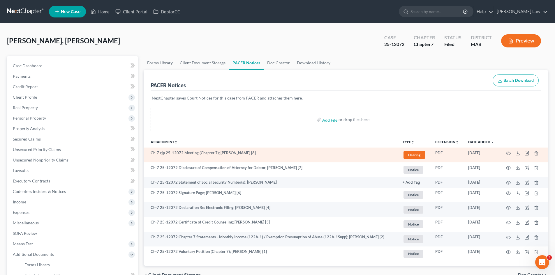
click at [520, 154] on td at bounding box center [523, 155] width 49 height 15
click at [518, 153] on polyline at bounding box center [517, 153] width 2 height 1
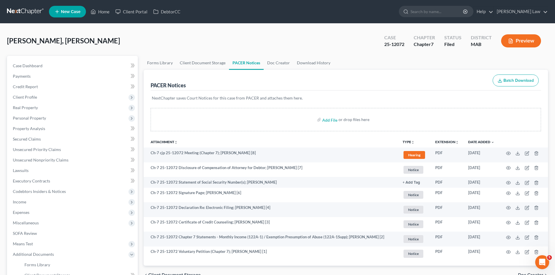
click at [401, 42] on div "25-12072" at bounding box center [394, 44] width 20 height 7
copy div "25-12072"
click at [34, 8] on link at bounding box center [25, 11] width 37 height 10
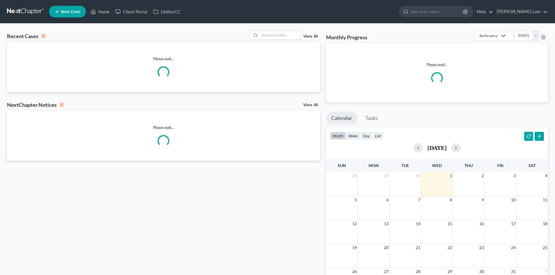
click at [273, 36] on input "search" at bounding box center [280, 35] width 41 height 8
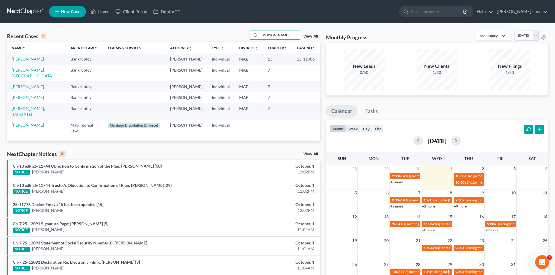
type input "[PERSON_NAME]"
click at [36, 59] on link "[PERSON_NAME]" at bounding box center [28, 58] width 32 height 5
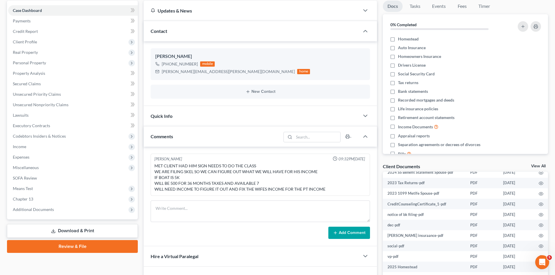
scroll to position [142, 0]
click at [541, 165] on link "View All" at bounding box center [538, 166] width 15 height 4
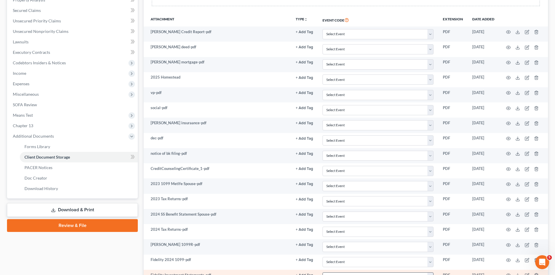
scroll to position [114, 0]
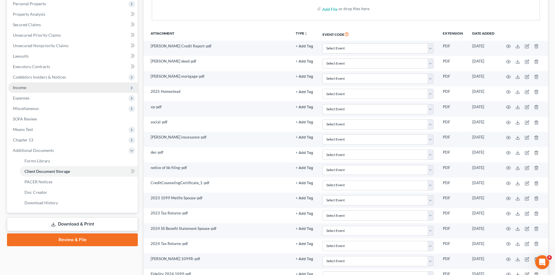
click at [28, 86] on span "Income" at bounding box center [73, 87] width 130 height 10
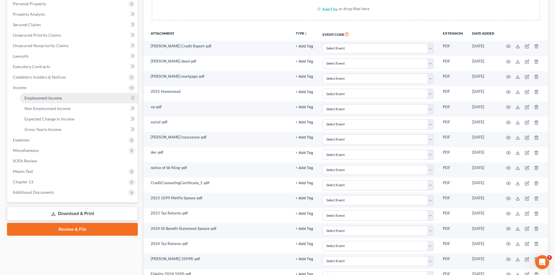
click at [38, 98] on span "Employment Income" at bounding box center [42, 97] width 37 height 5
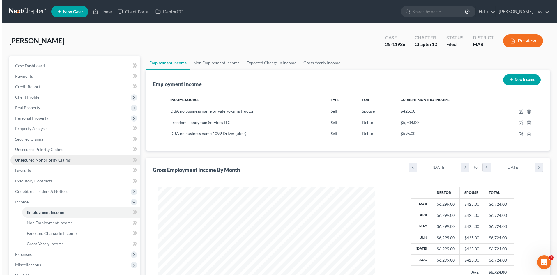
scroll to position [109, 229]
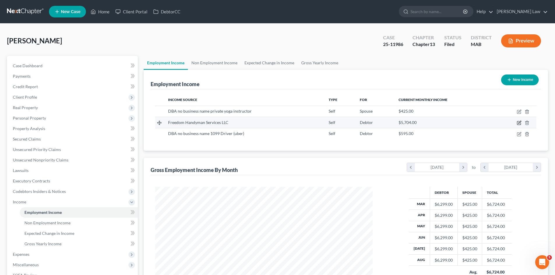
click at [518, 123] on icon "button" at bounding box center [518, 123] width 5 height 5
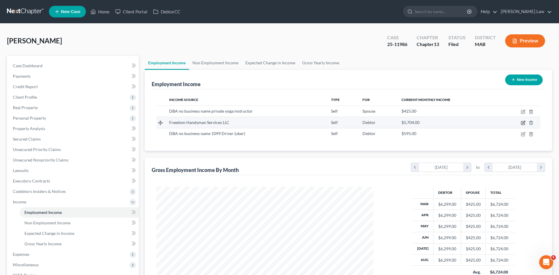
select select "1"
select select "22"
select select "0"
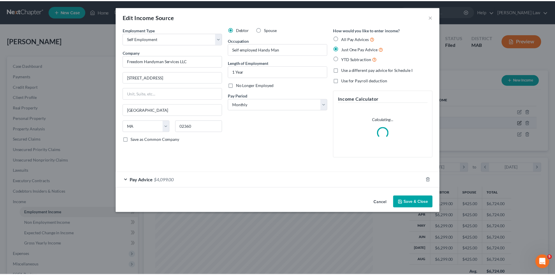
scroll to position [109, 231]
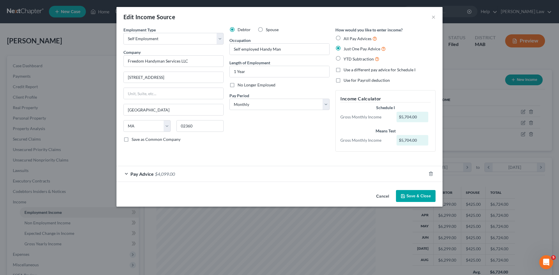
click at [379, 198] on button "Cancel" at bounding box center [382, 197] width 22 height 12
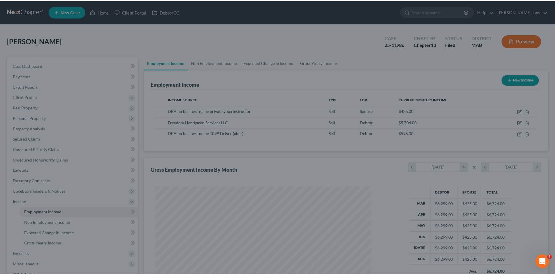
scroll to position [291000, 290880]
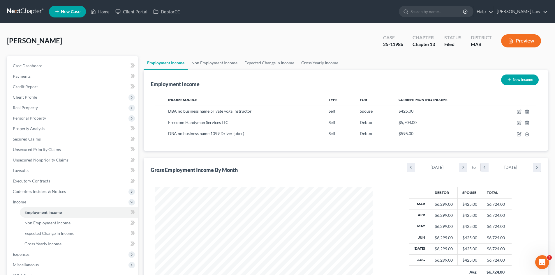
click at [64, 57] on div "Case Dashboard Payments Invoices Payments Payments Credit Report Client Profile…" at bounding box center [72, 186] width 131 height 261
click at [69, 65] on link "Case Dashboard" at bounding box center [73, 66] width 130 height 10
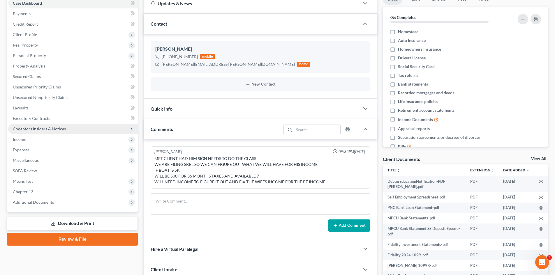
scroll to position [49, 0]
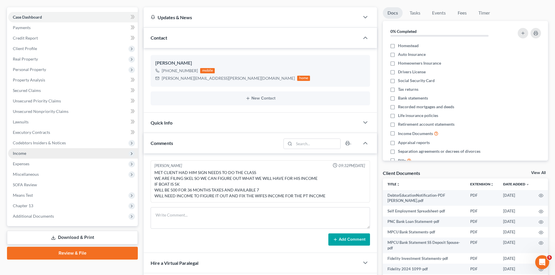
click at [38, 156] on span "Income" at bounding box center [73, 153] width 130 height 10
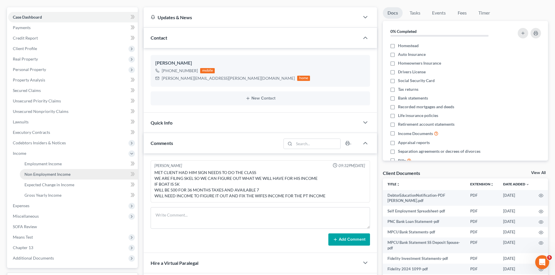
click at [52, 174] on span "Non Employment Income" at bounding box center [47, 174] width 46 height 5
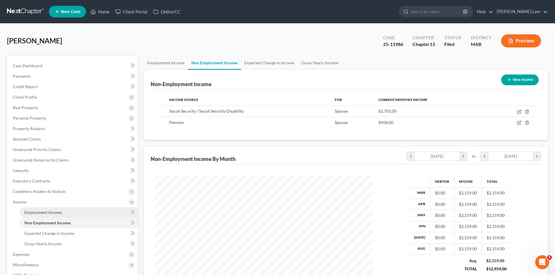
scroll to position [109, 229]
click at [46, 216] on link "Employment Income" at bounding box center [79, 212] width 118 height 10
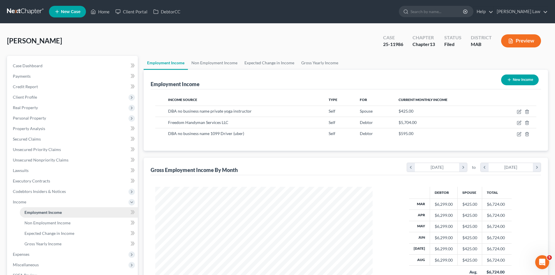
scroll to position [109, 229]
click at [54, 53] on div "[PERSON_NAME] Upgraded Case 25-11986 Chapter Chapter 13 Status Filed District M…" at bounding box center [277, 43] width 541 height 25
click at [72, 61] on link "Case Dashboard" at bounding box center [73, 66] width 130 height 10
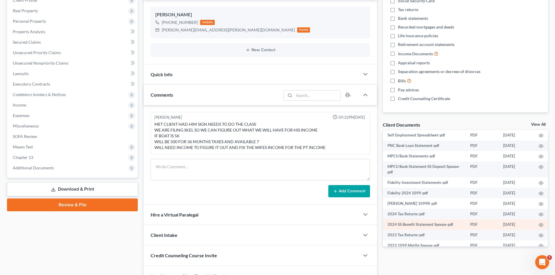
scroll to position [49, 0]
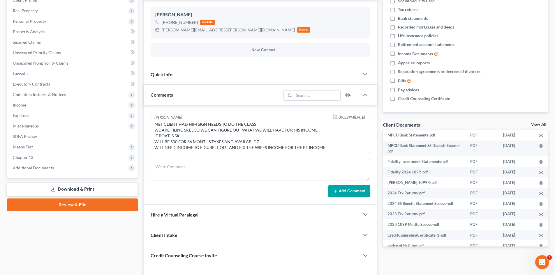
click at [542, 123] on link "View All" at bounding box center [538, 125] width 15 height 4
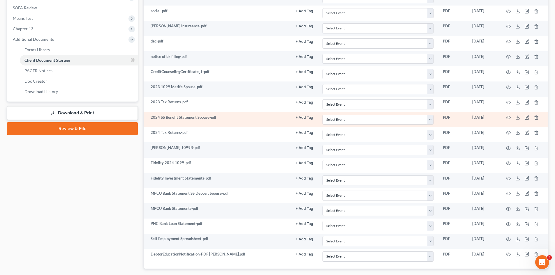
scroll to position [211, 0]
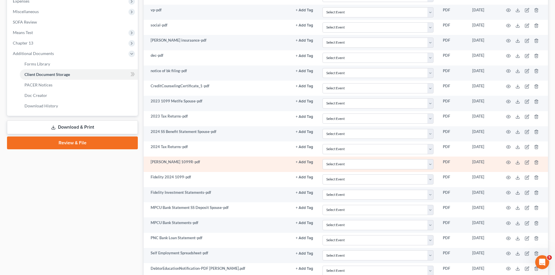
click at [504, 163] on td at bounding box center [523, 164] width 49 height 15
click at [506, 163] on icon "button" at bounding box center [508, 162] width 5 height 5
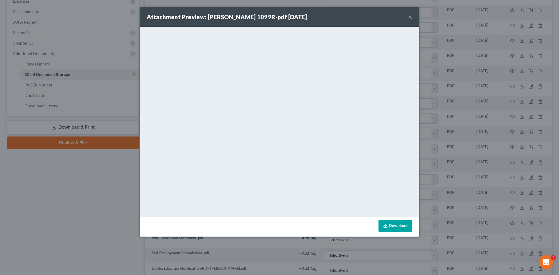
click at [489, 135] on div "Attachment Preview: [PERSON_NAME] 1099R-pdf [DATE] × <object ng-attr-data='[URL…" at bounding box center [279, 137] width 559 height 275
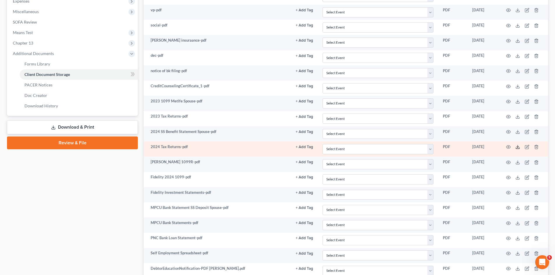
click at [516, 146] on icon at bounding box center [517, 147] width 5 height 5
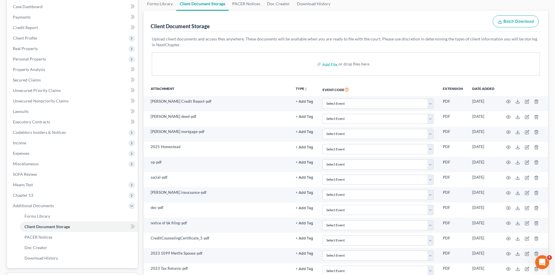
scroll to position [17, 0]
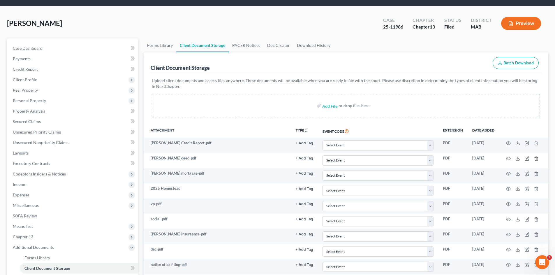
click at [310, 28] on div "[PERSON_NAME] Upgraded Case 25-11986 Chapter Chapter 13 Status Filed District M…" at bounding box center [277, 25] width 541 height 25
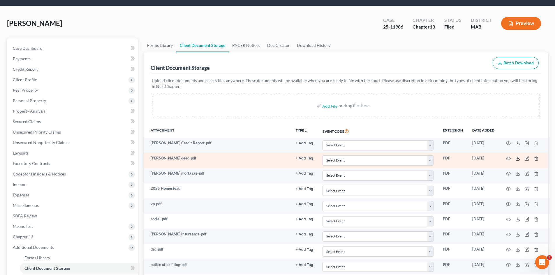
click at [518, 158] on icon at bounding box center [517, 158] width 5 height 5
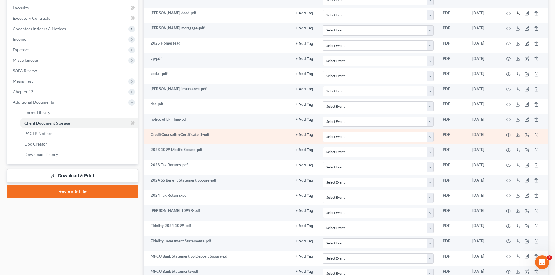
scroll to position [163, 0]
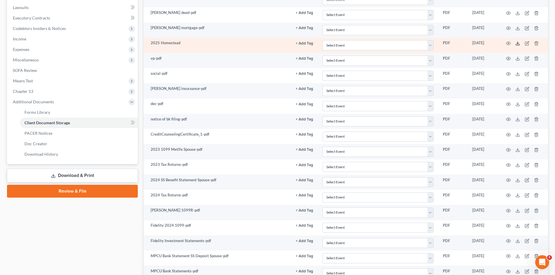
click at [516, 42] on icon at bounding box center [517, 43] width 5 height 5
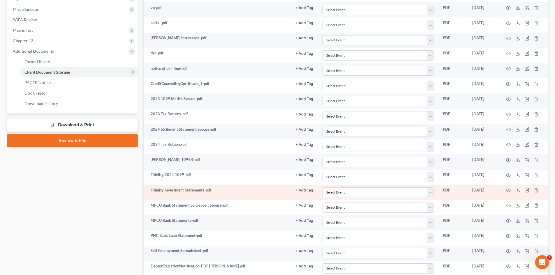
scroll to position [260, 0]
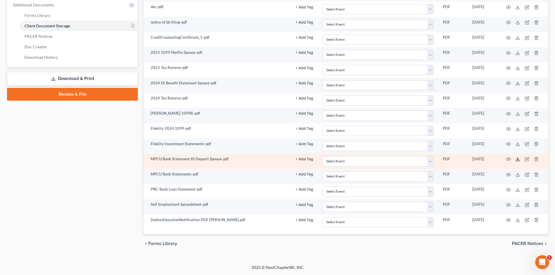
click at [516, 159] on icon at bounding box center [517, 159] width 5 height 5
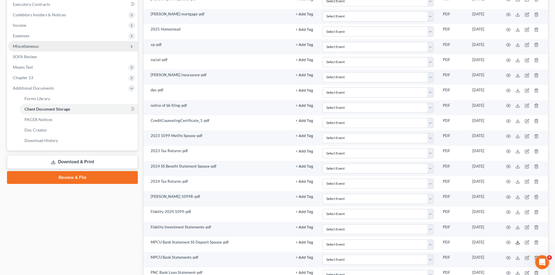
scroll to position [114, 0]
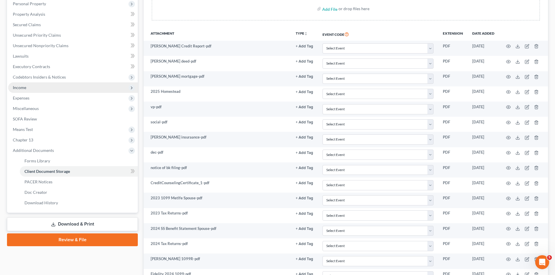
click at [24, 85] on span "Income" at bounding box center [19, 87] width 13 height 5
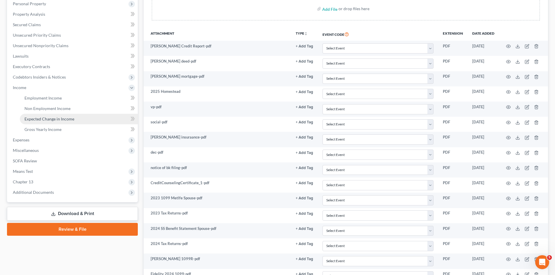
click at [42, 114] on link "Expected Change in Income" at bounding box center [79, 119] width 118 height 10
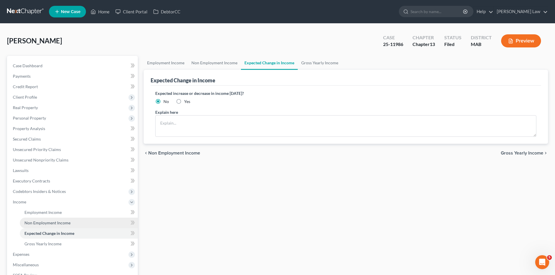
click at [51, 219] on link "Non Employment Income" at bounding box center [79, 223] width 118 height 10
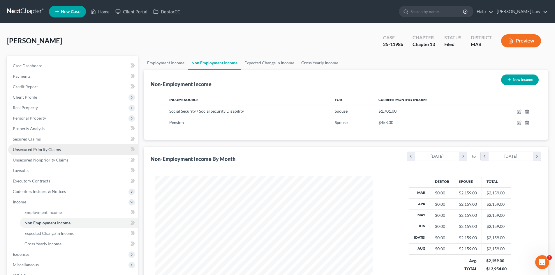
scroll to position [109, 229]
click at [45, 66] on link "Case Dashboard" at bounding box center [73, 66] width 130 height 10
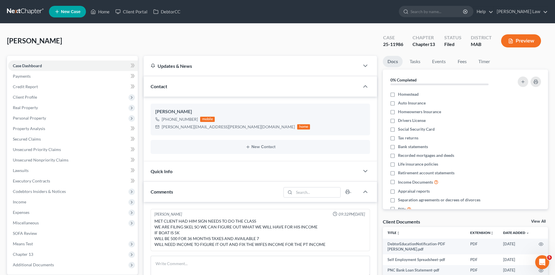
click at [537, 222] on link "View All" at bounding box center [538, 221] width 15 height 4
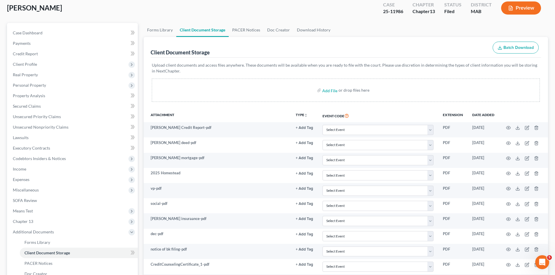
scroll to position [260, 0]
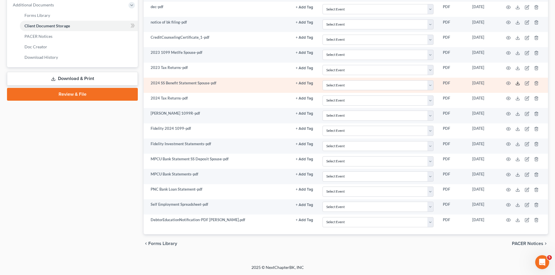
click at [518, 84] on icon at bounding box center [517, 83] width 5 height 5
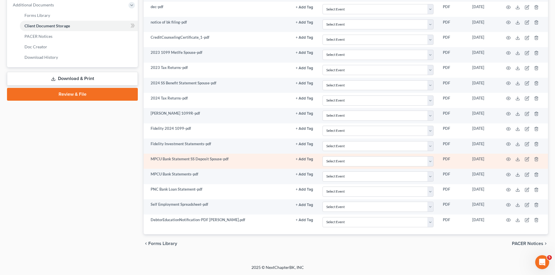
drag, startPoint x: 87, startPoint y: 167, endPoint x: 250, endPoint y: 160, distance: 163.2
click at [87, 167] on div "Case Dashboard Payments Invoices Payments Payments Credit Report Client Profile" at bounding box center [72, 24] width 137 height 457
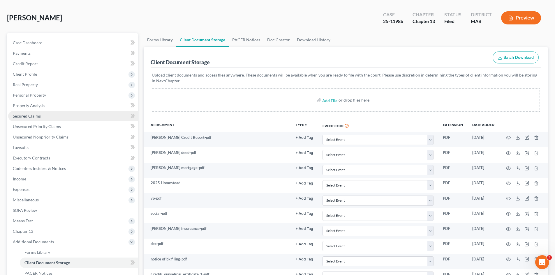
scroll to position [17, 0]
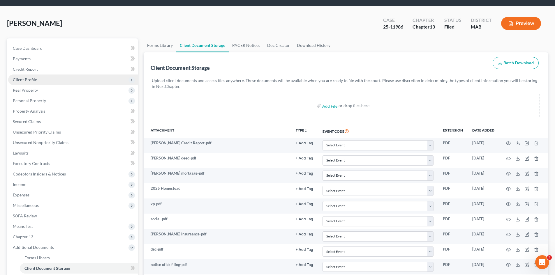
click at [20, 81] on span "Client Profile" at bounding box center [25, 79] width 24 height 5
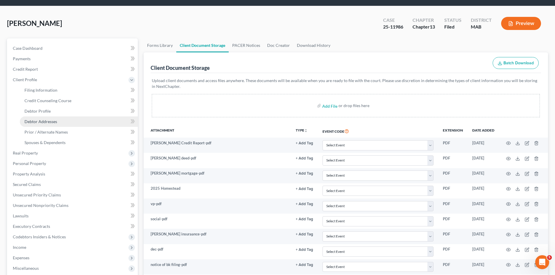
click at [34, 121] on span "Debtor Addresses" at bounding box center [40, 121] width 33 height 5
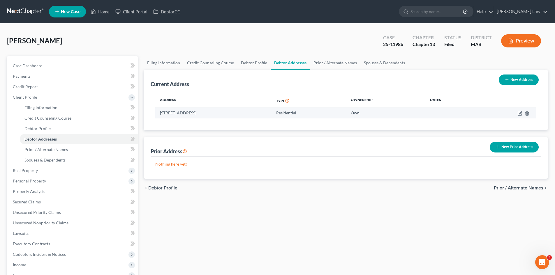
click at [178, 111] on td "65 Lakewood Drive, Plymouth, MA 02360" at bounding box center [213, 112] width 116 height 11
copy td "65 Lakewood Drive, Plymouth, MA 02360"
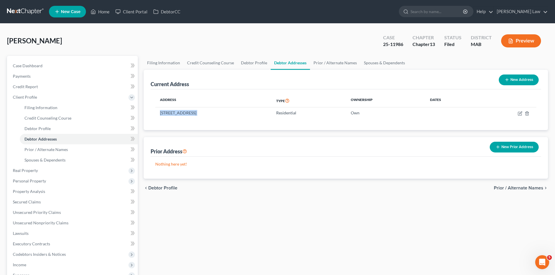
click at [50, 40] on span "[PERSON_NAME]" at bounding box center [34, 40] width 55 height 8
click at [56, 41] on span "[PERSON_NAME]" at bounding box center [34, 40] width 55 height 8
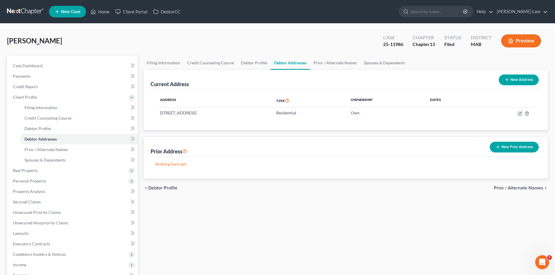
click at [21, 42] on span "[PERSON_NAME]" at bounding box center [34, 40] width 55 height 8
copy span "Lamoureux"
click at [39, 171] on span "Real Property" at bounding box center [73, 170] width 130 height 10
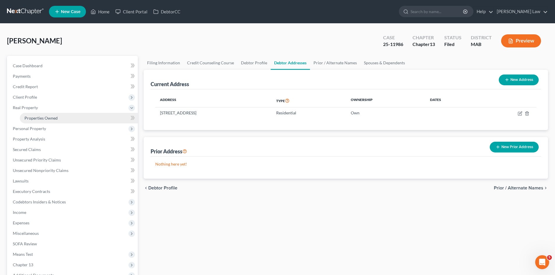
click at [32, 115] on link "Properties Owned" at bounding box center [79, 118] width 118 height 10
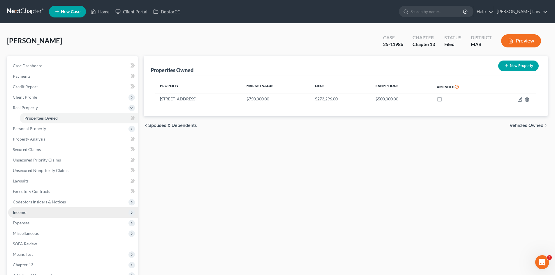
click at [39, 211] on span "Income" at bounding box center [73, 212] width 130 height 10
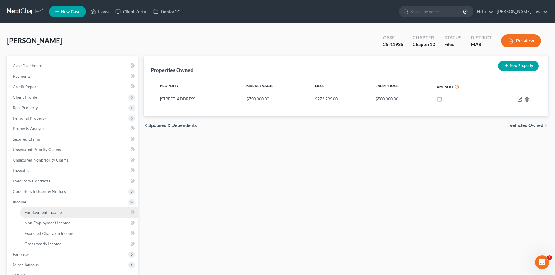
click at [41, 212] on span "Employment Income" at bounding box center [42, 212] width 37 height 5
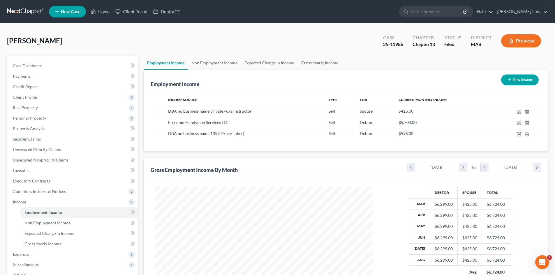
scroll to position [109, 229]
click at [41, 69] on link "Case Dashboard" at bounding box center [73, 66] width 130 height 10
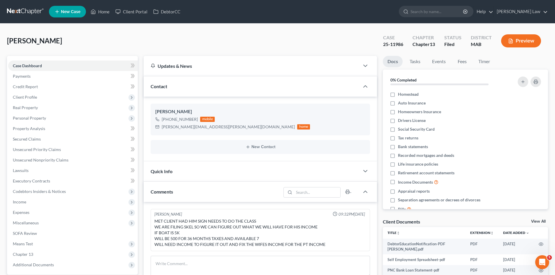
scroll to position [49, 0]
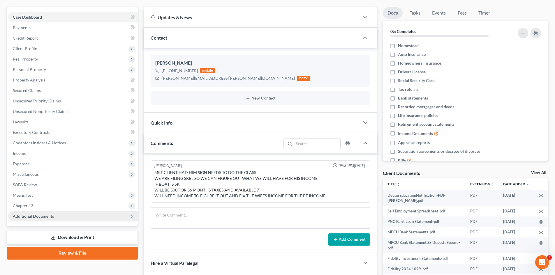
click at [34, 216] on span "Additional Documents" at bounding box center [33, 216] width 41 height 5
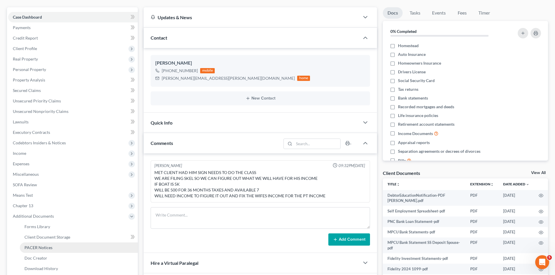
click at [40, 250] on link "PACER Notices" at bounding box center [79, 247] width 118 height 10
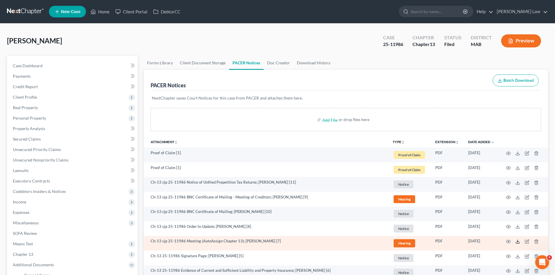
click at [516, 240] on icon at bounding box center [517, 241] width 5 height 5
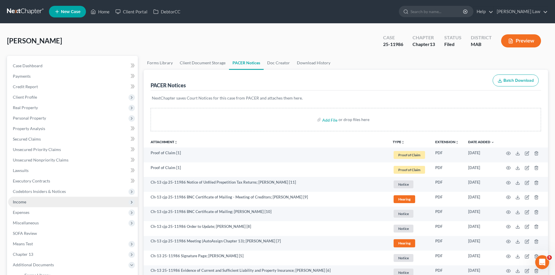
click at [29, 205] on span "Income" at bounding box center [73, 202] width 130 height 10
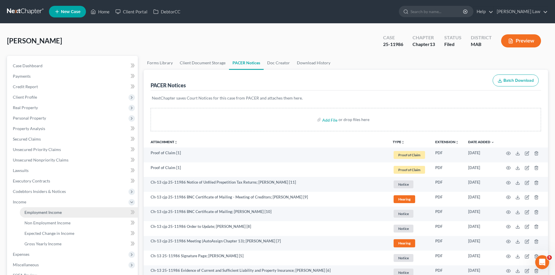
click at [34, 210] on span "Employment Income" at bounding box center [42, 212] width 37 height 5
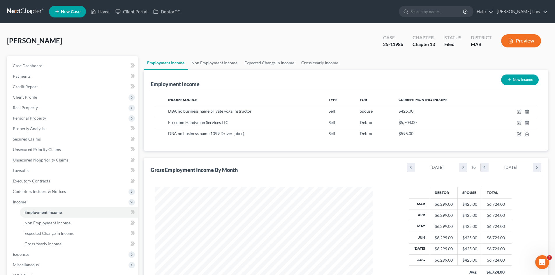
scroll to position [109, 229]
drag, startPoint x: 65, startPoint y: 66, endPoint x: 112, endPoint y: 82, distance: 49.5
click at [65, 66] on link "Case Dashboard" at bounding box center [73, 66] width 130 height 10
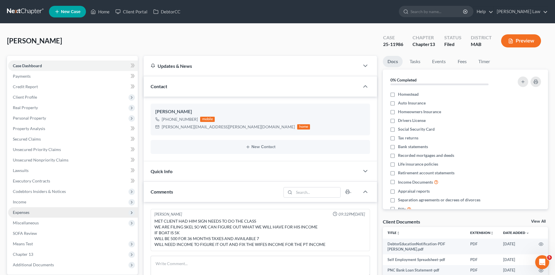
drag, startPoint x: 38, startPoint y: 205, endPoint x: 40, endPoint y: 209, distance: 4.7
click at [38, 205] on span "Income" at bounding box center [73, 202] width 130 height 10
click at [42, 212] on span "Employment Income" at bounding box center [42, 212] width 37 height 5
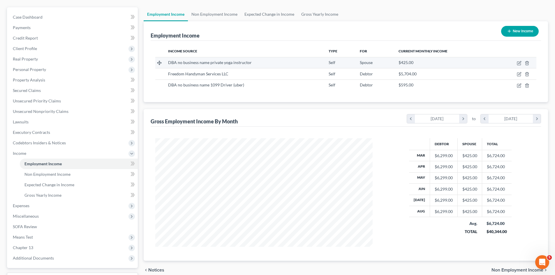
scroll to position [109, 229]
drag, startPoint x: 164, startPoint y: 74, endPoint x: 227, endPoint y: 73, distance: 63.5
click at [227, 73] on td "Freedom Handyman Services LLC" at bounding box center [243, 73] width 160 height 11
copy span "Freedom Handyman Services LLC"
click at [210, 71] on span "Freedom Handyman Services LLC" at bounding box center [198, 73] width 60 height 5
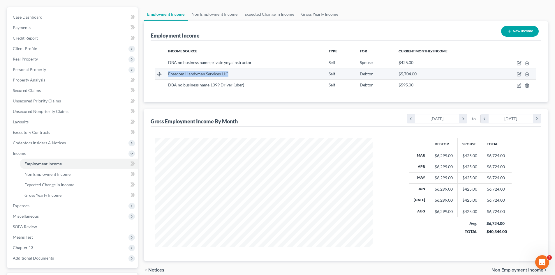
click at [212, 72] on span "Freedom Handyman Services LLC" at bounding box center [198, 73] width 60 height 5
copy tr "Freedom Handyman Services LLC"
click at [223, 74] on span "Freedom Handyman Services LLC" at bounding box center [198, 73] width 60 height 5
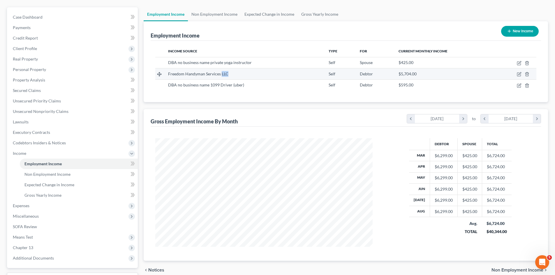
click at [223, 74] on span "Freedom Handyman Services LLC" at bounding box center [198, 73] width 60 height 5
copy tr "Freedom Handyman Services LLC"
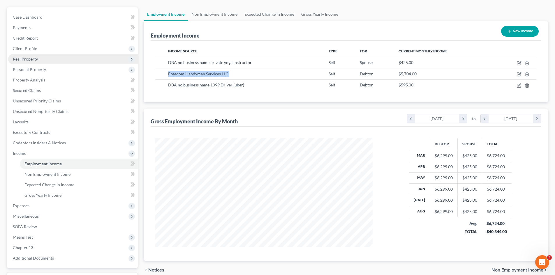
scroll to position [0, 0]
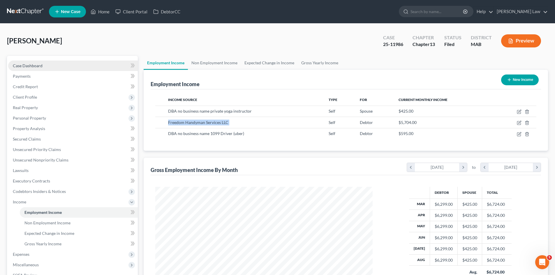
click at [50, 65] on link "Case Dashboard" at bounding box center [73, 66] width 130 height 10
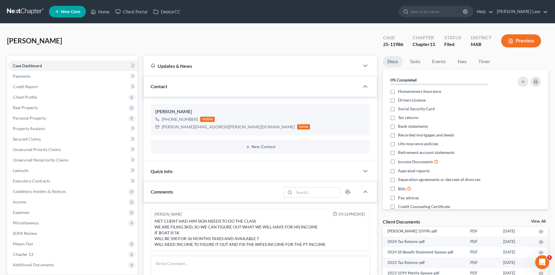
scroll to position [31, 0]
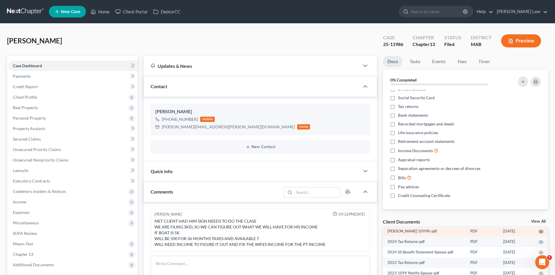
click at [538, 231] on icon "button" at bounding box center [540, 231] width 5 height 5
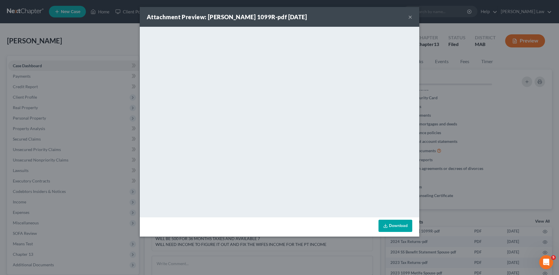
click at [445, 118] on div "Attachment Preview: Denise 1099R-pdf 09/19/2025 × <object ng-attr-data='https:/…" at bounding box center [279, 137] width 559 height 275
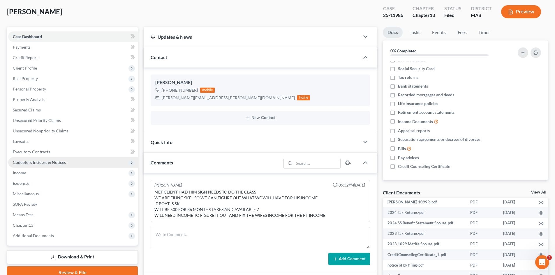
scroll to position [49, 0]
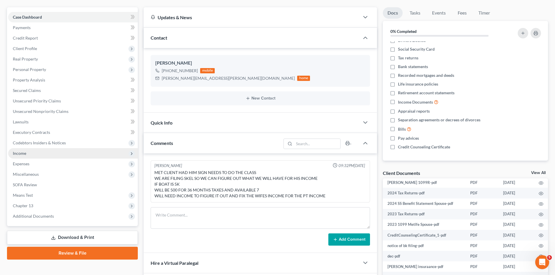
drag, startPoint x: 30, startPoint y: 153, endPoint x: 33, endPoint y: 158, distance: 5.9
click at [30, 153] on span "Income" at bounding box center [73, 153] width 130 height 10
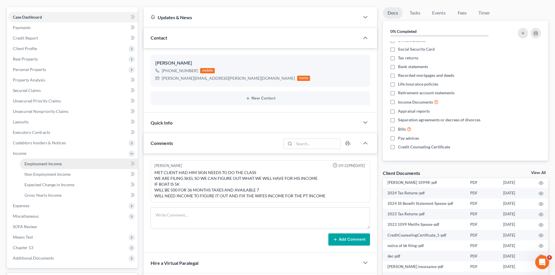
click at [46, 168] on link "Employment Income" at bounding box center [79, 164] width 118 height 10
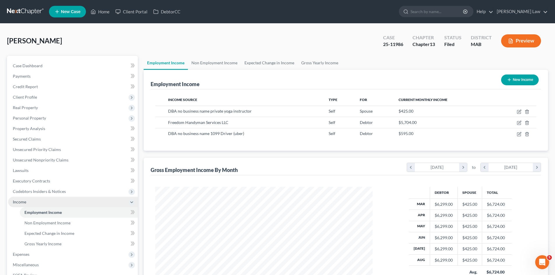
scroll to position [109, 229]
click at [74, 59] on div "Case Dashboard Payments Invoices Payments Payments Credit Report Client Profile…" at bounding box center [72, 186] width 131 height 261
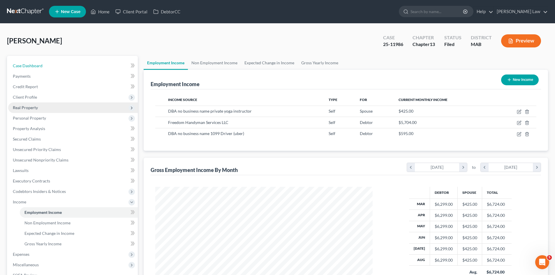
click at [75, 62] on link "Case Dashboard" at bounding box center [73, 66] width 130 height 10
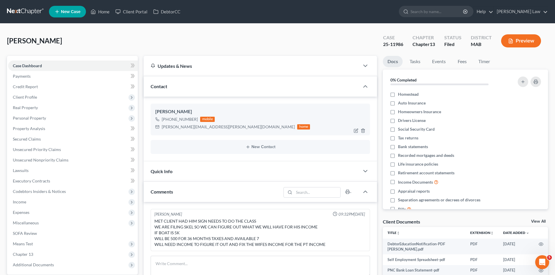
click at [189, 127] on div "joseph.r.lamoureux@gmail.com" at bounding box center [228, 127] width 133 height 6
copy div "joseph.r.lamoureux@gmail.com"
click at [165, 112] on div "Joseph Lamoureux" at bounding box center [260, 111] width 210 height 7
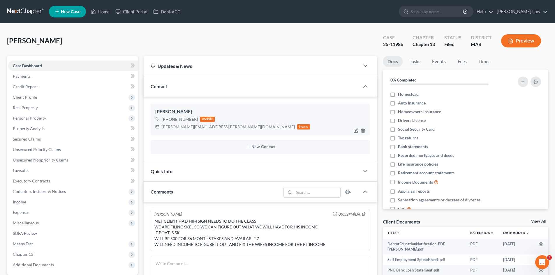
click at [165, 112] on div "[PERSON_NAME]" at bounding box center [260, 111] width 210 height 7
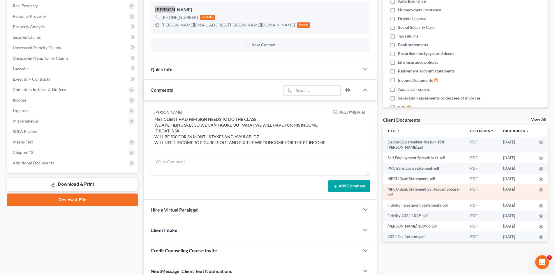
scroll to position [82, 0]
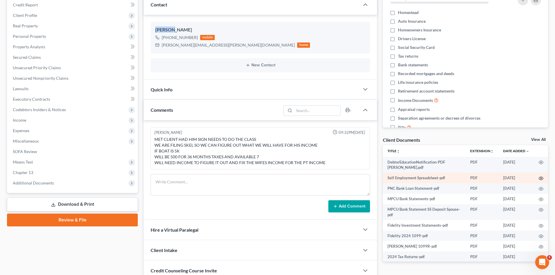
click at [538, 178] on icon "button" at bounding box center [540, 178] width 5 height 5
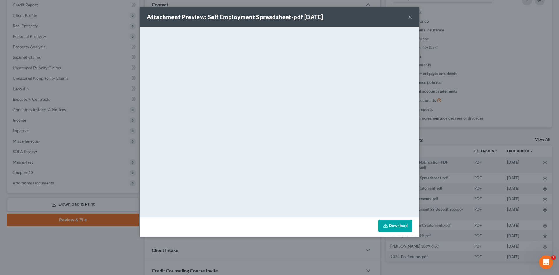
click at [411, 19] on button "×" at bounding box center [410, 16] width 4 height 7
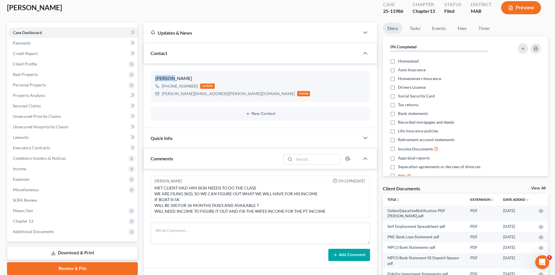
scroll to position [0, 0]
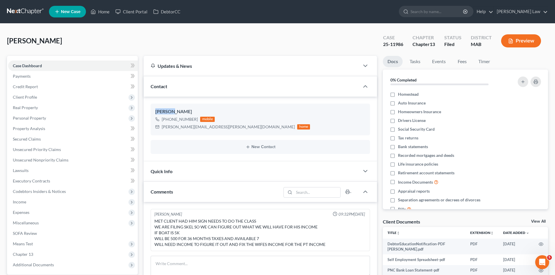
click at [27, 12] on link at bounding box center [25, 11] width 37 height 10
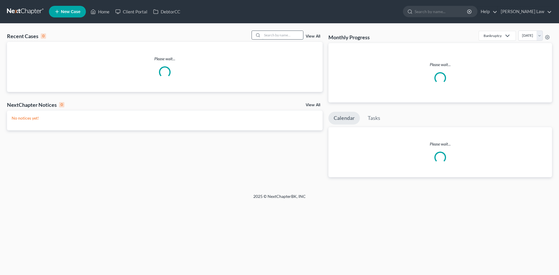
click at [287, 34] on input "search" at bounding box center [282, 35] width 41 height 8
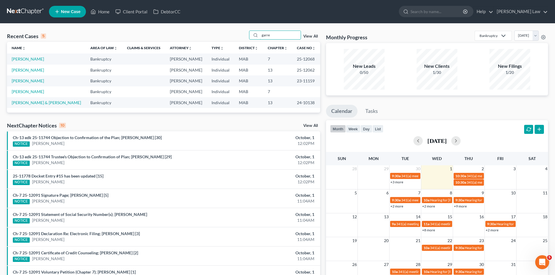
type input "garre"
click at [23, 59] on link "[PERSON_NAME]" at bounding box center [28, 58] width 32 height 5
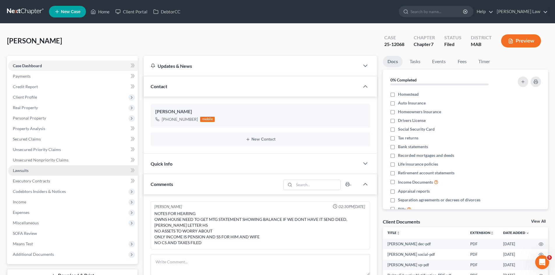
click at [26, 170] on span "Lawsuits" at bounding box center [21, 170] width 16 height 5
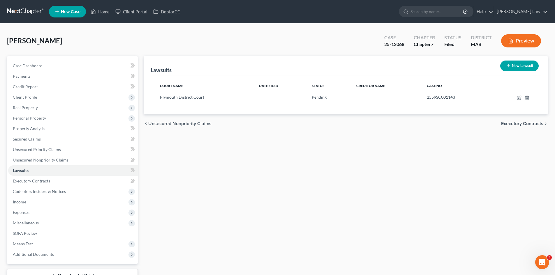
click at [21, 9] on link at bounding box center [25, 11] width 37 height 10
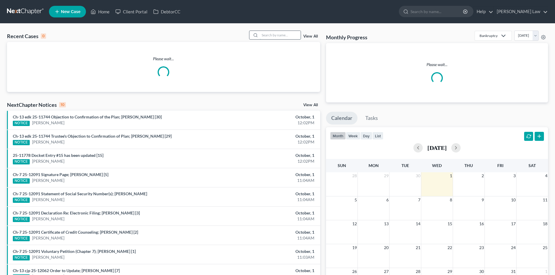
click at [278, 31] on input "search" at bounding box center [280, 35] width 41 height 8
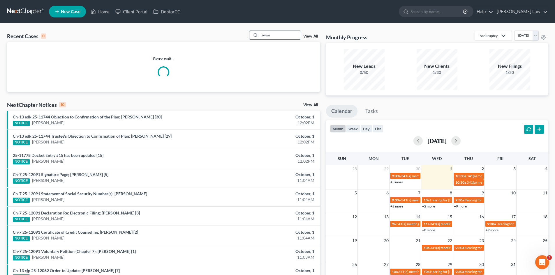
drag, startPoint x: 278, startPoint y: 35, endPoint x: 267, endPoint y: 36, distance: 10.8
click at [267, 36] on input "swwe" at bounding box center [280, 35] width 41 height 8
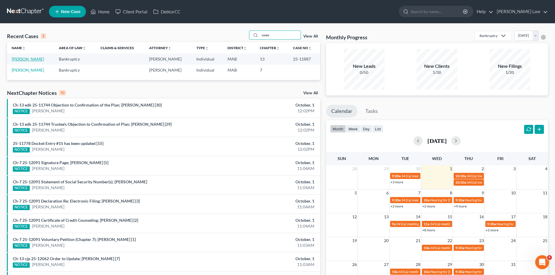
type input "swee"
click at [28, 60] on link "[PERSON_NAME]" at bounding box center [28, 58] width 32 height 5
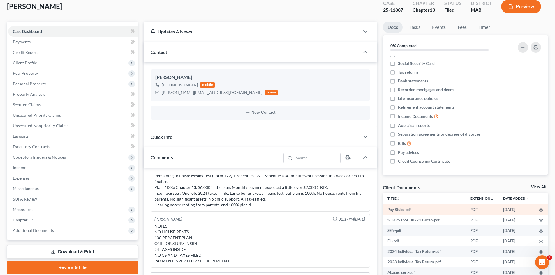
scroll to position [49, 0]
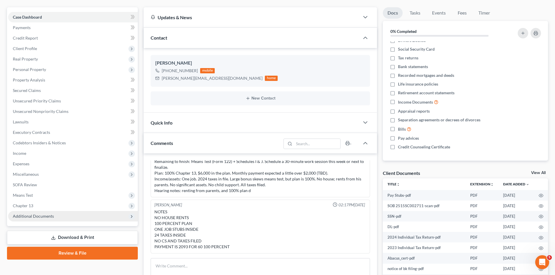
drag, startPoint x: 40, startPoint y: 222, endPoint x: 38, endPoint y: 219, distance: 3.7
click at [40, 222] on div "Case Dashboard Payments Invoices Payments Payments Credit Report Client Profile…" at bounding box center [72, 116] width 131 height 219
click at [37, 218] on span "Additional Documents" at bounding box center [33, 216] width 41 height 5
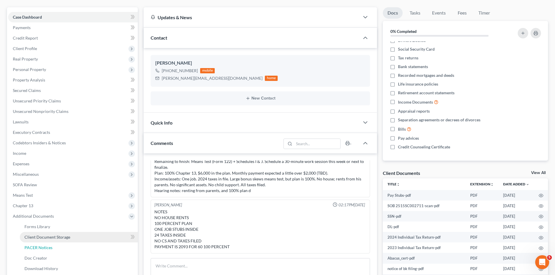
click at [43, 244] on link "PACER Notices" at bounding box center [79, 247] width 118 height 10
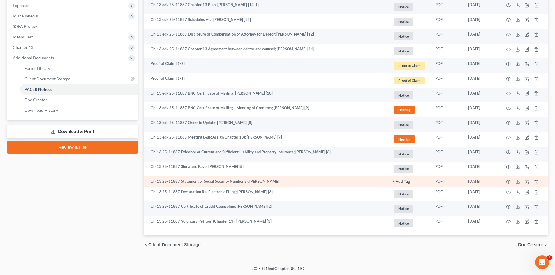
scroll to position [208, 0]
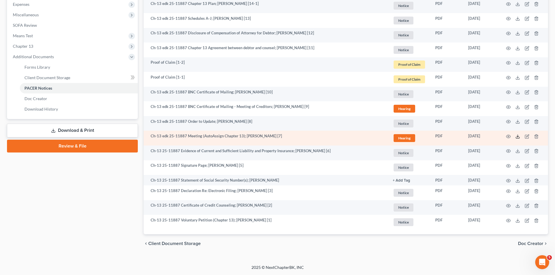
click at [517, 137] on line at bounding box center [517, 136] width 0 height 2
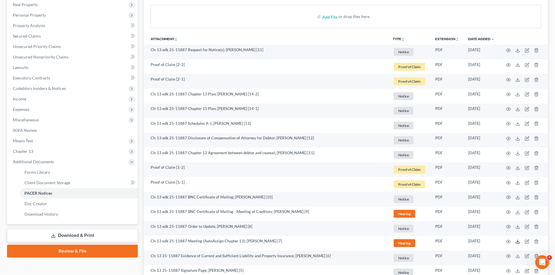
scroll to position [0, 0]
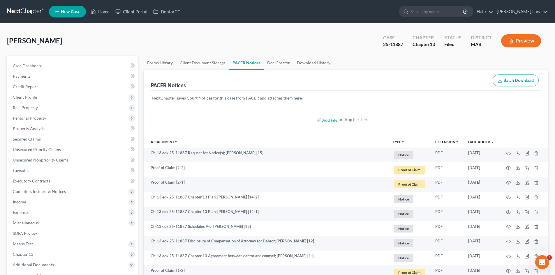
drag, startPoint x: 31, startPoint y: 19, endPoint x: 29, endPoint y: 13, distance: 6.4
click at [30, 17] on nav "Home New Case Client Portal DebtorCC [PERSON_NAME] Law [EMAIL_ADDRESS][DOMAIN_N…" at bounding box center [277, 11] width 555 height 23
click at [29, 13] on link at bounding box center [25, 11] width 37 height 10
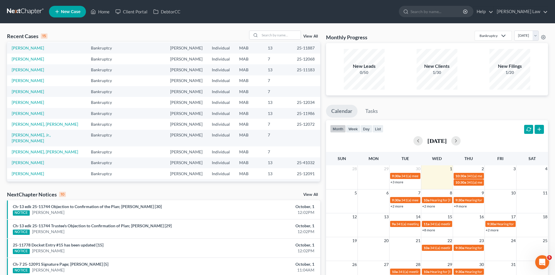
scroll to position [40, 0]
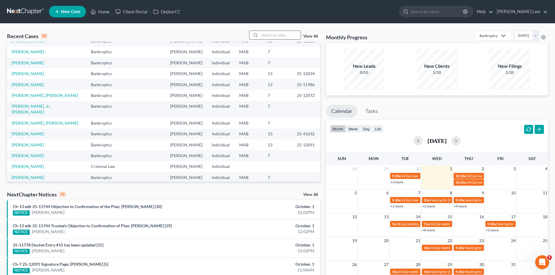
click at [289, 32] on input "search" at bounding box center [280, 35] width 41 height 8
type input "[PERSON_NAME]"
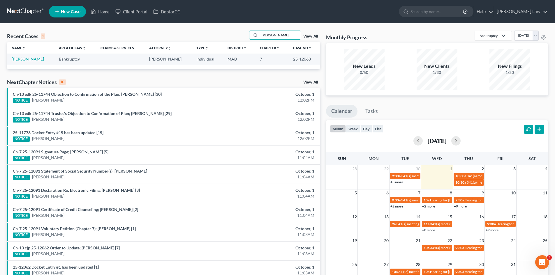
click at [31, 60] on link "[PERSON_NAME]" at bounding box center [28, 58] width 32 height 5
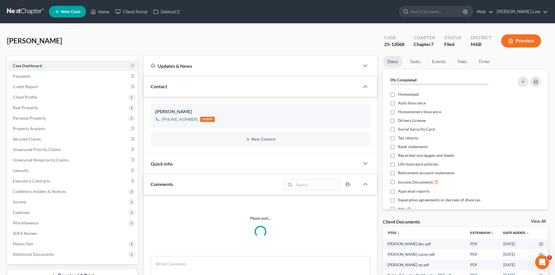
scroll to position [97, 0]
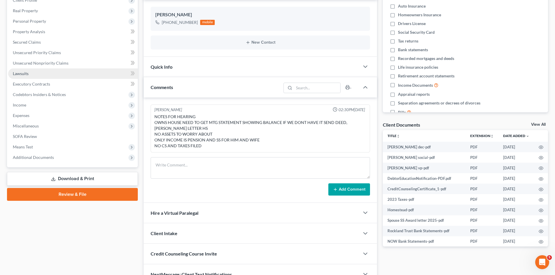
click at [30, 74] on link "Lawsuits" at bounding box center [73, 73] width 130 height 10
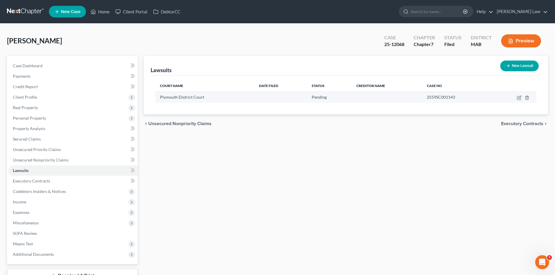
click at [438, 100] on td "2559SC001143" at bounding box center [456, 97] width 69 height 11
click at [436, 98] on span "2559SC001143" at bounding box center [440, 97] width 28 height 5
copy span "2559SC001143"
click at [392, 47] on div "25-12068" at bounding box center [394, 44] width 20 height 7
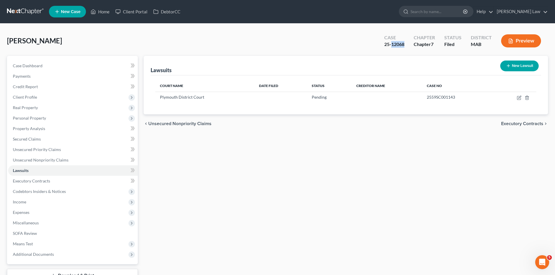
click at [392, 47] on div "25-12068" at bounding box center [394, 44] width 20 height 7
copy div "25-12068"
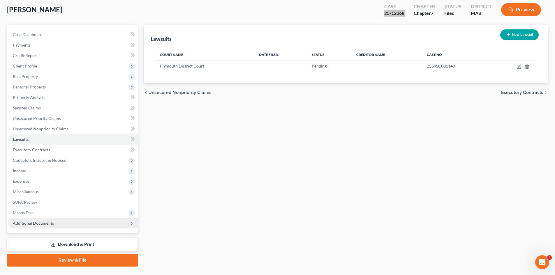
scroll to position [45, 0]
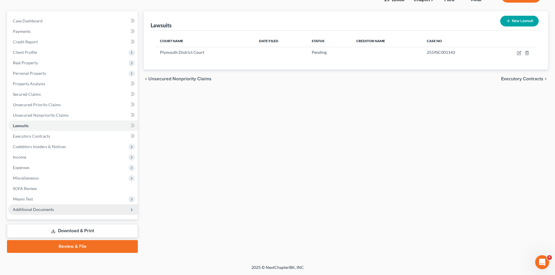
drag, startPoint x: 43, startPoint y: 204, endPoint x: 44, endPoint y: 207, distance: 3.0
click at [43, 204] on span "Additional Documents" at bounding box center [73, 209] width 130 height 10
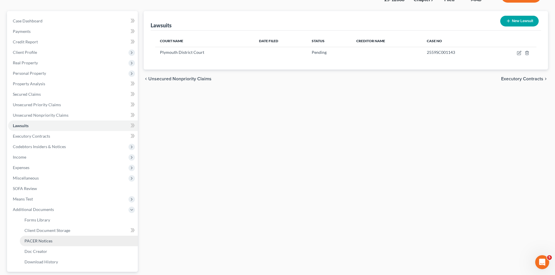
click at [39, 242] on span "PACER Notices" at bounding box center [38, 240] width 28 height 5
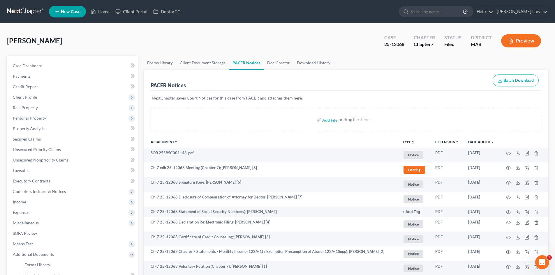
click at [62, 50] on div "[PERSON_NAME] Upgraded Case 25-12068 Chapter Chapter 7 Status Filed District MA…" at bounding box center [277, 43] width 541 height 25
click at [23, 10] on link at bounding box center [25, 11] width 37 height 10
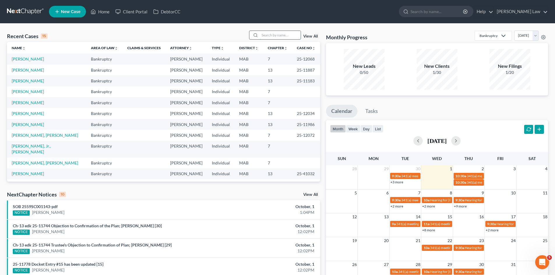
click at [273, 35] on input "search" at bounding box center [280, 35] width 41 height 8
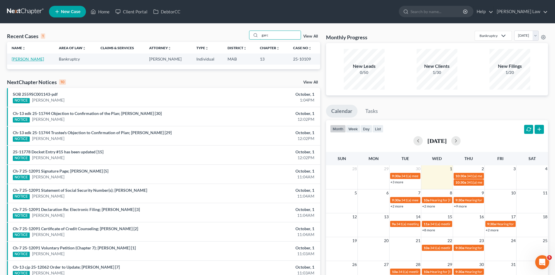
type input "garc"
click at [21, 60] on link "[PERSON_NAME]" at bounding box center [28, 58] width 32 height 5
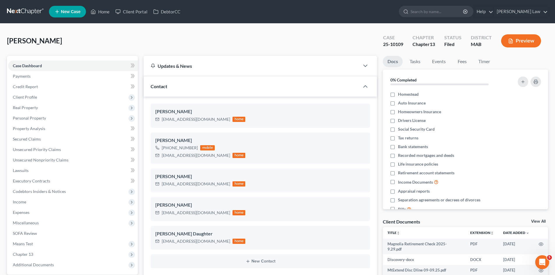
click at [534, 222] on link "View All" at bounding box center [538, 221] width 15 height 4
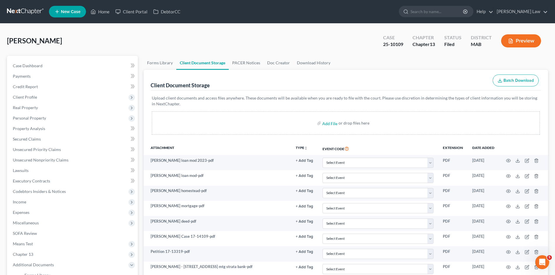
click at [31, 11] on link at bounding box center [25, 11] width 37 height 10
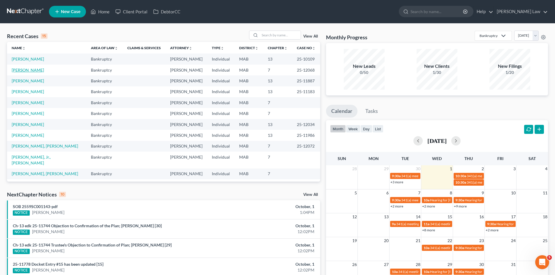
click at [16, 69] on link "[PERSON_NAME]" at bounding box center [28, 70] width 32 height 5
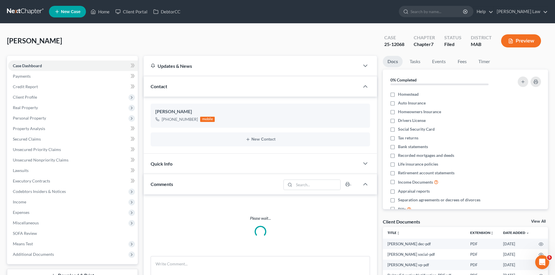
click at [541, 220] on link "View All" at bounding box center [538, 221] width 15 height 4
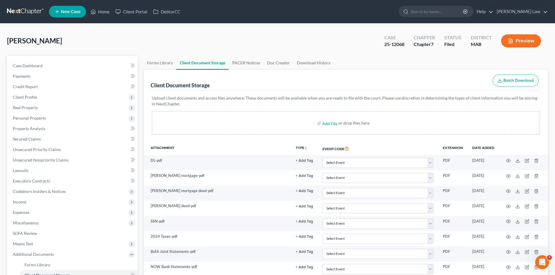
click at [33, 12] on link at bounding box center [25, 11] width 37 height 10
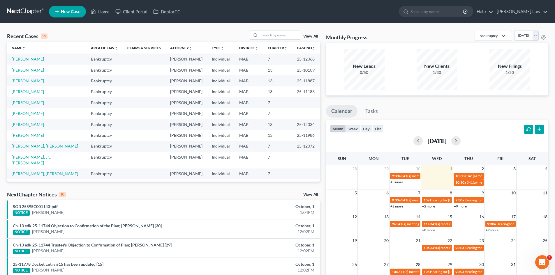
click at [117, 37] on div "Recent Cases 15 View All" at bounding box center [163, 36] width 313 height 11
click at [302, 33] on div "View All" at bounding box center [284, 35] width 71 height 9
click at [294, 33] on input "search" at bounding box center [280, 35] width 41 height 8
click at [286, 33] on input "search" at bounding box center [280, 35] width 41 height 8
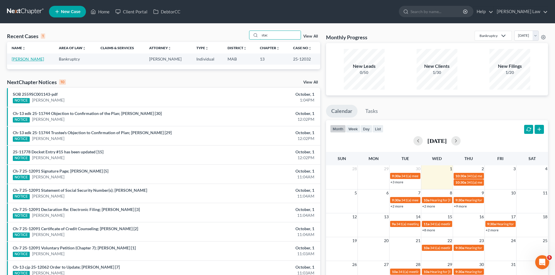
type input "stac"
click at [21, 61] on link "Stack, Justyn" at bounding box center [28, 58] width 32 height 5
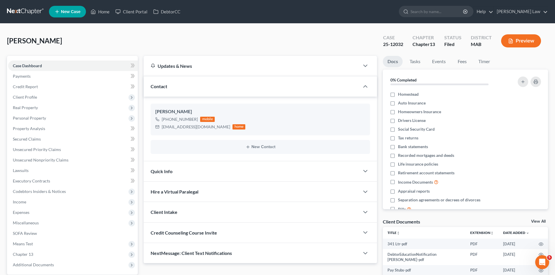
click at [534, 222] on link "View All" at bounding box center [538, 221] width 15 height 4
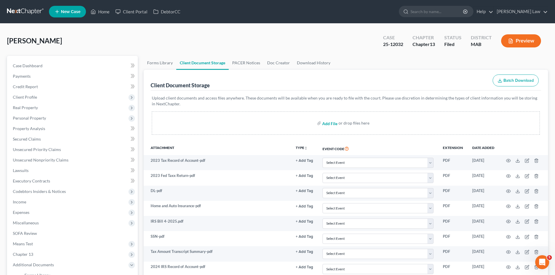
click at [329, 121] on input "file" at bounding box center [329, 123] width 14 height 10
type input "C:\fakepath\Judgment.pdf"
click at [39, 10] on link at bounding box center [25, 11] width 37 height 10
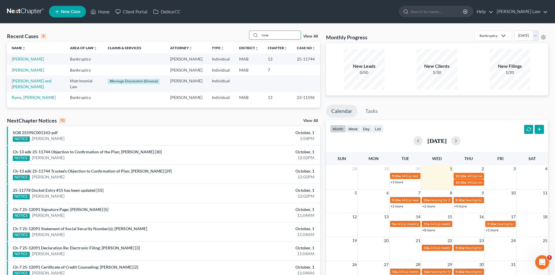
type input "rose"
click at [27, 57] on link "[PERSON_NAME]" at bounding box center [28, 58] width 32 height 5
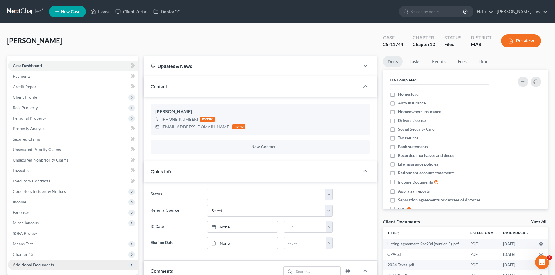
scroll to position [97, 0]
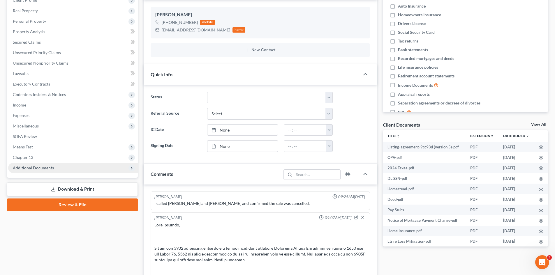
click at [30, 165] on span "Additional Documents" at bounding box center [33, 167] width 41 height 5
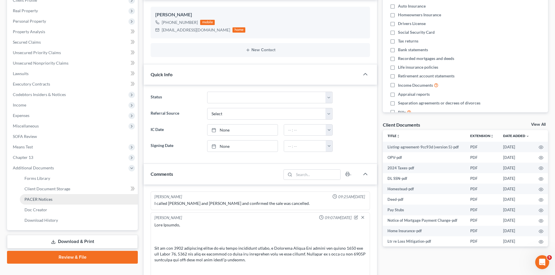
scroll to position [337, 0]
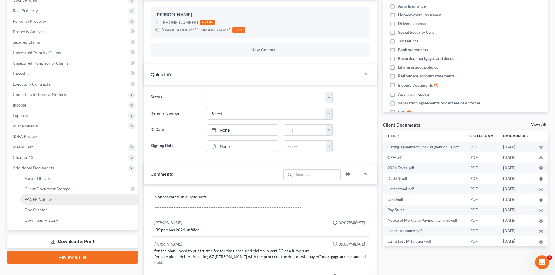
click at [39, 202] on link "PACER Notices" at bounding box center [79, 199] width 118 height 10
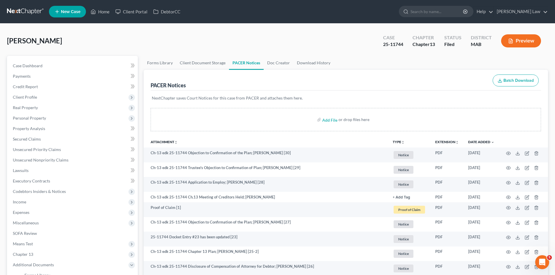
drag, startPoint x: 459, startPoint y: 37, endPoint x: 461, endPoint y: 33, distance: 3.4
click at [459, 37] on div "Status" at bounding box center [452, 37] width 17 height 7
drag, startPoint x: 385, startPoint y: 30, endPoint x: 378, endPoint y: 34, distance: 8.1
click at [30, 14] on link at bounding box center [25, 11] width 37 height 10
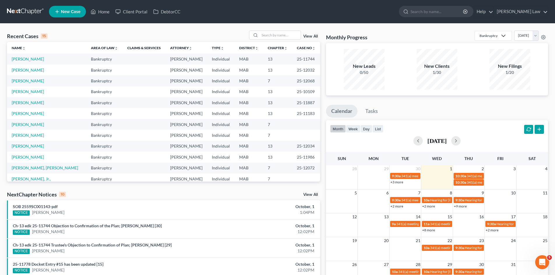
click at [308, 195] on link "View All" at bounding box center [310, 195] width 15 height 4
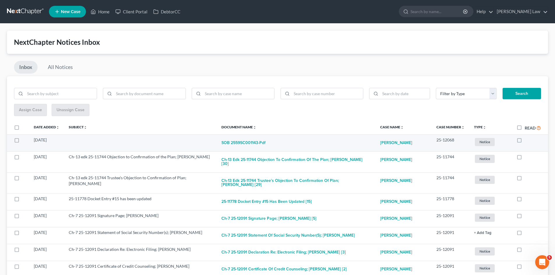
click at [22, 141] on label at bounding box center [22, 141] width 0 height 0
click at [24, 141] on input "checkbox" at bounding box center [26, 139] width 4 height 4
checkbox input "true"
click at [382, 144] on link "Garrett Riley" at bounding box center [396, 143] width 32 height 12
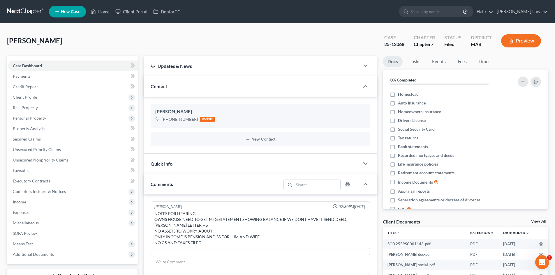
scroll to position [31, 0]
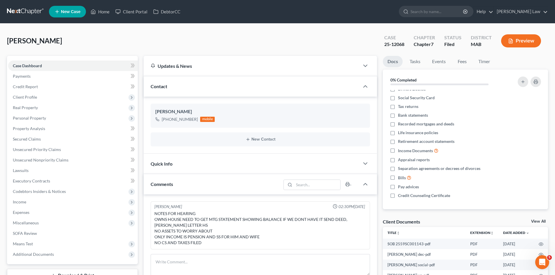
click at [542, 221] on link "View All" at bounding box center [538, 221] width 15 height 4
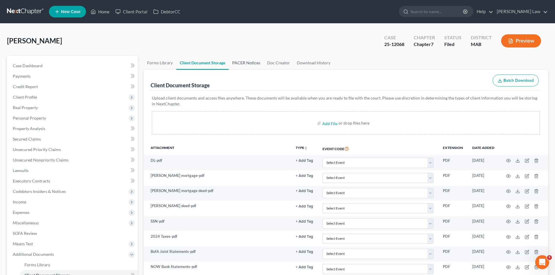
click at [259, 63] on link "PACER Notices" at bounding box center [246, 63] width 35 height 14
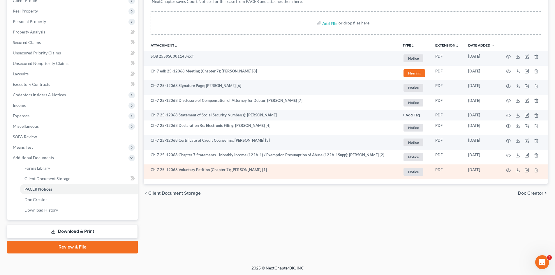
scroll to position [97, 0]
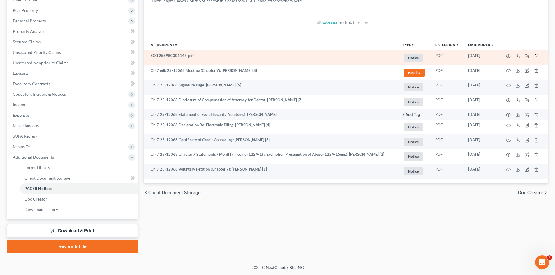
click at [535, 55] on icon "button" at bounding box center [535, 56] width 3 height 4
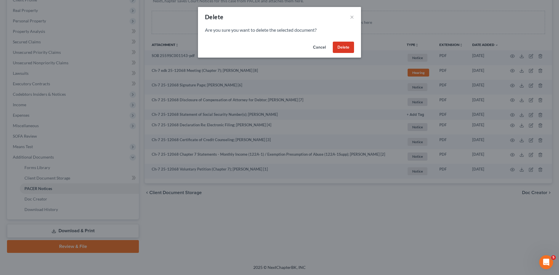
click at [340, 46] on button "Delete" at bounding box center [343, 48] width 21 height 12
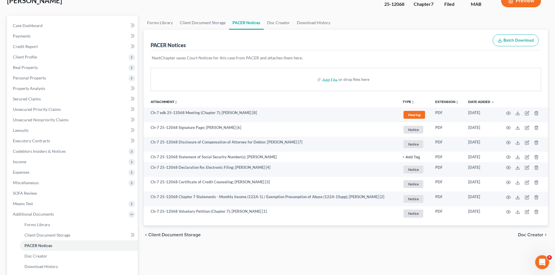
scroll to position [0, 0]
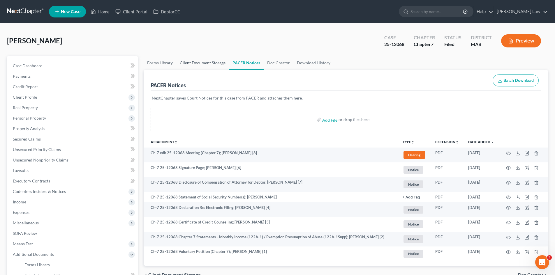
click at [217, 59] on link "Client Document Storage" at bounding box center [202, 63] width 53 height 14
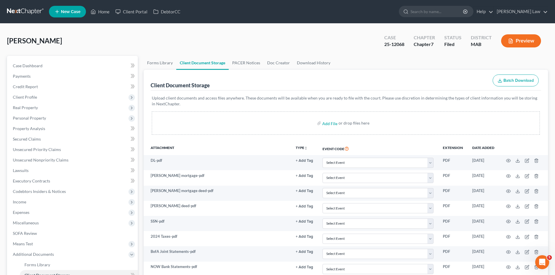
click at [9, 10] on link at bounding box center [25, 11] width 37 height 10
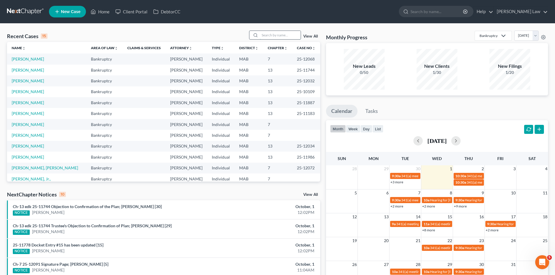
click at [282, 36] on input "search" at bounding box center [280, 35] width 41 height 8
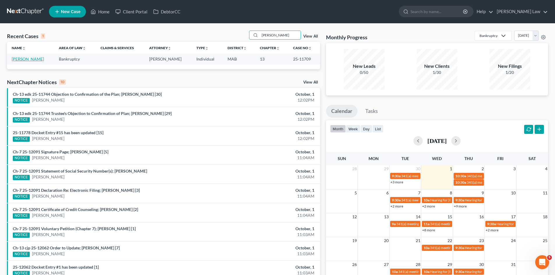
type input "[PERSON_NAME]"
click at [32, 59] on link "[PERSON_NAME]" at bounding box center [28, 58] width 32 height 5
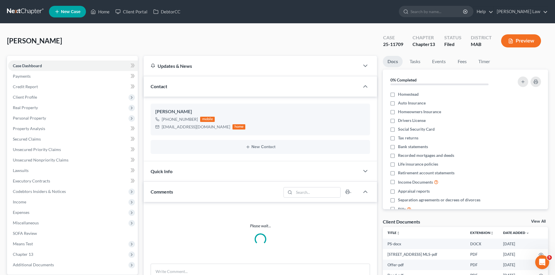
click at [538, 222] on link "View All" at bounding box center [538, 221] width 15 height 4
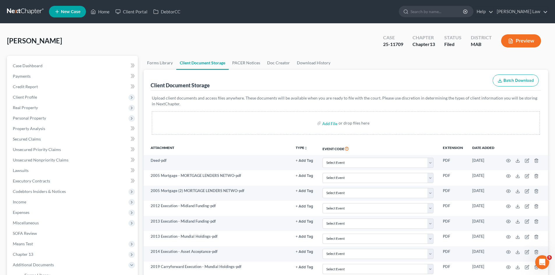
click at [16, 7] on link at bounding box center [25, 11] width 37 height 10
